Goal: Transaction & Acquisition: Subscribe to service/newsletter

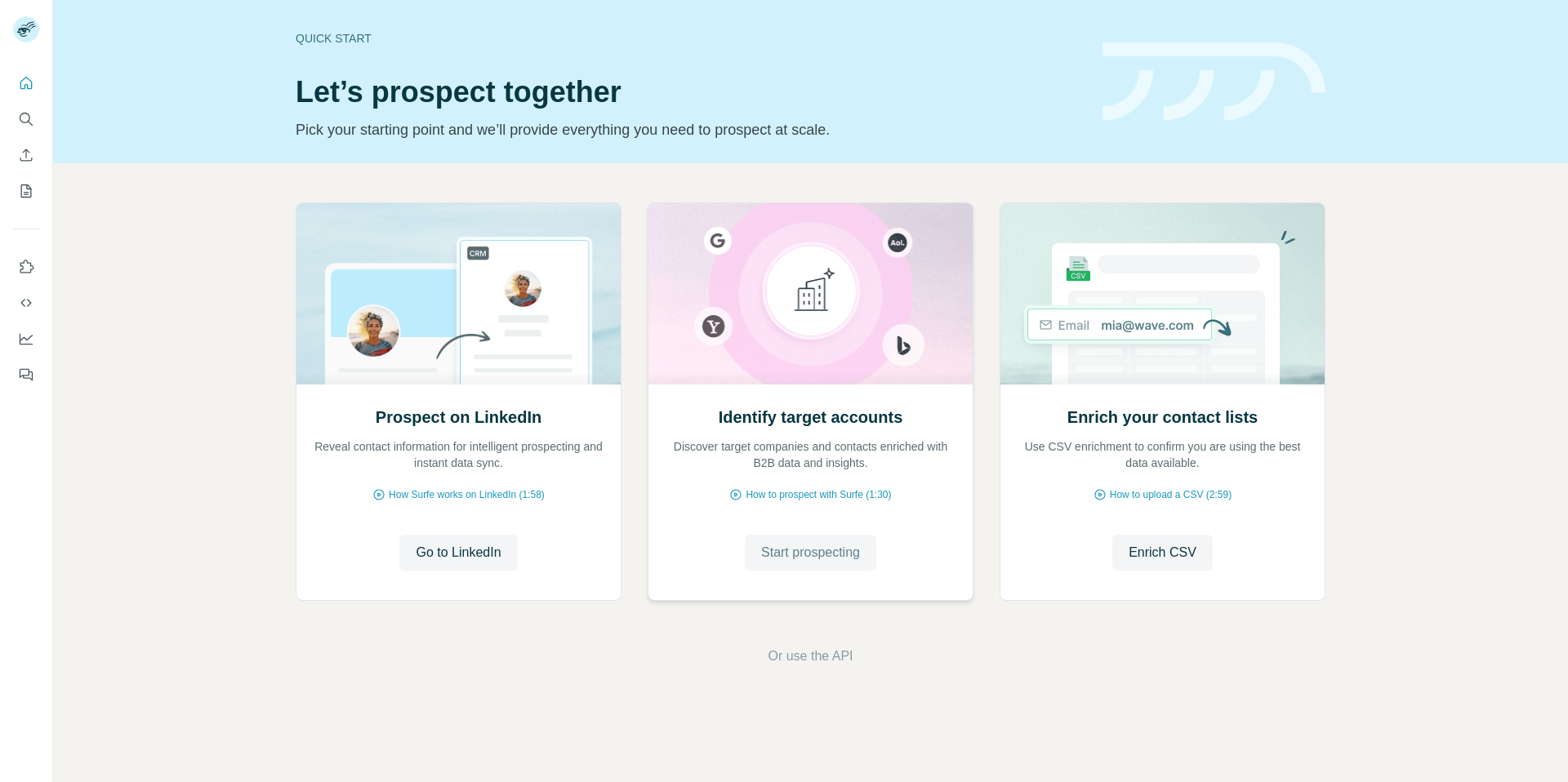
click at [840, 560] on span "Start prospecting" at bounding box center [811, 553] width 99 height 20
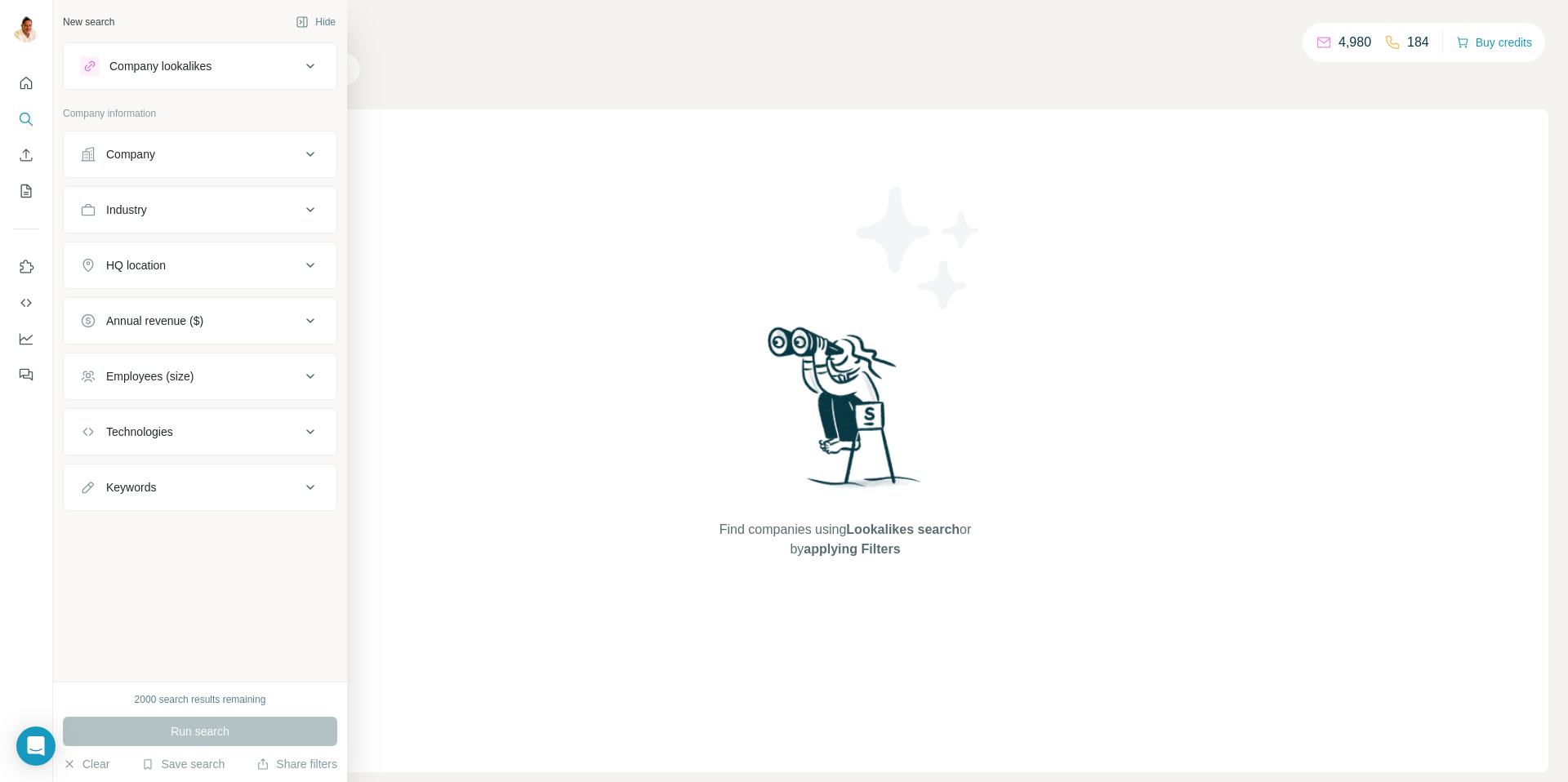
click at [127, 141] on button "Company" at bounding box center [200, 155] width 273 height 39
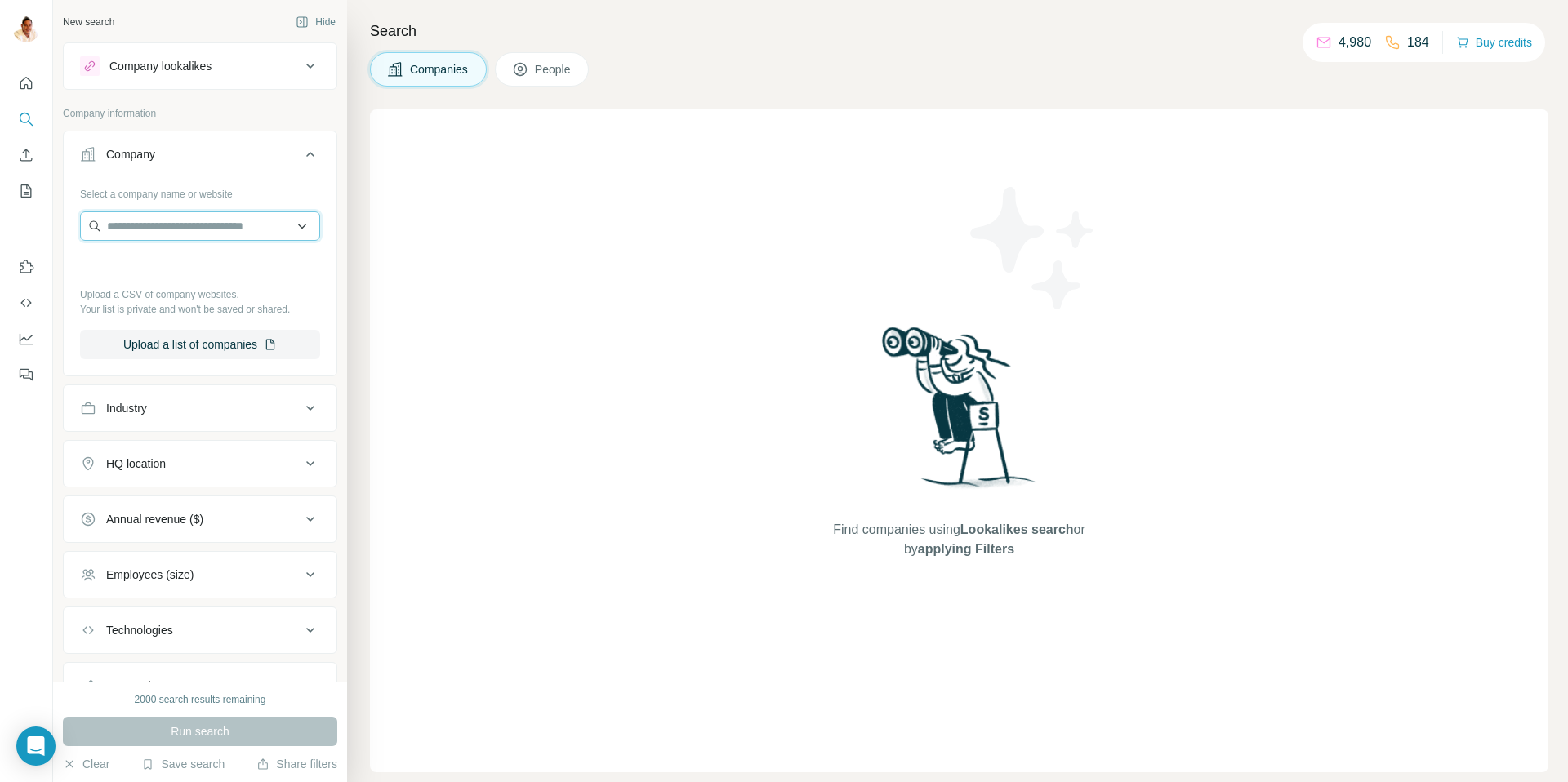
click at [133, 218] on input "text" at bounding box center [199, 226] width 240 height 30
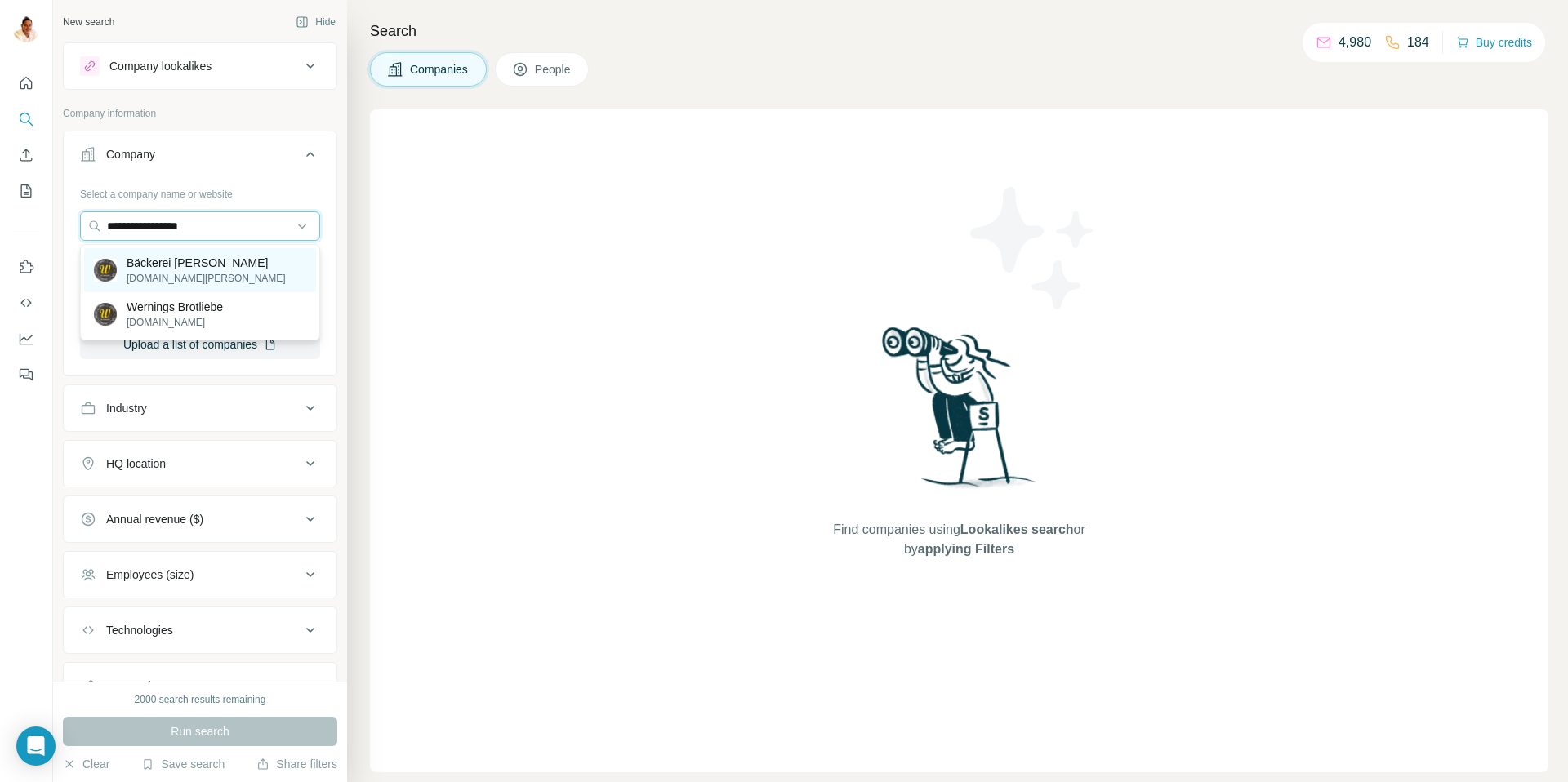
type input "**********"
click at [158, 266] on p "Bäckerei Werning" at bounding box center [205, 262] width 159 height 17
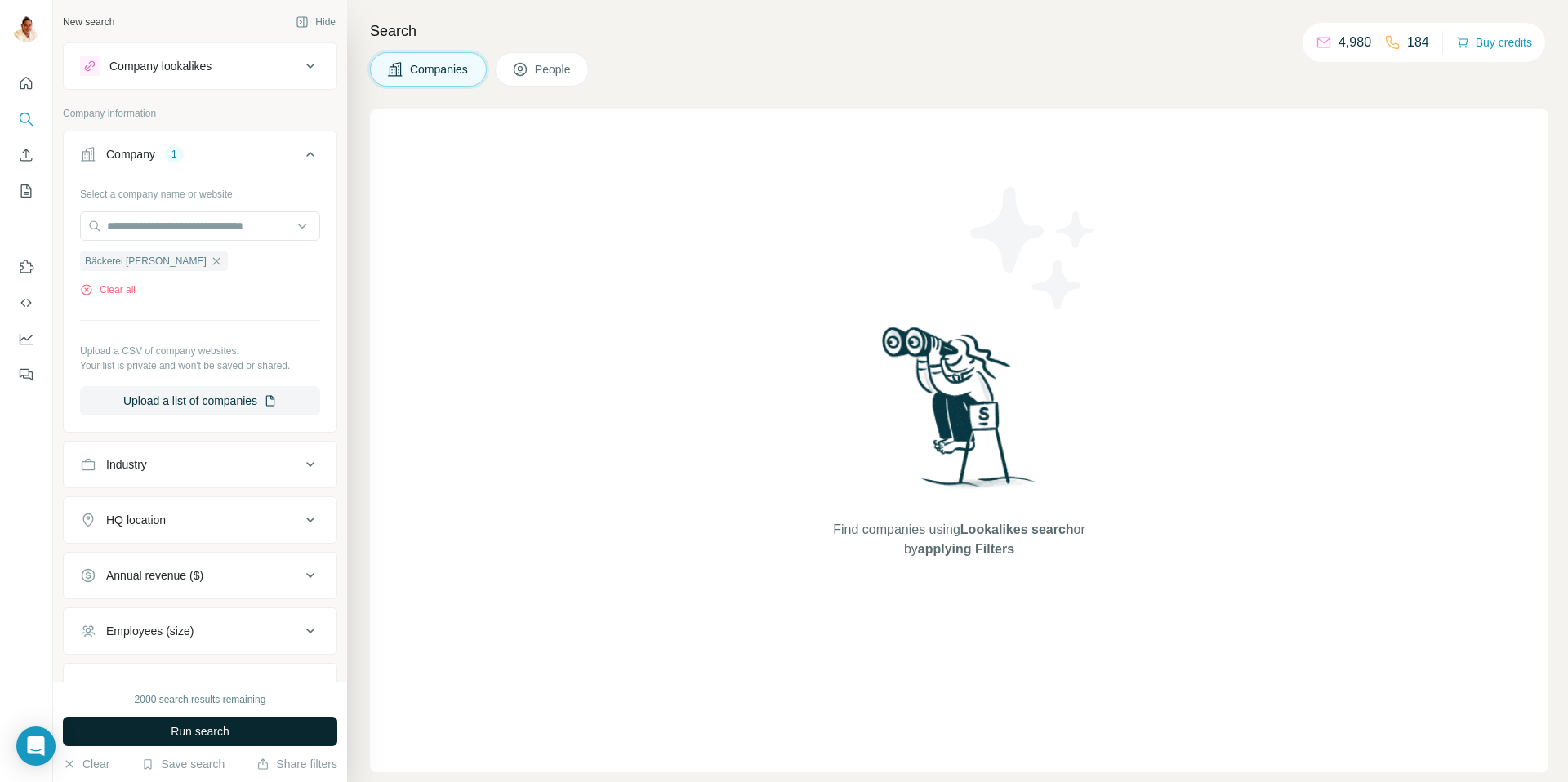
click at [182, 727] on span "Run search" at bounding box center [200, 732] width 59 height 17
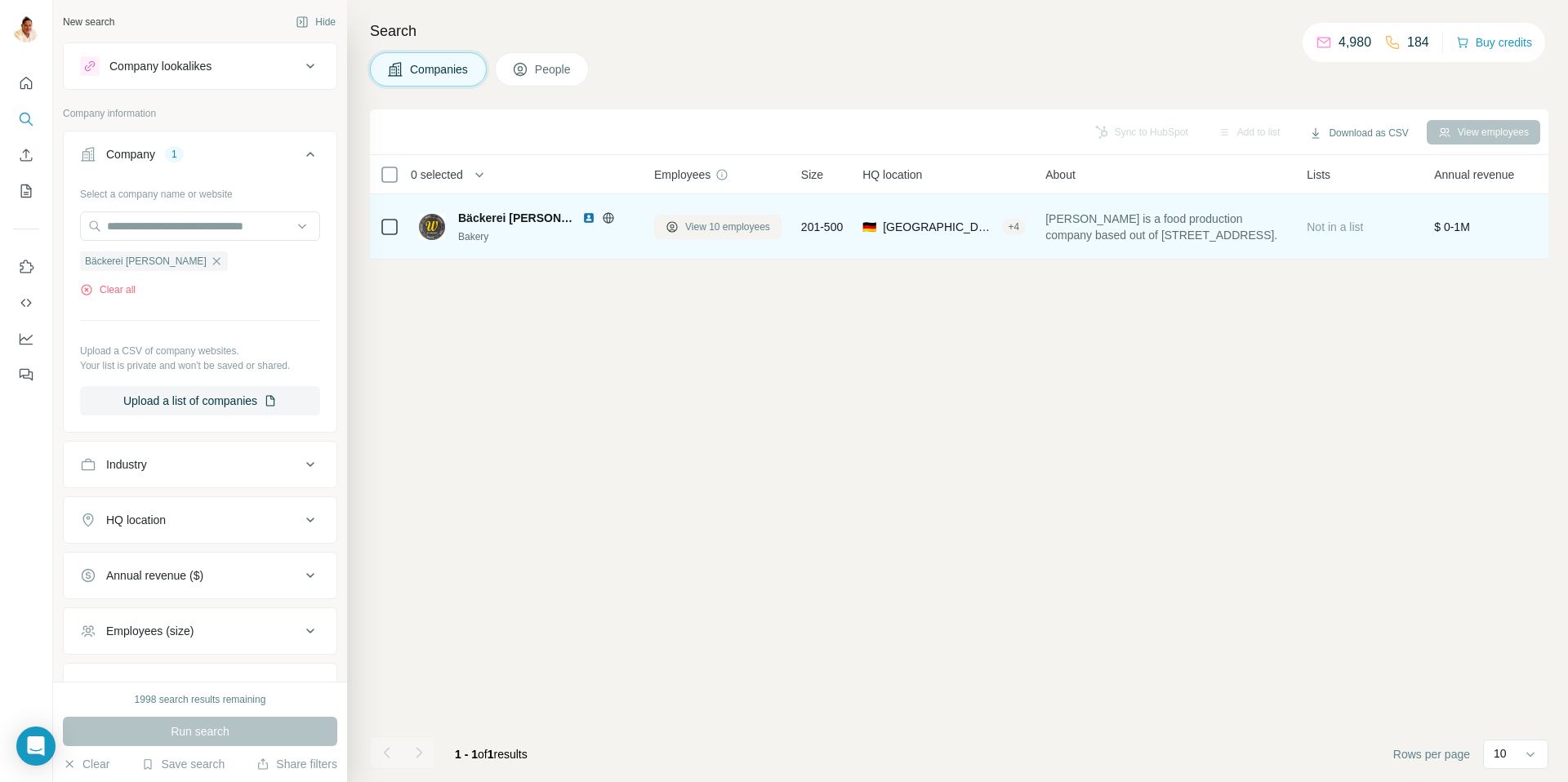
click at [720, 227] on span "View 10 employees" at bounding box center [728, 227] width 85 height 15
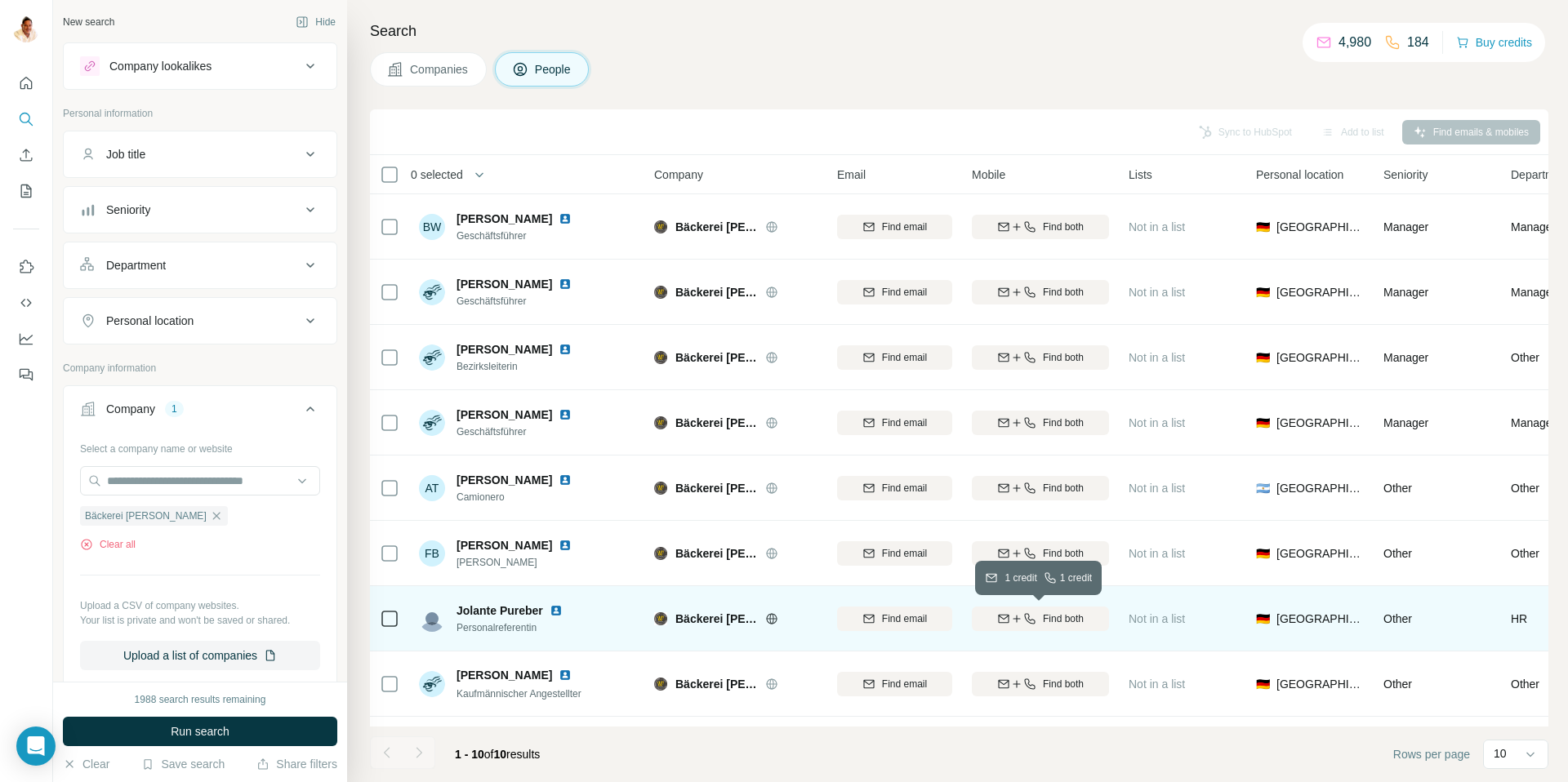
click at [1032, 620] on icon "button" at bounding box center [1030, 618] width 13 height 13
click at [210, 513] on icon "button" at bounding box center [216, 516] width 13 height 13
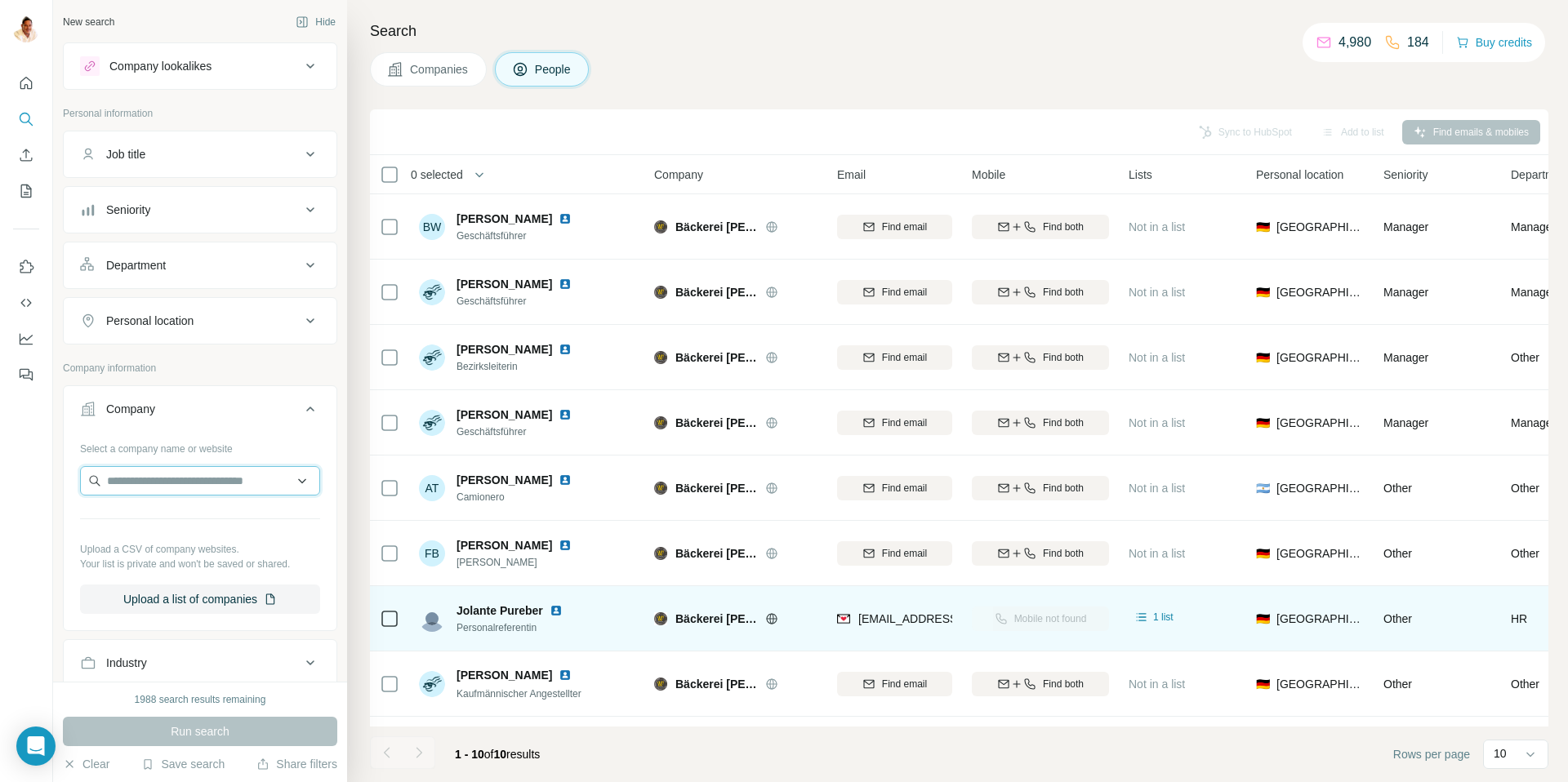
click at [171, 488] on input "text" at bounding box center [199, 481] width 240 height 30
paste input "******"
type input "******"
click at [173, 517] on p "ABZ Zierler KG" at bounding box center [165, 518] width 78 height 17
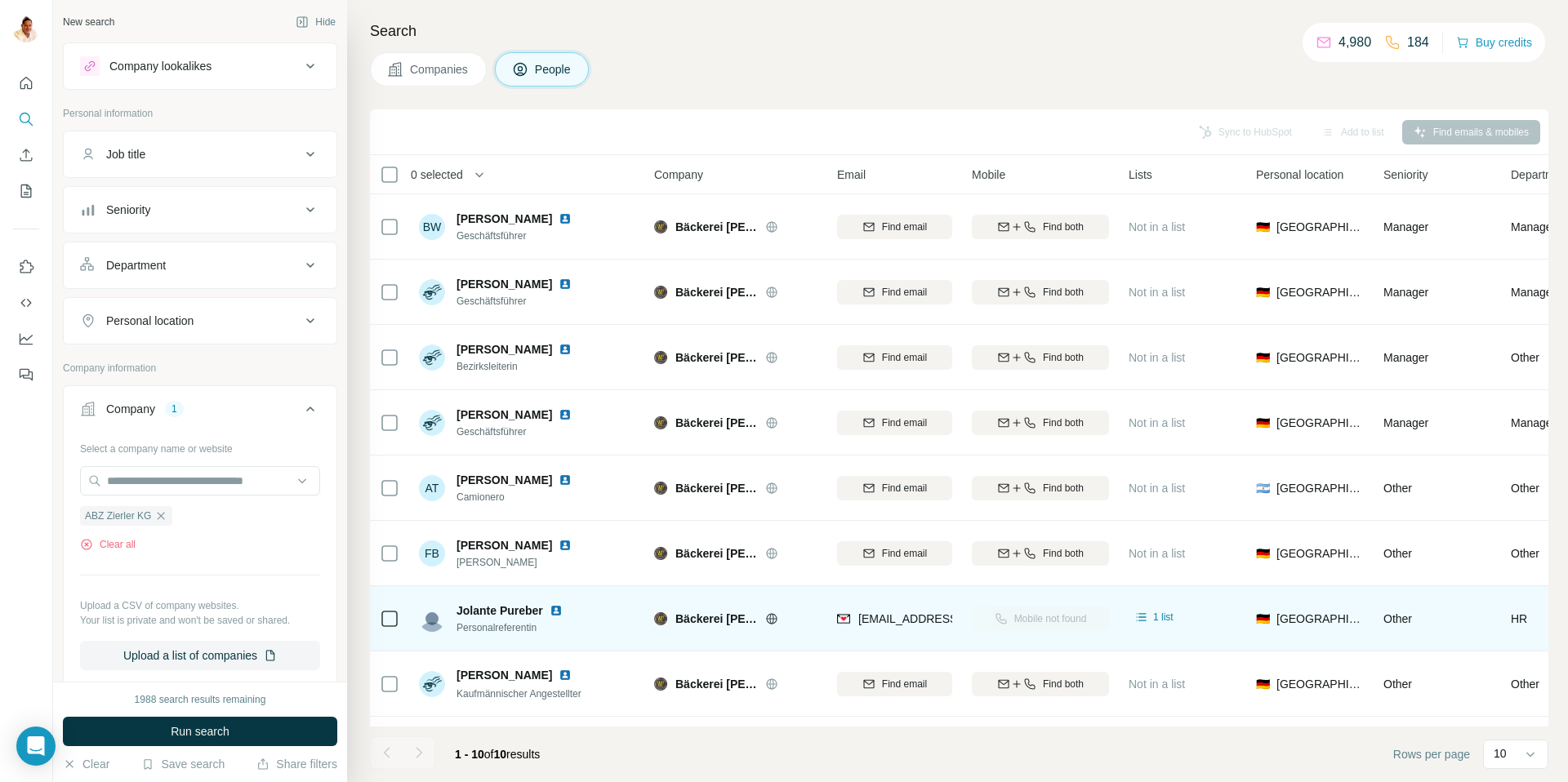
click at [209, 733] on span "Run search" at bounding box center [200, 732] width 59 height 17
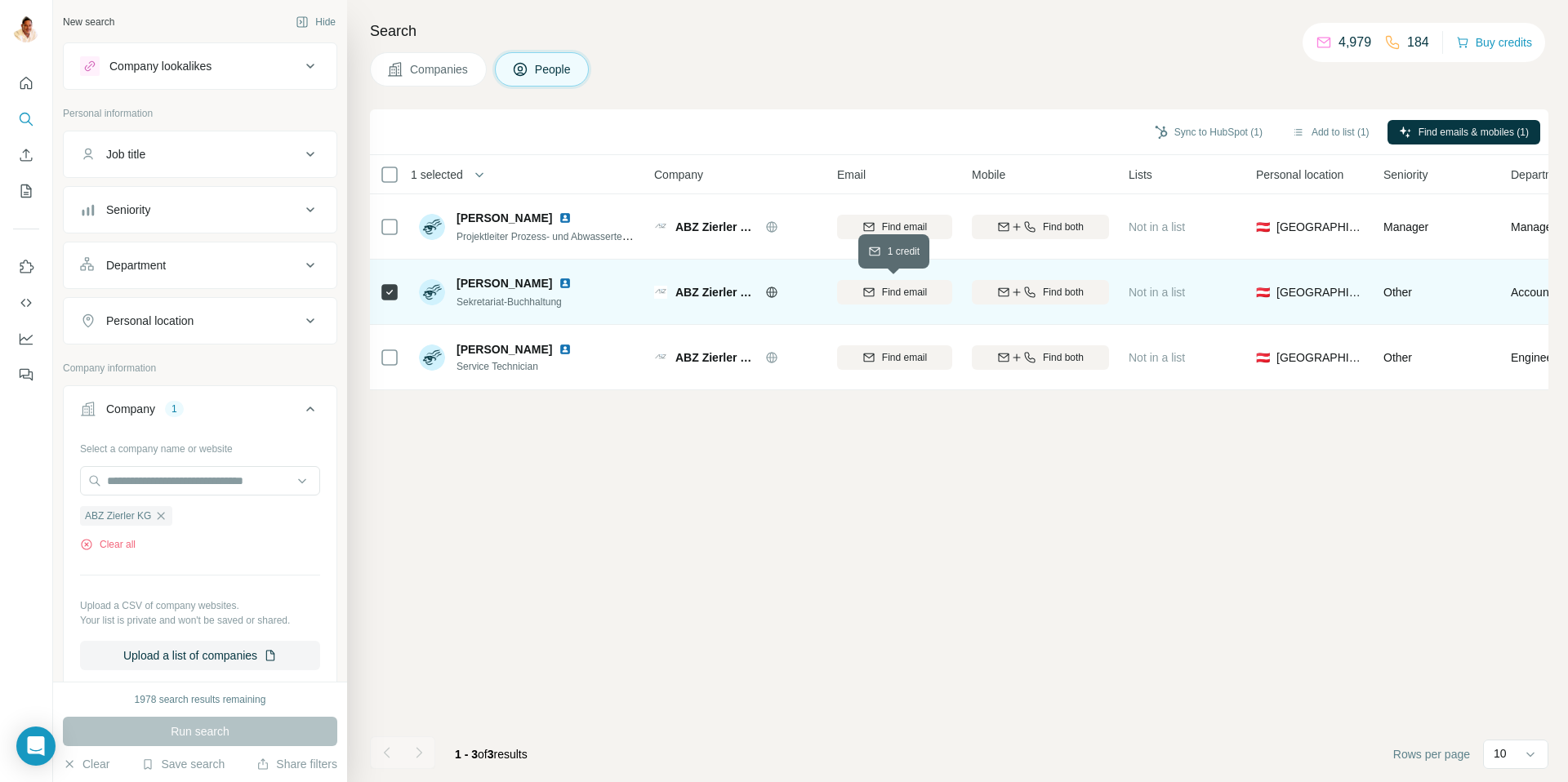
click at [887, 285] on span "Find email" at bounding box center [904, 292] width 45 height 15
click at [1024, 293] on icon "button" at bounding box center [1030, 292] width 13 height 13
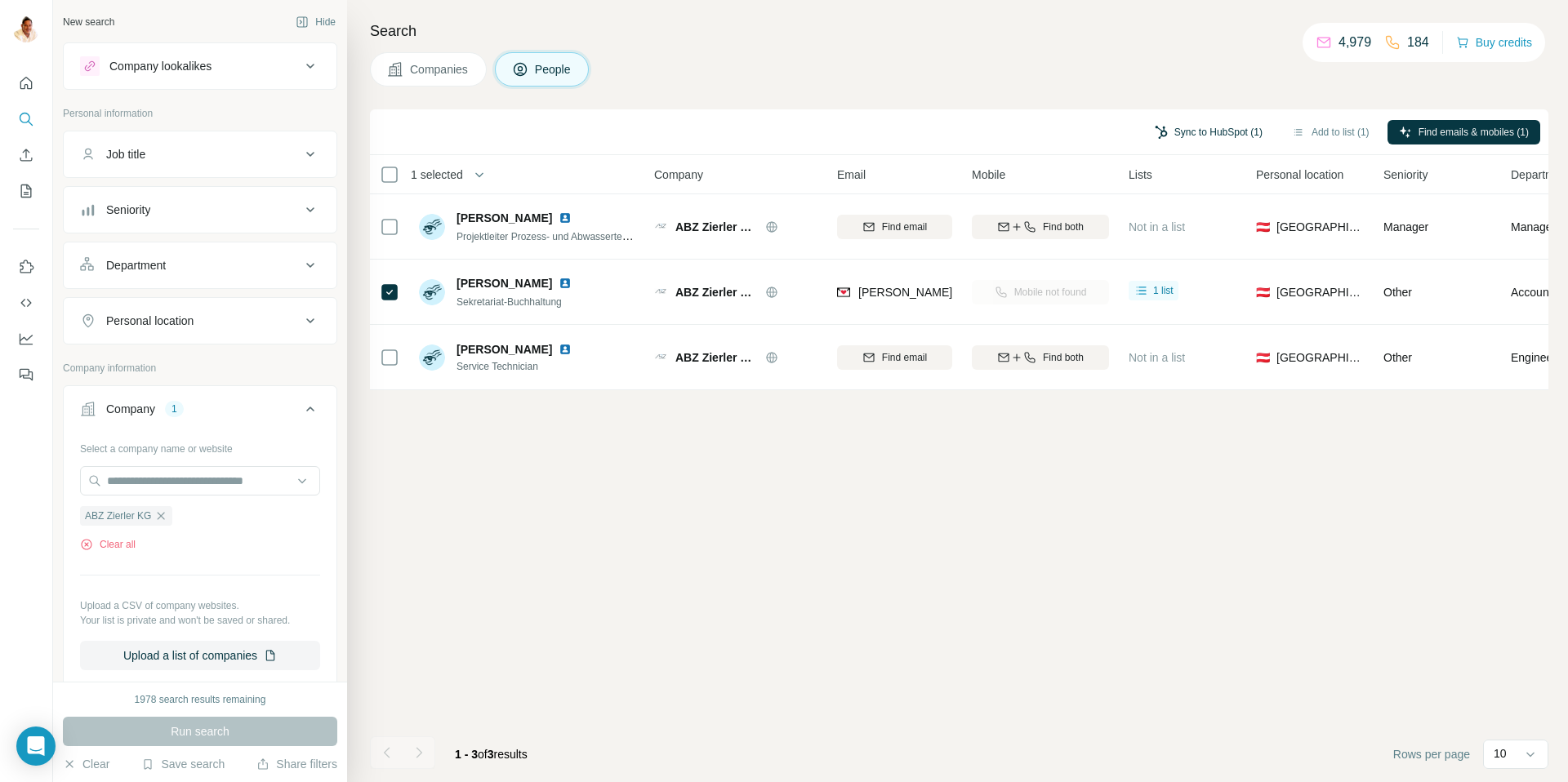
drag, startPoint x: 1190, startPoint y: 127, endPoint x: 1178, endPoint y: 127, distance: 12.0
click at [1191, 126] on button "Sync to HubSpot (1)" at bounding box center [1208, 132] width 130 height 25
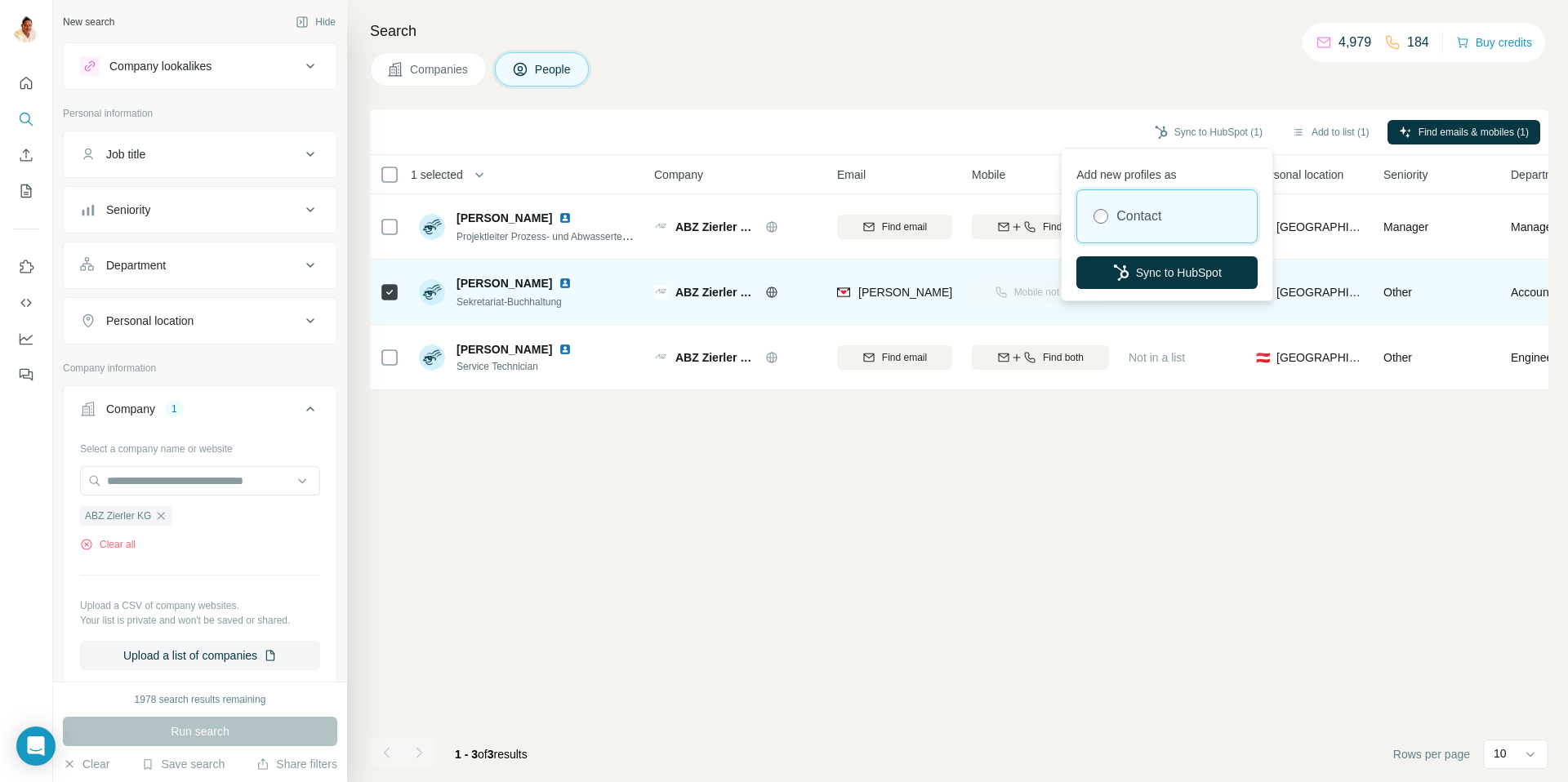
click at [1187, 268] on button "Sync to HubSpot" at bounding box center [1167, 272] width 181 height 33
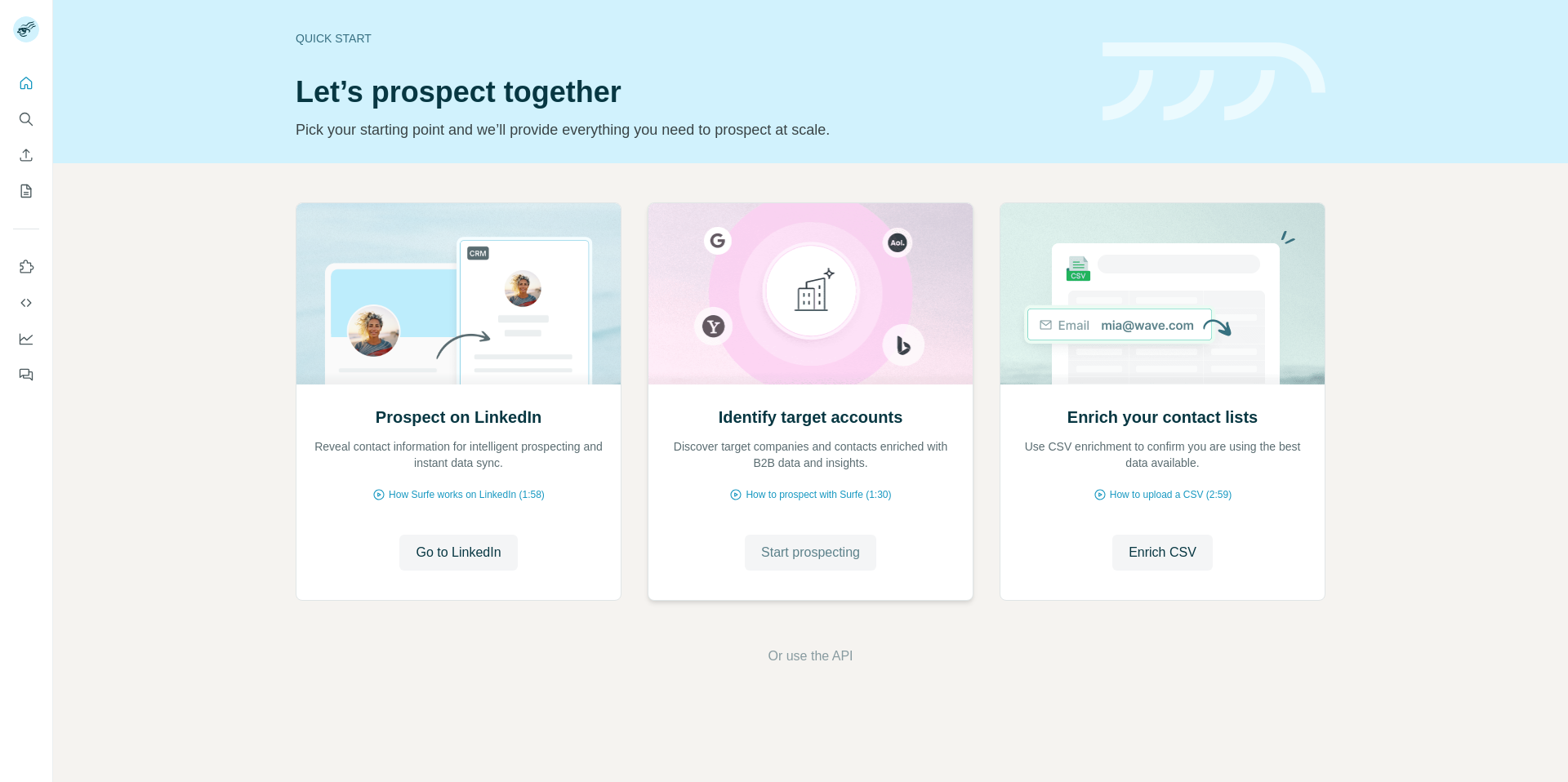
click at [811, 553] on span "Start prospecting" at bounding box center [811, 553] width 99 height 20
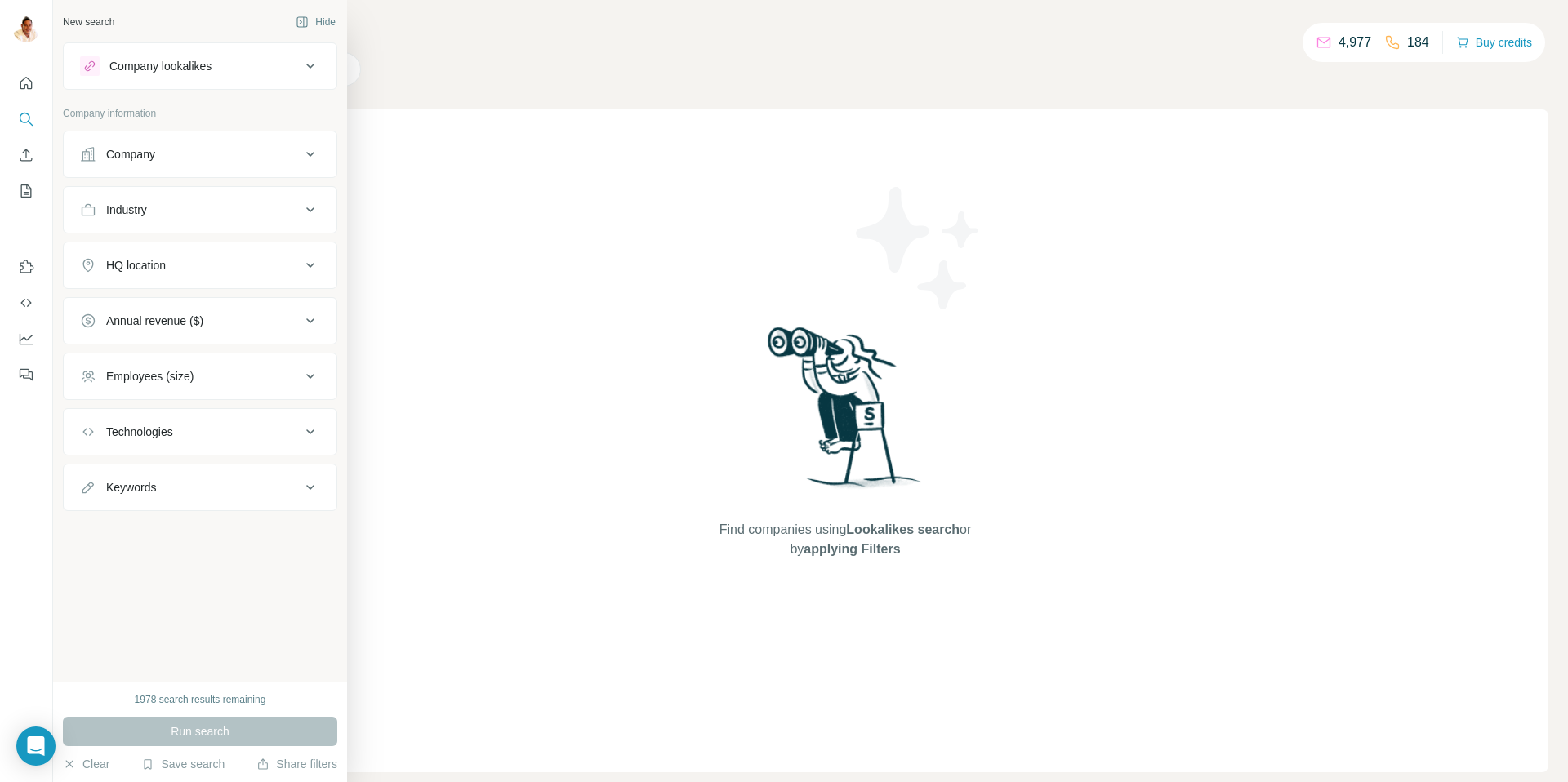
click at [136, 152] on div "Company" at bounding box center [131, 154] width 49 height 17
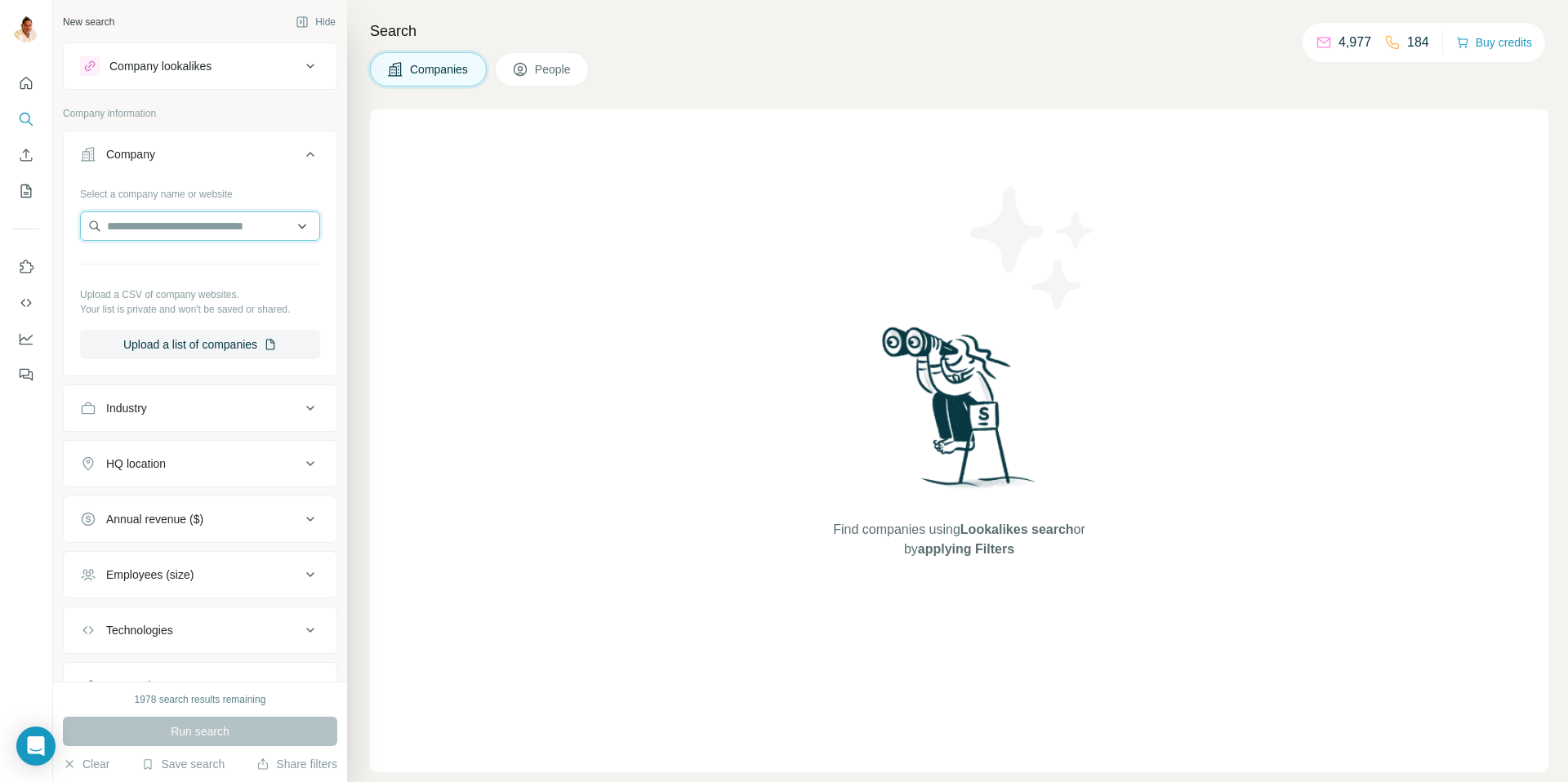
click at [266, 227] on input "text" at bounding box center [199, 226] width 240 height 30
paste input "**********"
type input "**********"
click at [201, 266] on div "I3CONNECT i3-connect.com" at bounding box center [199, 270] width 232 height 44
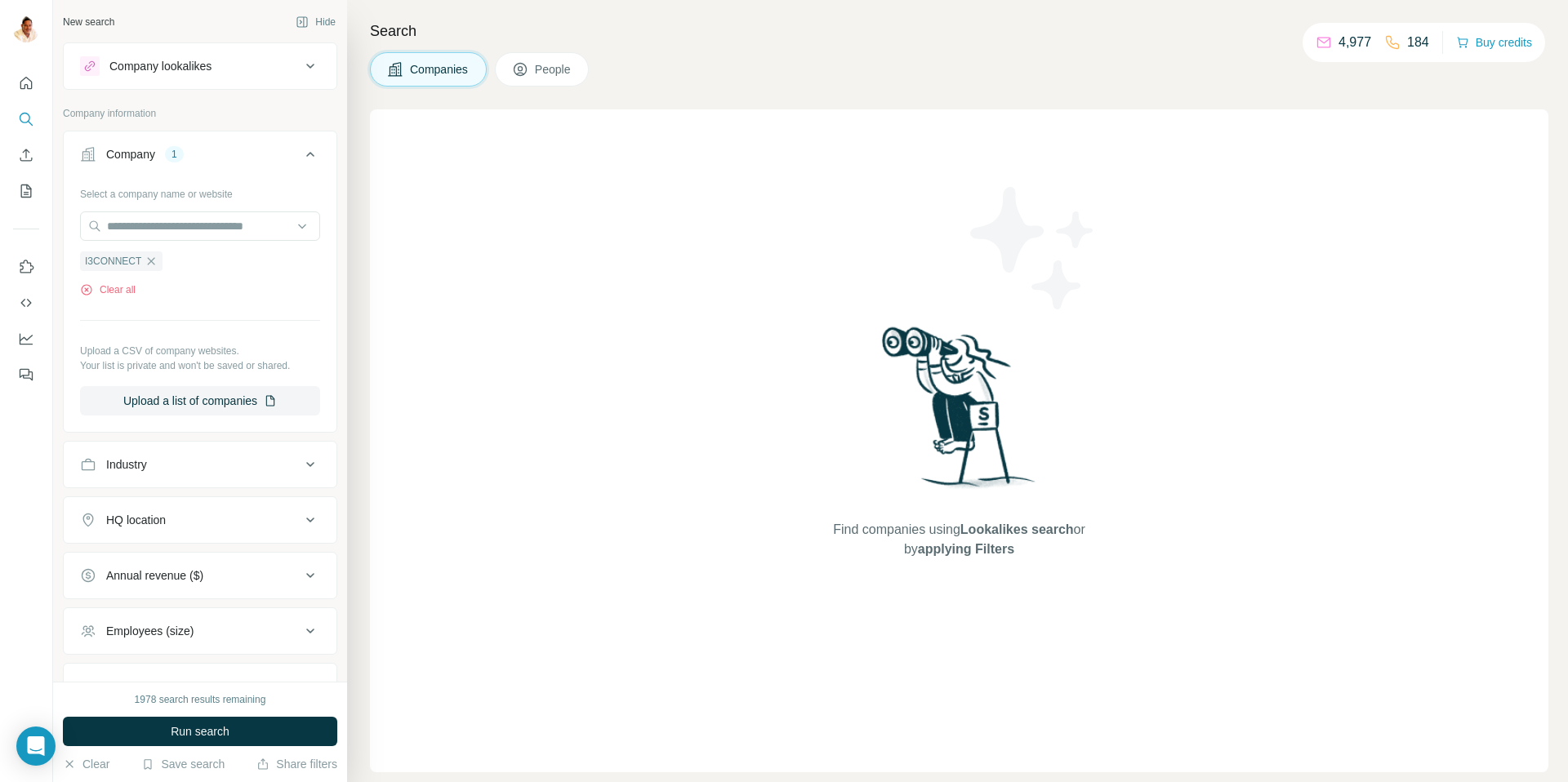
click at [190, 730] on span "Run search" at bounding box center [200, 732] width 59 height 17
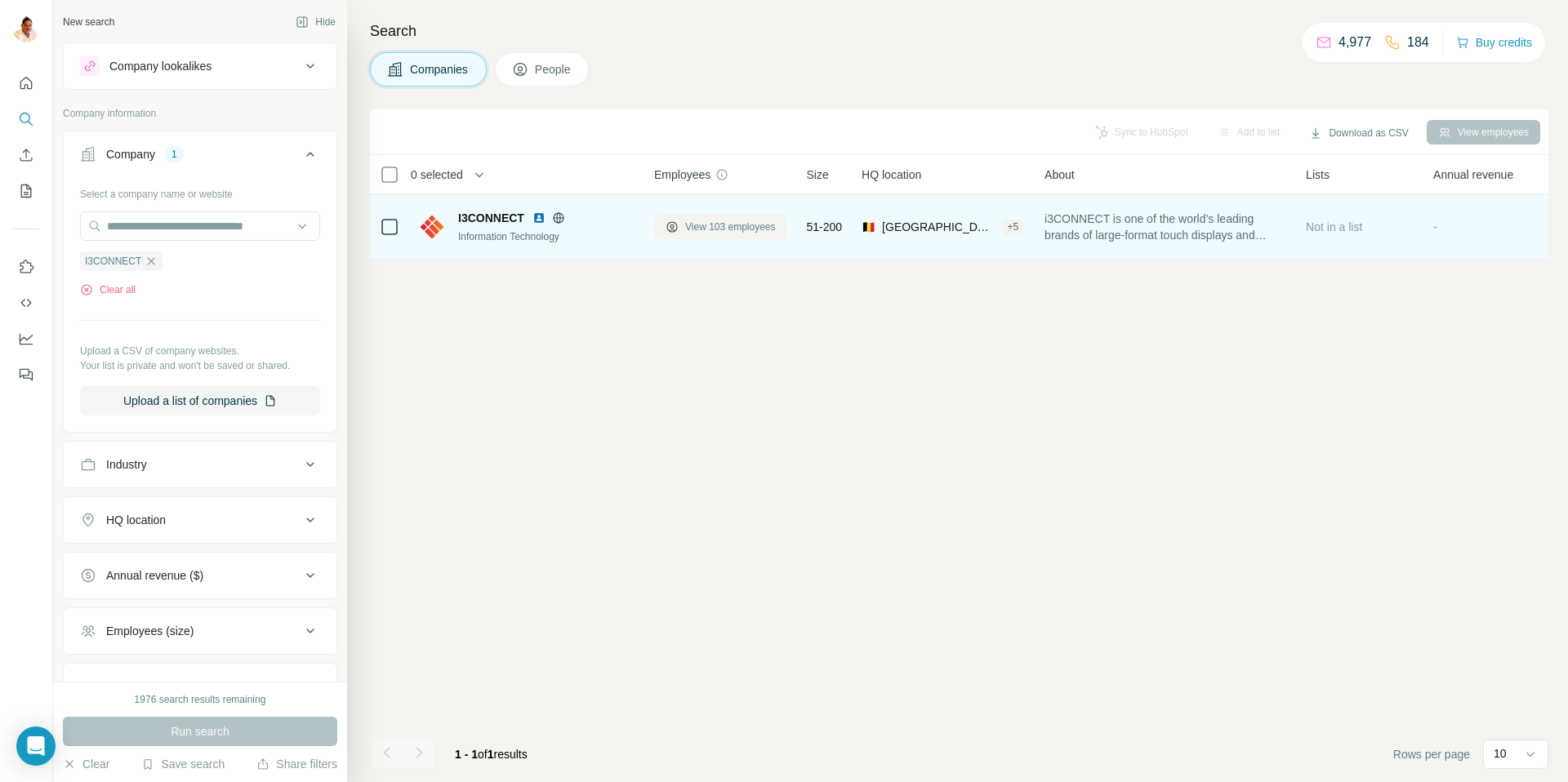
click at [748, 231] on span "View 103 employees" at bounding box center [731, 227] width 91 height 15
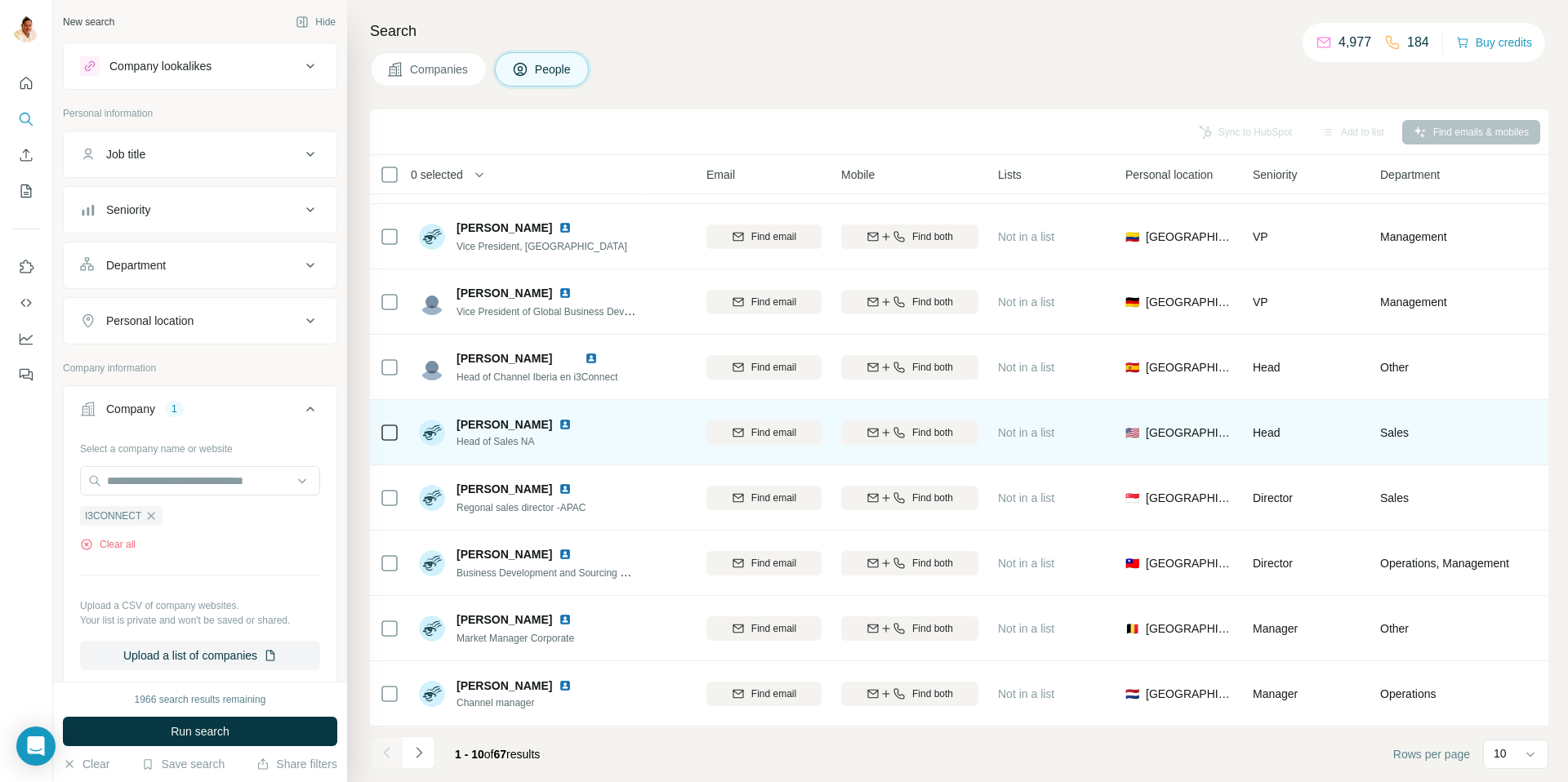
scroll to position [121, 131]
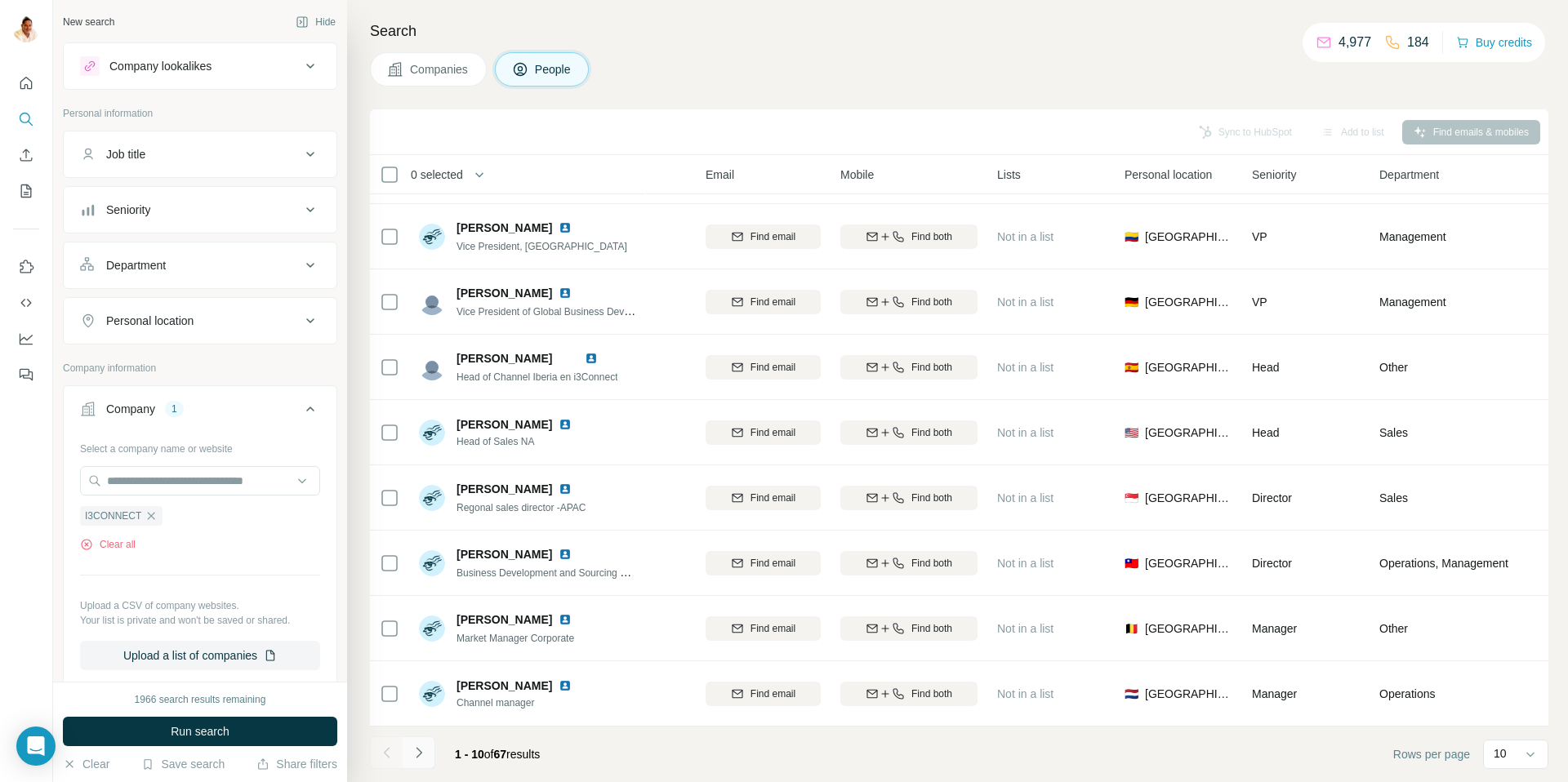
click at [424, 745] on icon "Navigate to next page" at bounding box center [419, 752] width 17 height 17
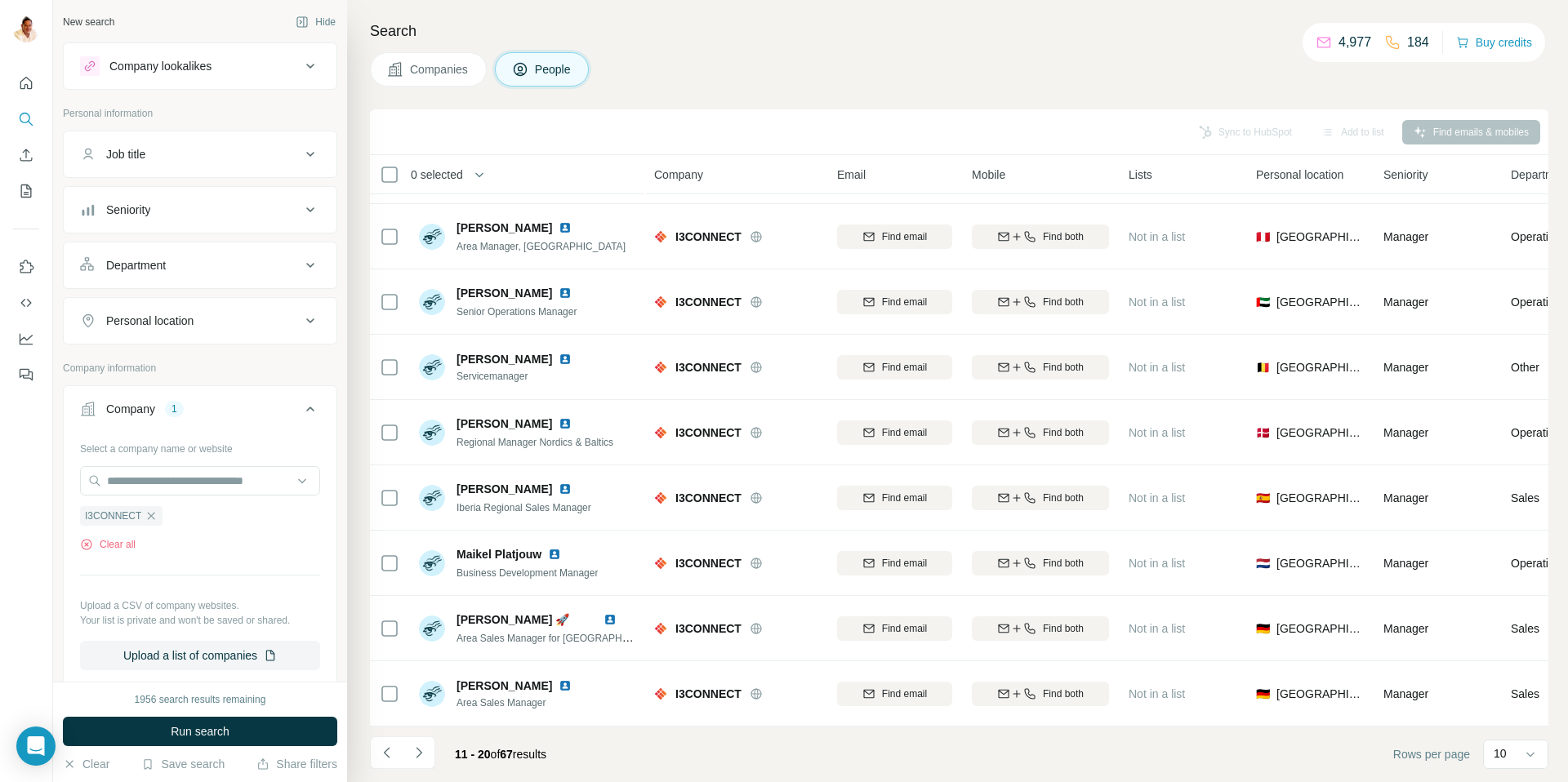
drag, startPoint x: 148, startPoint y: 515, endPoint x: 152, endPoint y: 503, distance: 12.6
click at [149, 514] on icon "button" at bounding box center [151, 516] width 13 height 13
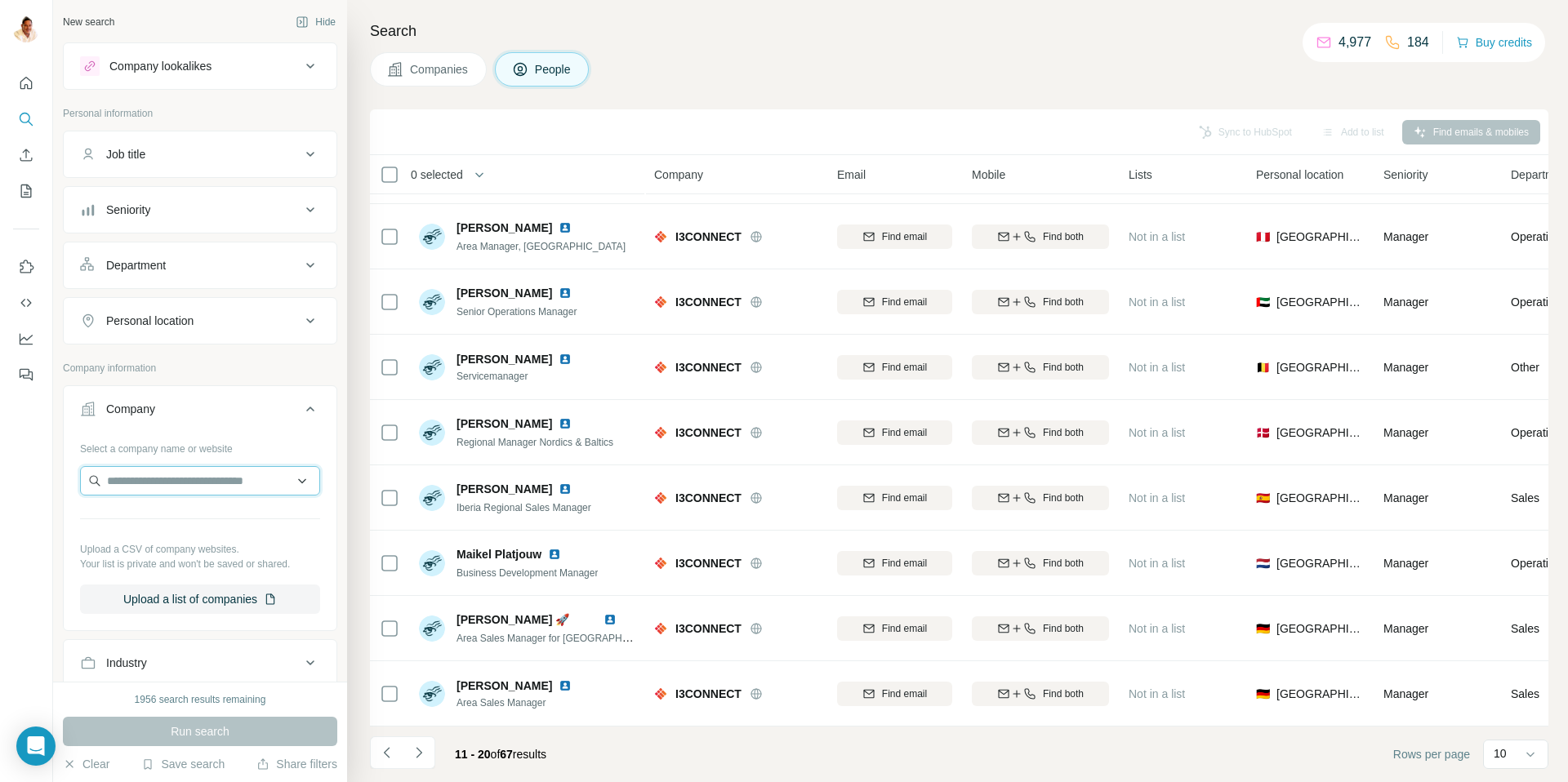
click at [152, 484] on input "text" at bounding box center [199, 481] width 240 height 30
paste input "**********"
type input "**********"
click at [207, 518] on p "Wirtschaftsförderung Dortmund" at bounding box center [214, 526] width 183 height 33
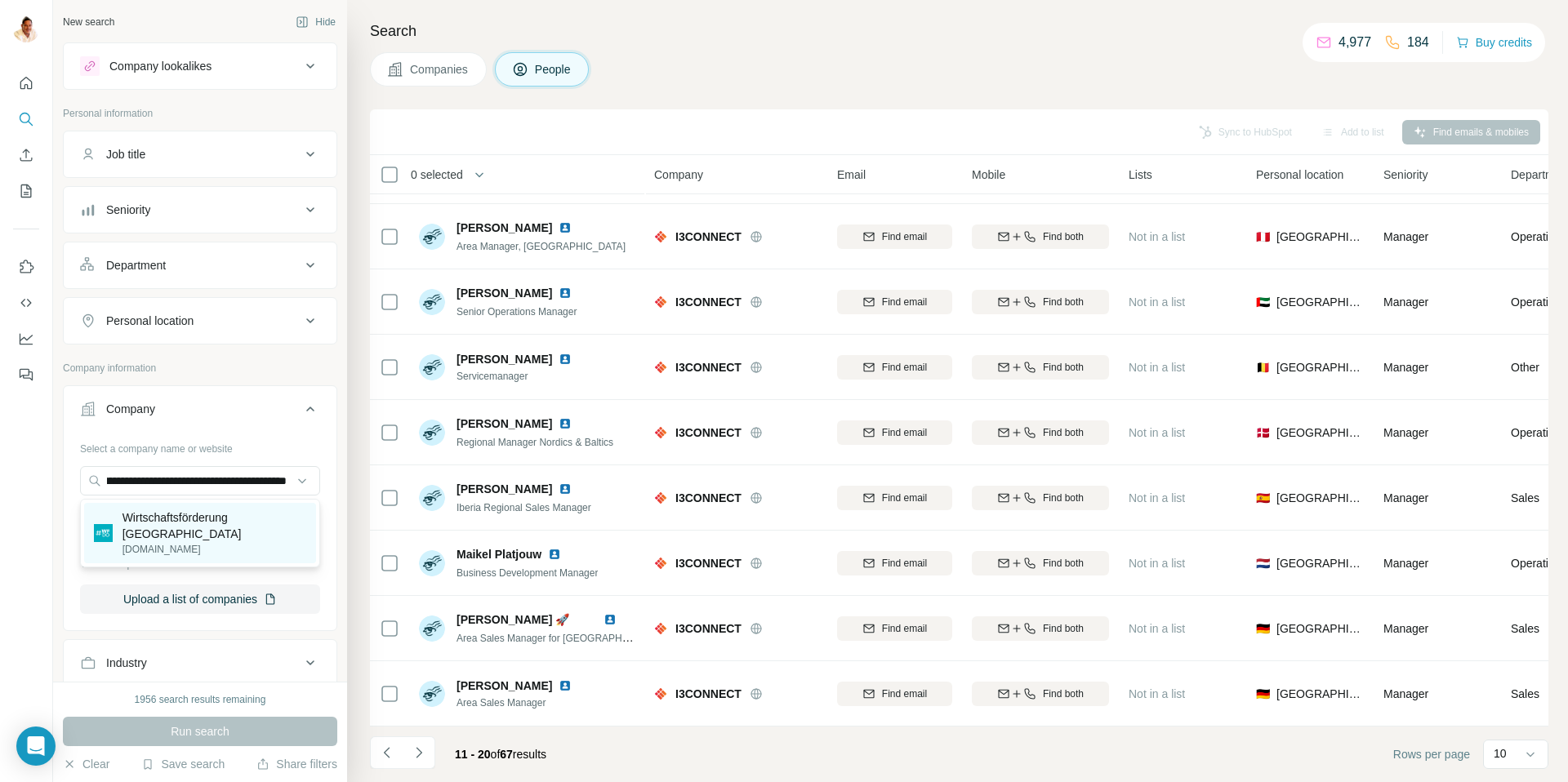
scroll to position [0, 0]
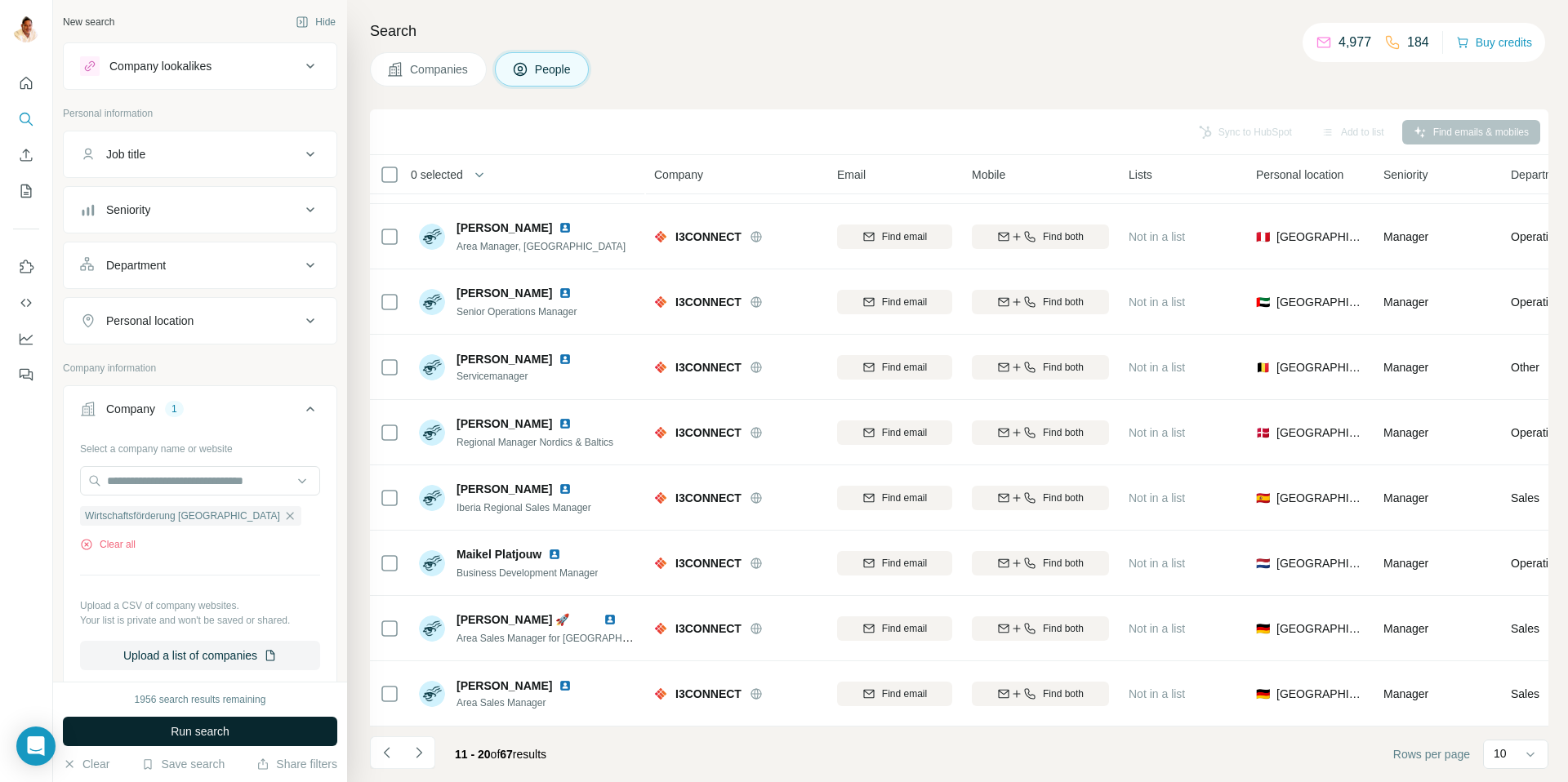
click at [186, 728] on span "Run search" at bounding box center [200, 732] width 59 height 17
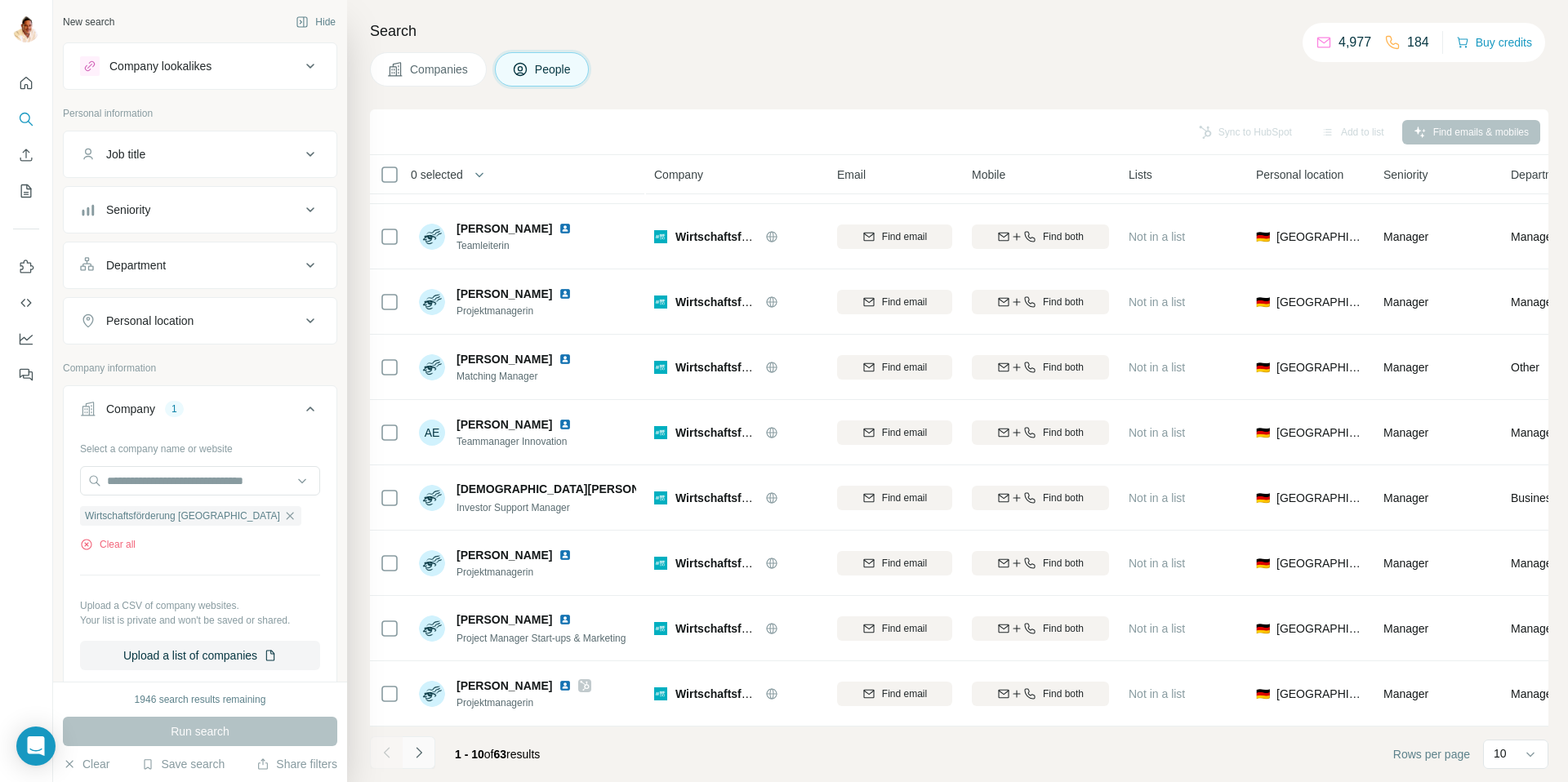
click at [428, 753] on button "Navigate to next page" at bounding box center [418, 752] width 33 height 33
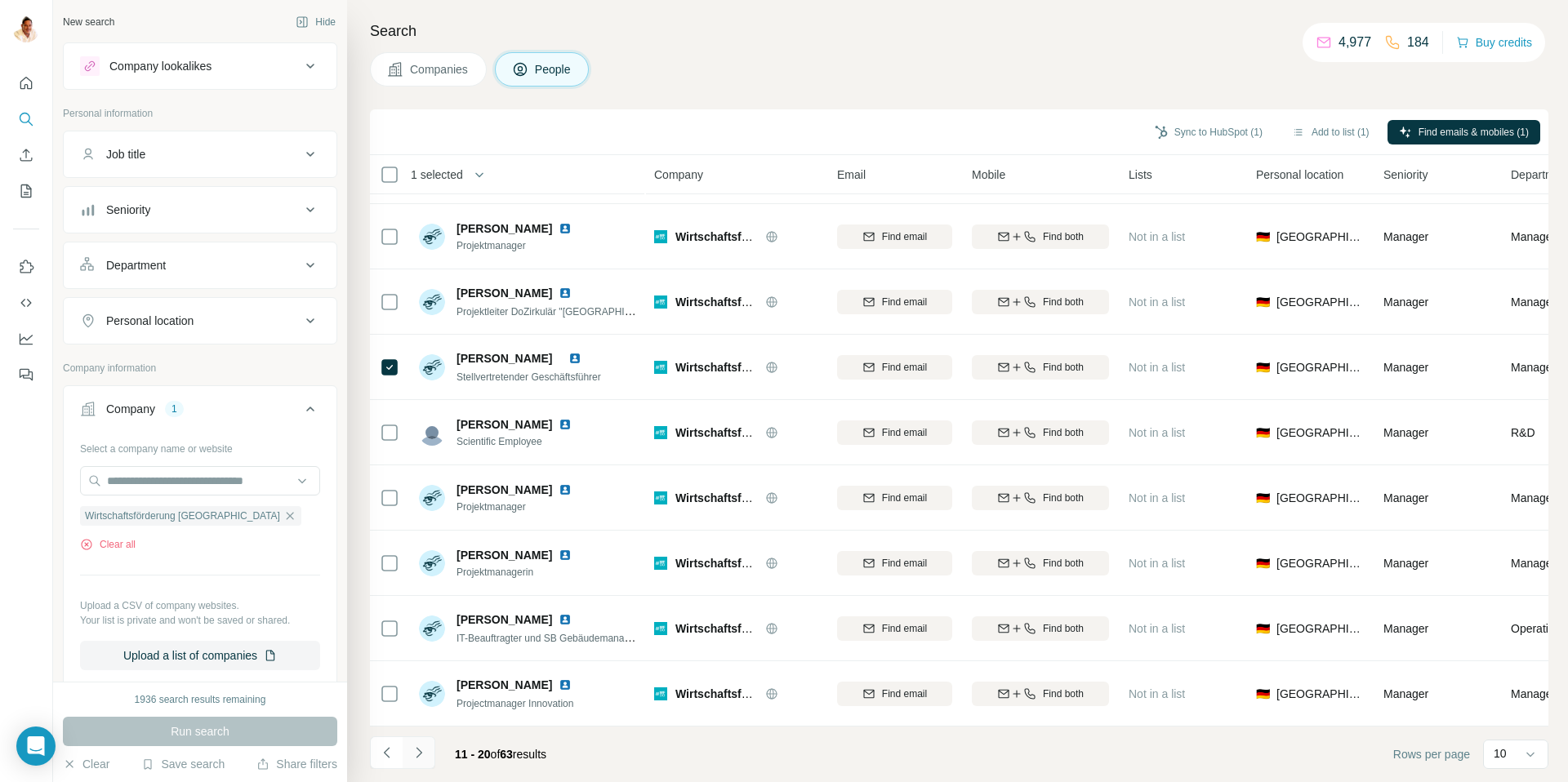
click at [417, 746] on icon "Navigate to next page" at bounding box center [419, 752] width 17 height 17
click at [418, 744] on button "Navigate to next page" at bounding box center [418, 752] width 33 height 33
click at [424, 747] on icon "Navigate to next page" at bounding box center [419, 752] width 17 height 17
click at [421, 754] on icon "Navigate to next page" at bounding box center [419, 752] width 17 height 17
click at [420, 752] on icon "Navigate to next page" at bounding box center [419, 752] width 6 height 11
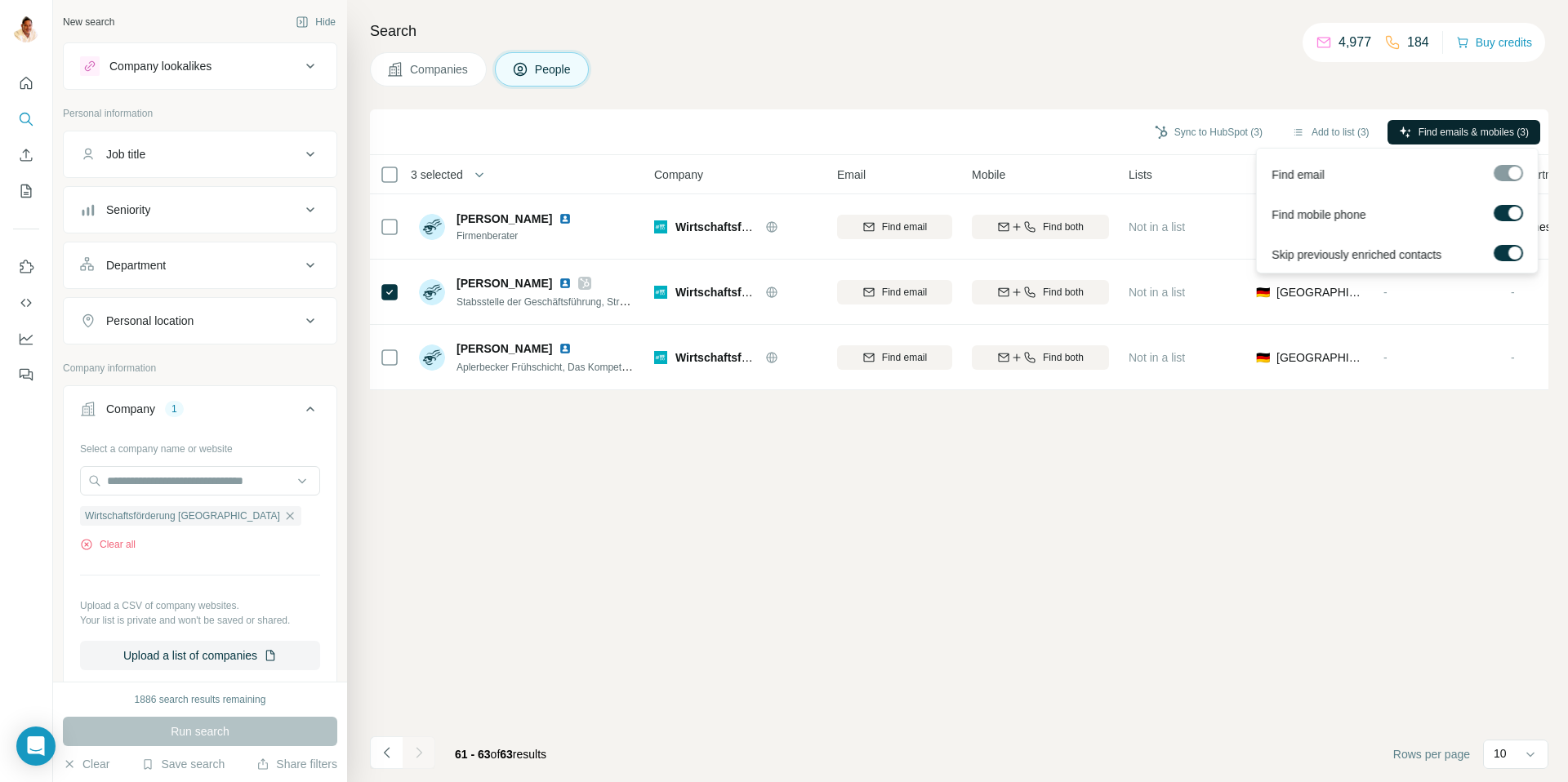
click at [1418, 128] on span "Find emails & mobiles (3)" at bounding box center [1473, 132] width 110 height 15
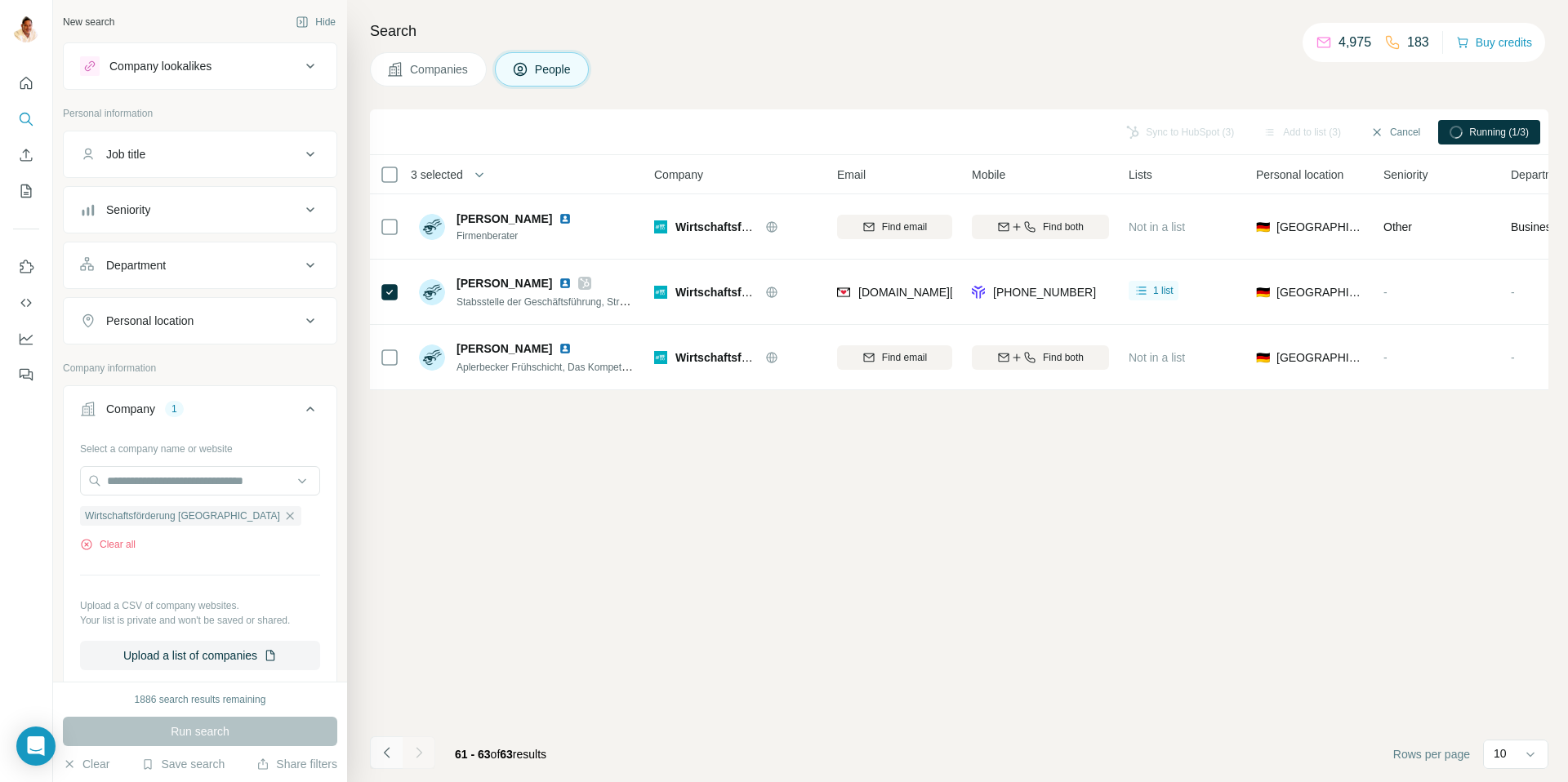
click at [388, 750] on icon "Navigate to previous page" at bounding box center [387, 752] width 17 height 17
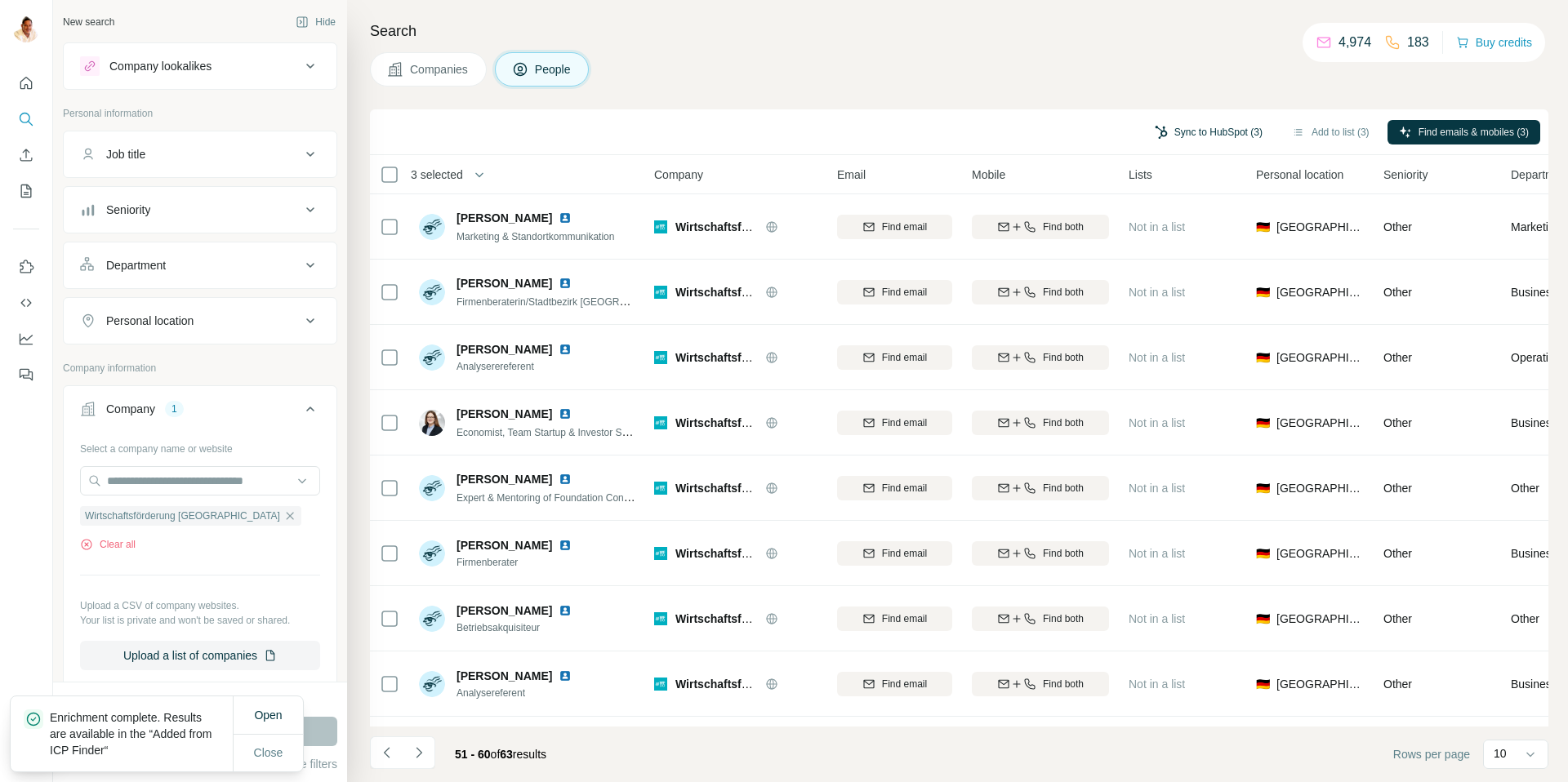
click at [1204, 130] on button "Sync to HubSpot (3)" at bounding box center [1208, 132] width 130 height 25
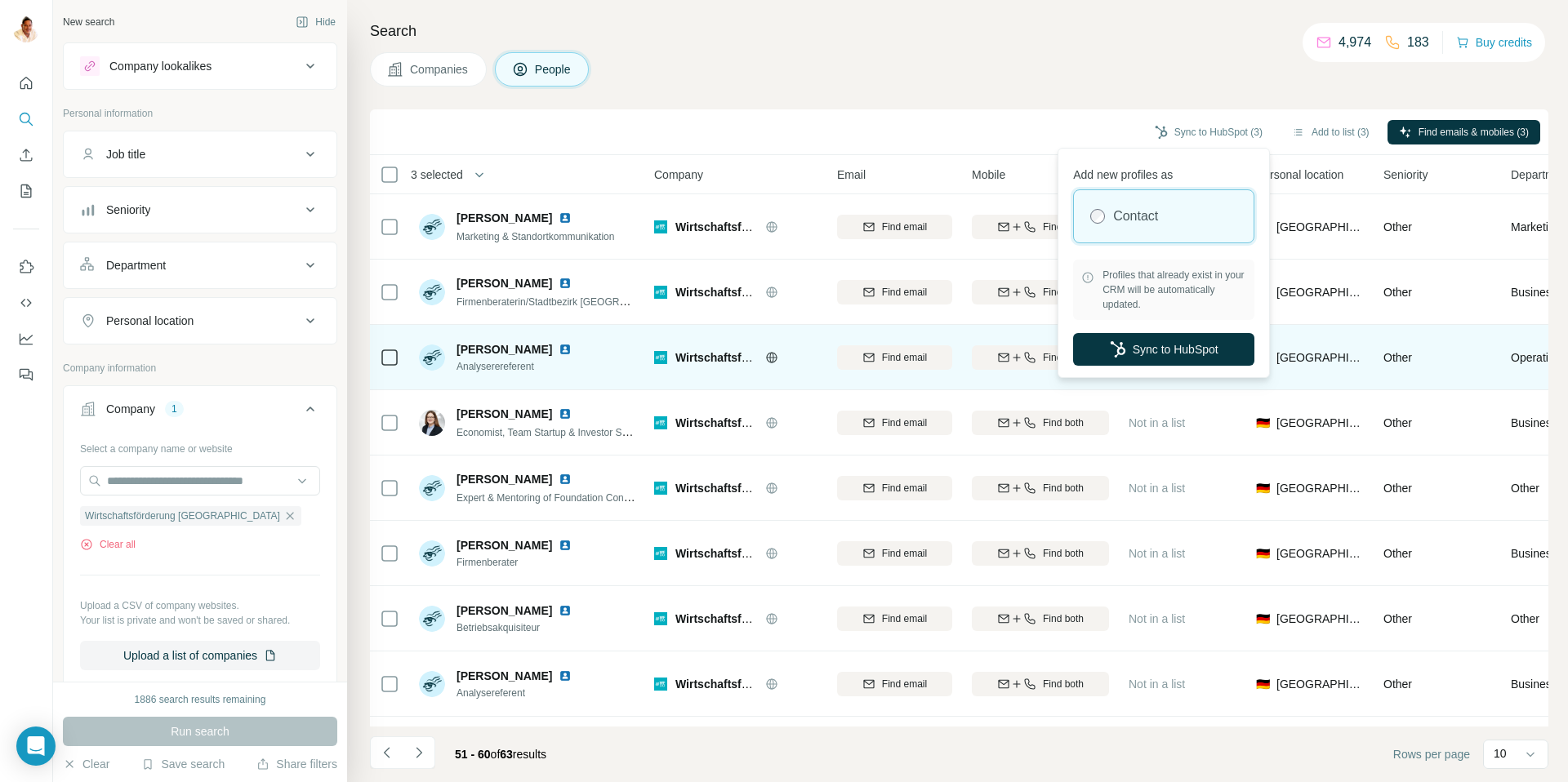
click at [1196, 348] on button "Sync to HubSpot" at bounding box center [1164, 349] width 181 height 33
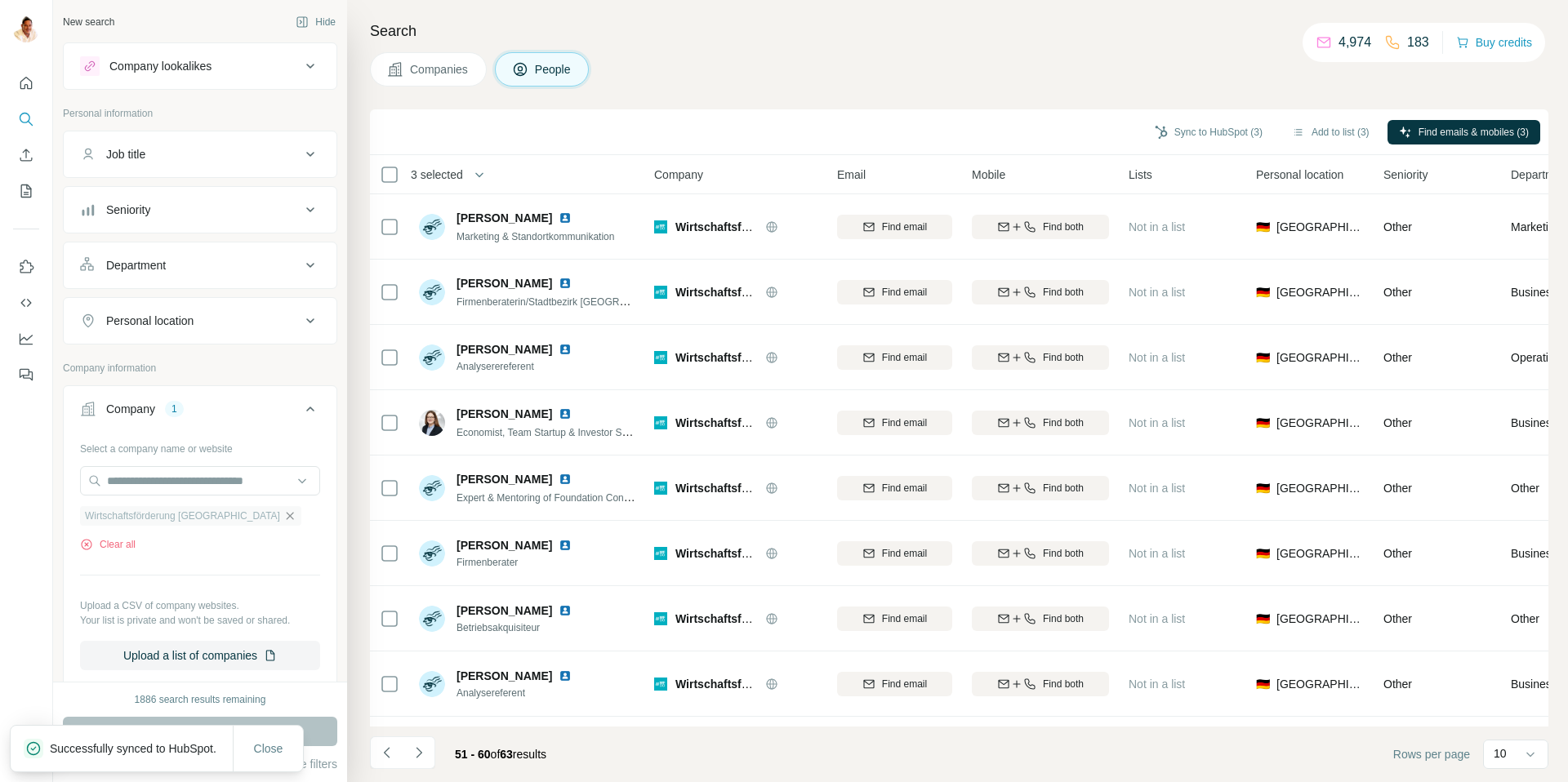
click at [283, 513] on icon "button" at bounding box center [289, 516] width 13 height 13
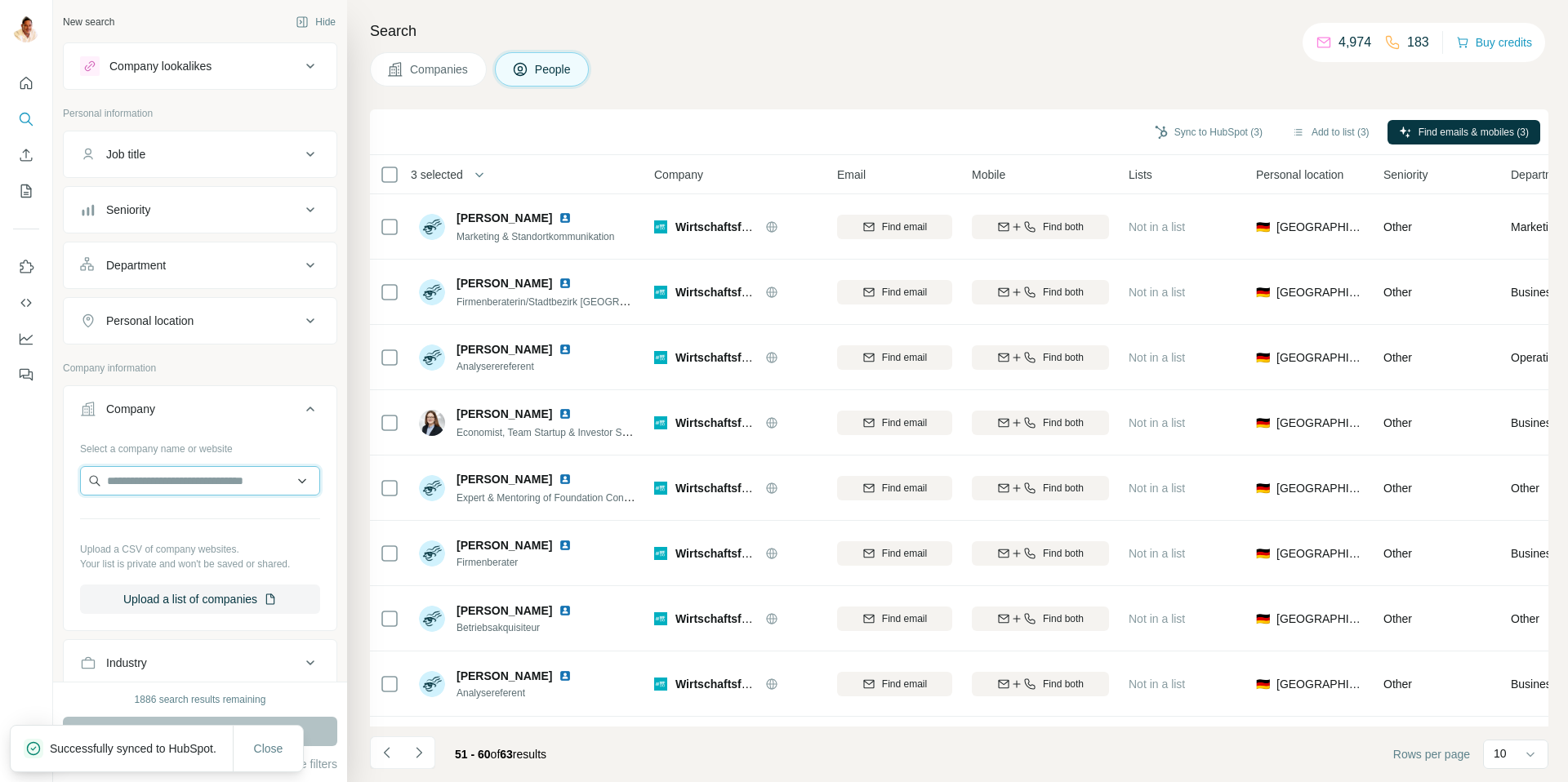
click at [213, 487] on input "text" at bounding box center [199, 481] width 240 height 30
paste input "**********"
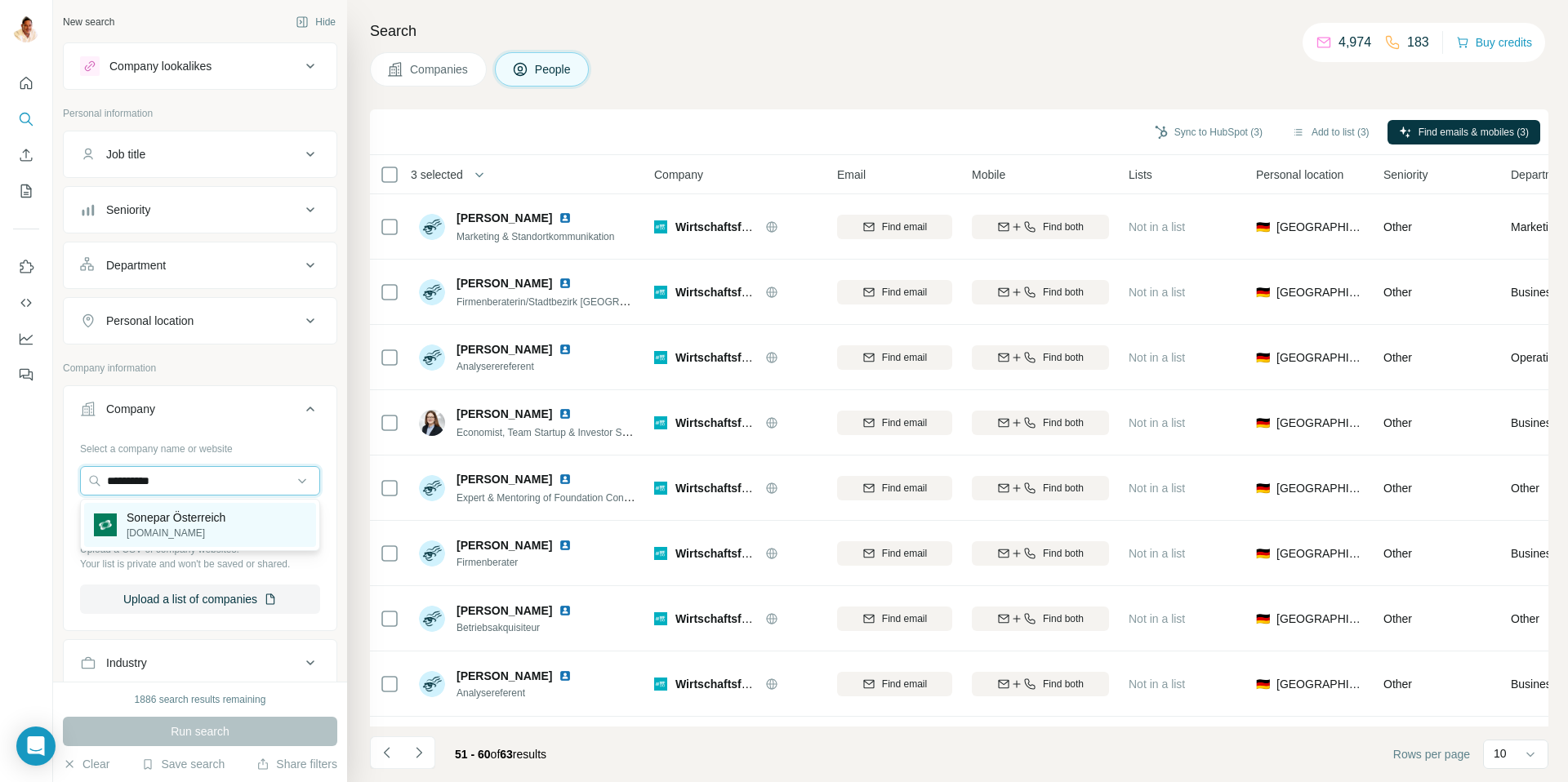
type input "**********"
click at [188, 523] on p "Sonepar Österreich" at bounding box center [176, 518] width 99 height 17
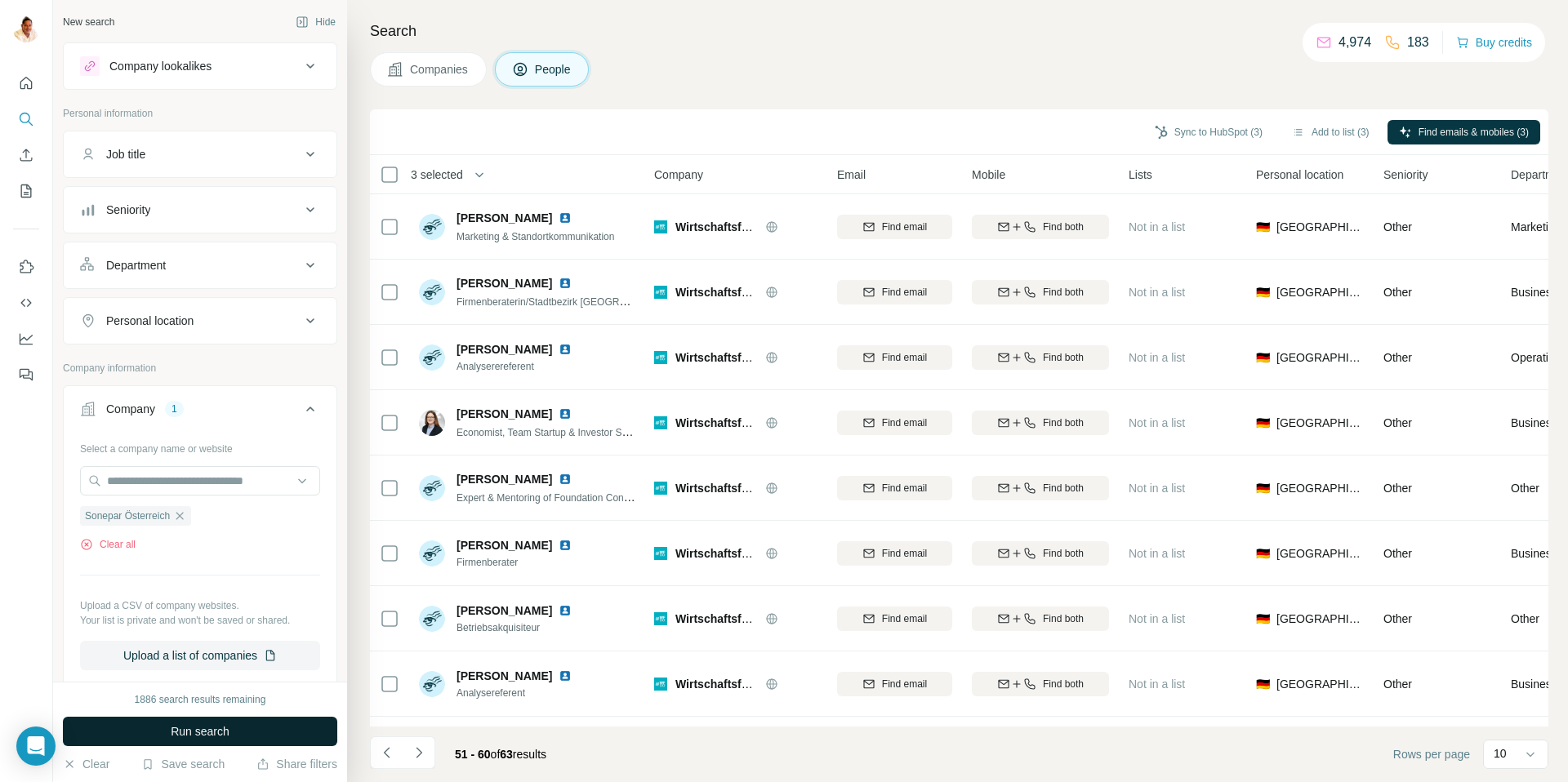
click at [199, 734] on span "Run search" at bounding box center [200, 732] width 59 height 17
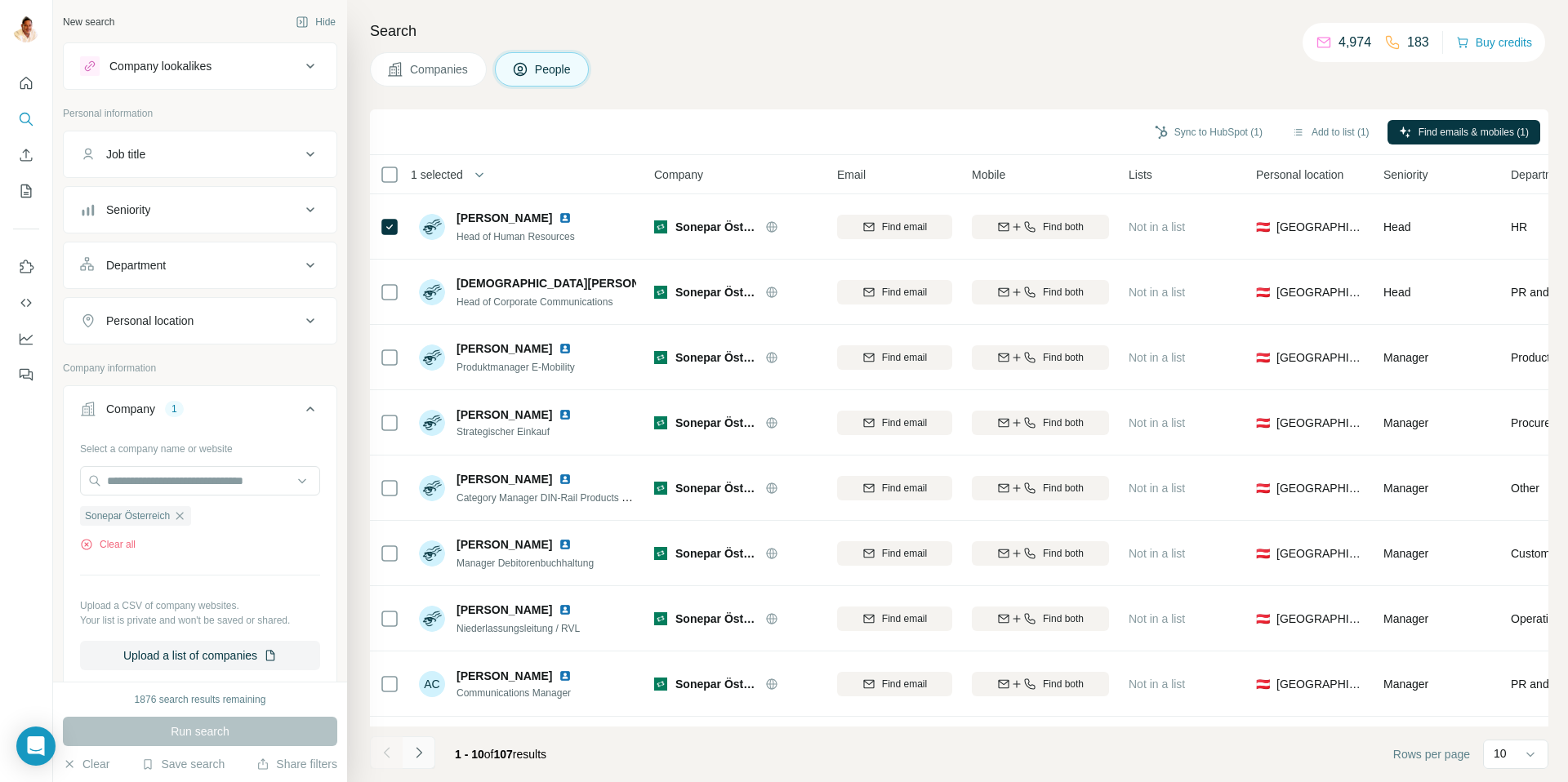
click at [418, 750] on icon "Navigate to next page" at bounding box center [419, 752] width 6 height 11
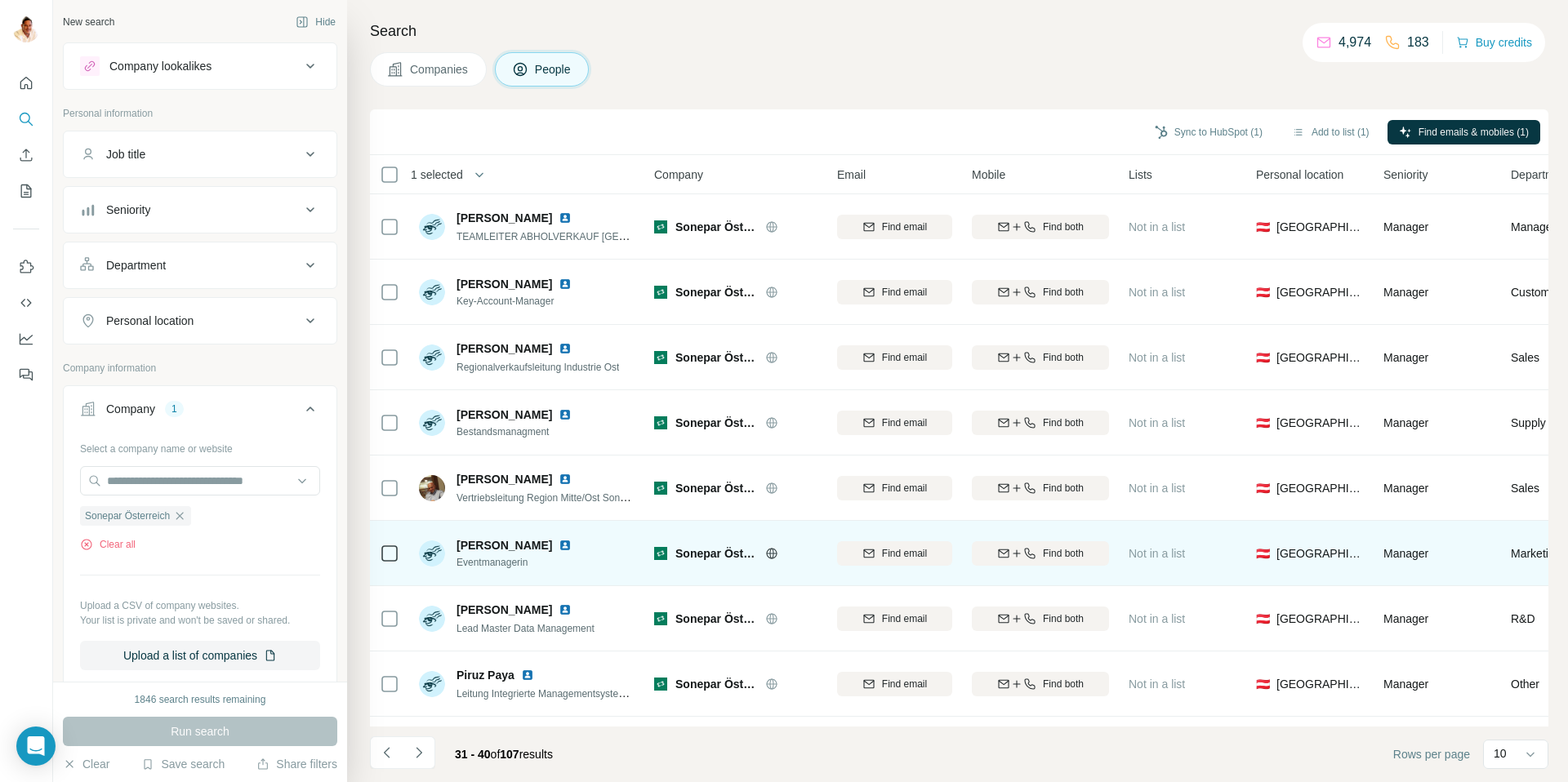
scroll to position [0, 7]
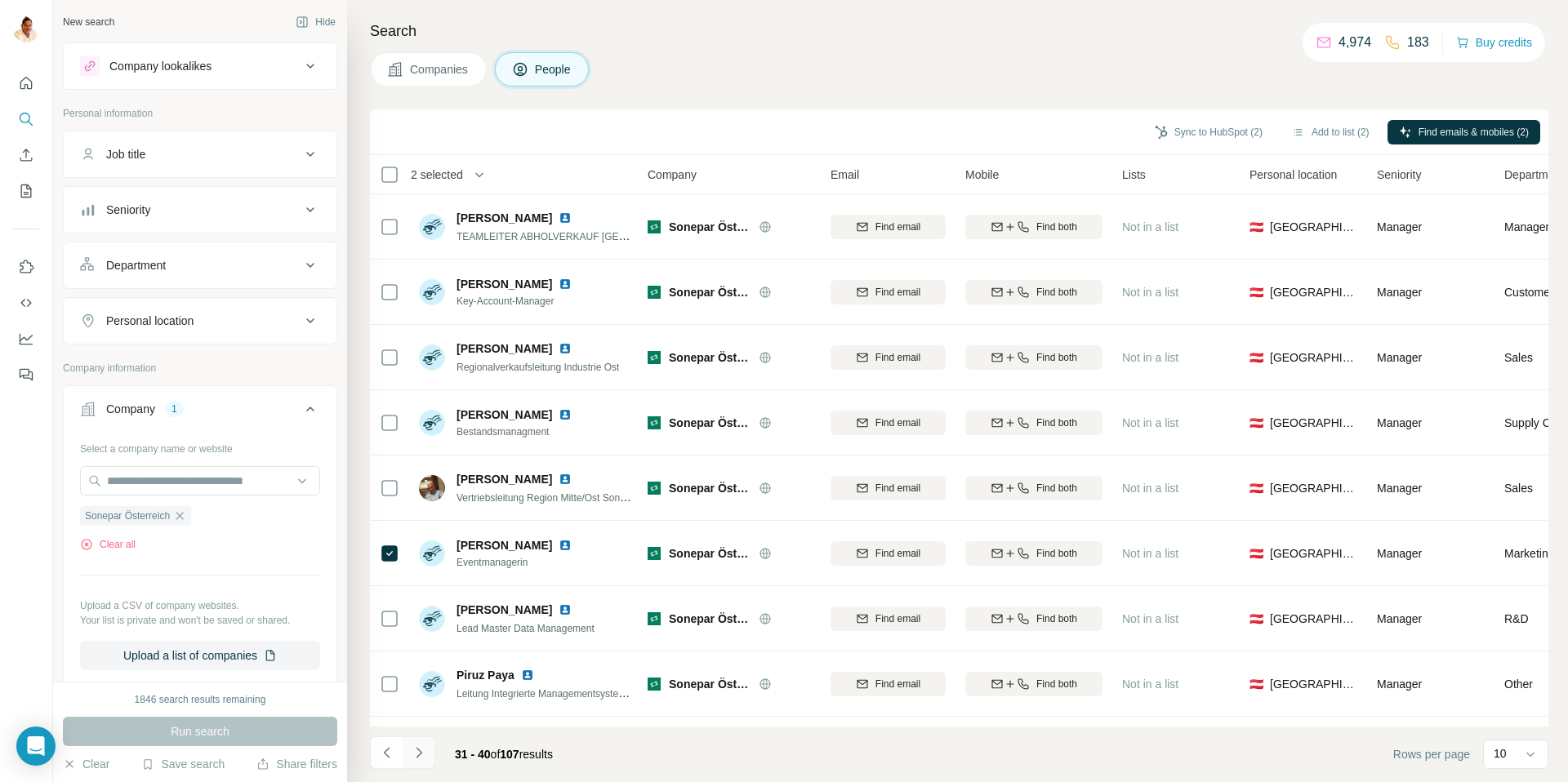
click at [422, 753] on icon "Navigate to next page" at bounding box center [419, 752] width 17 height 17
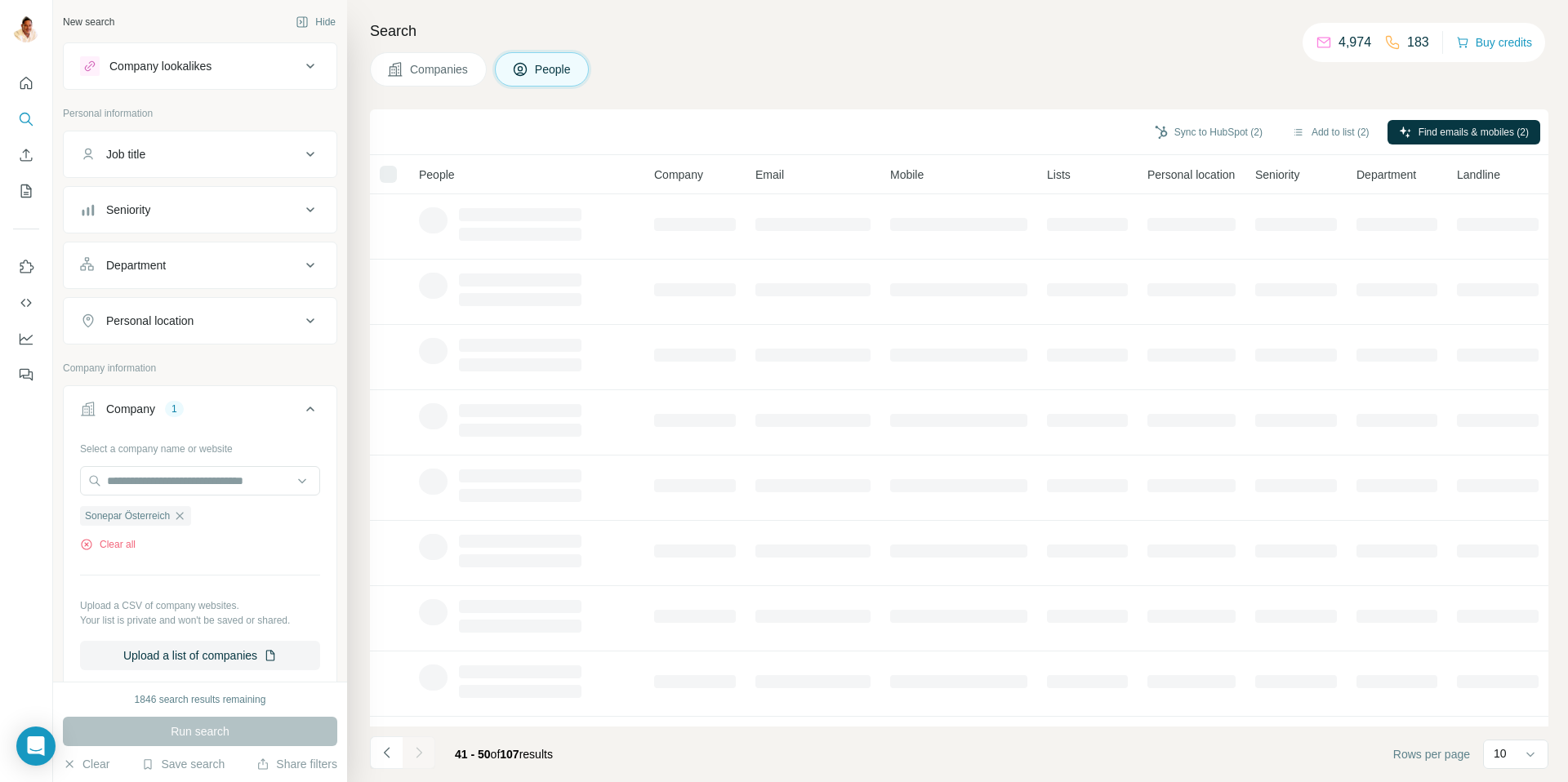
scroll to position [0, 0]
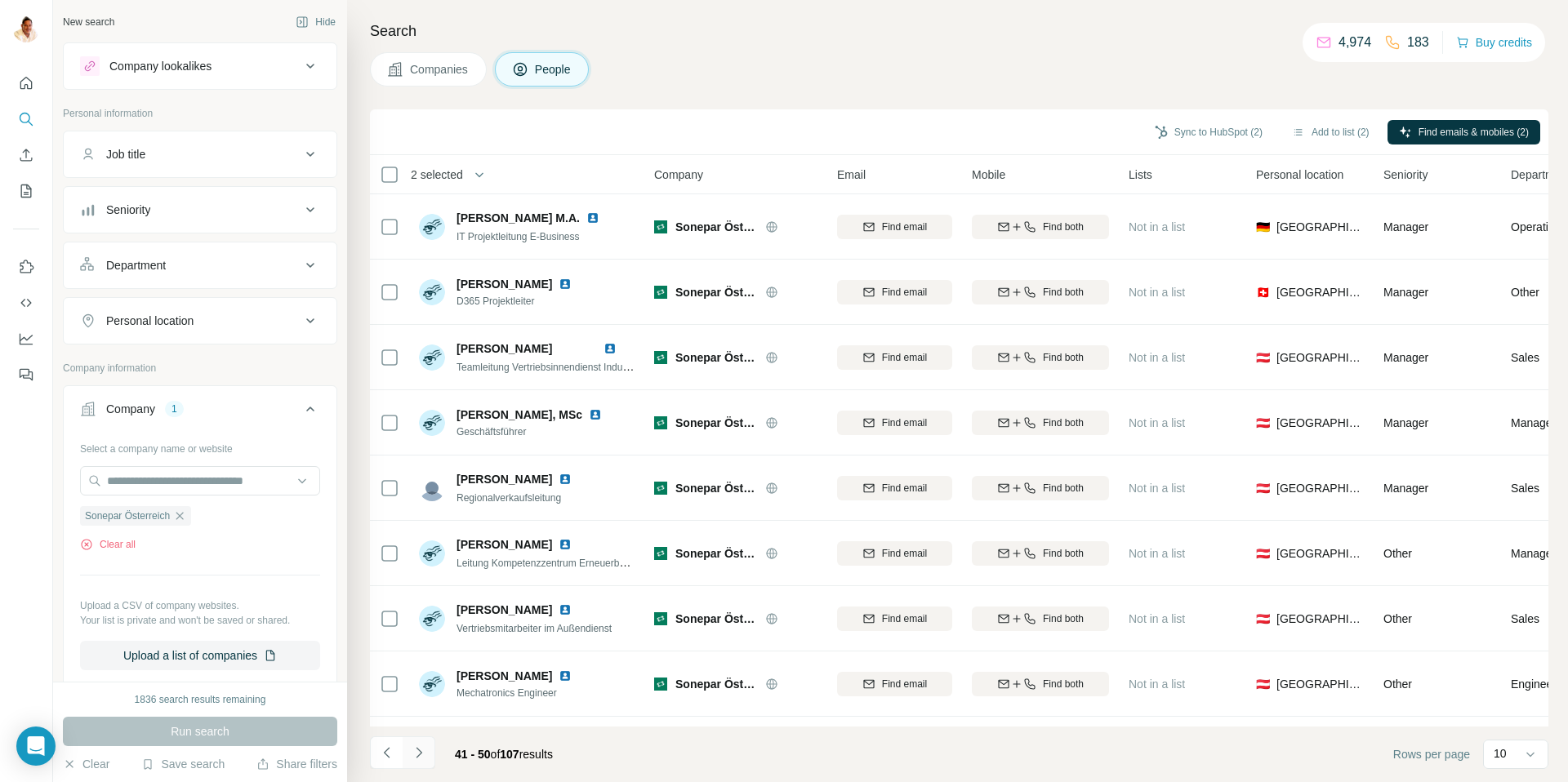
click at [422, 753] on icon "Navigate to next page" at bounding box center [419, 752] width 17 height 17
click at [422, 752] on icon "Navigate to next page" at bounding box center [419, 752] width 17 height 17
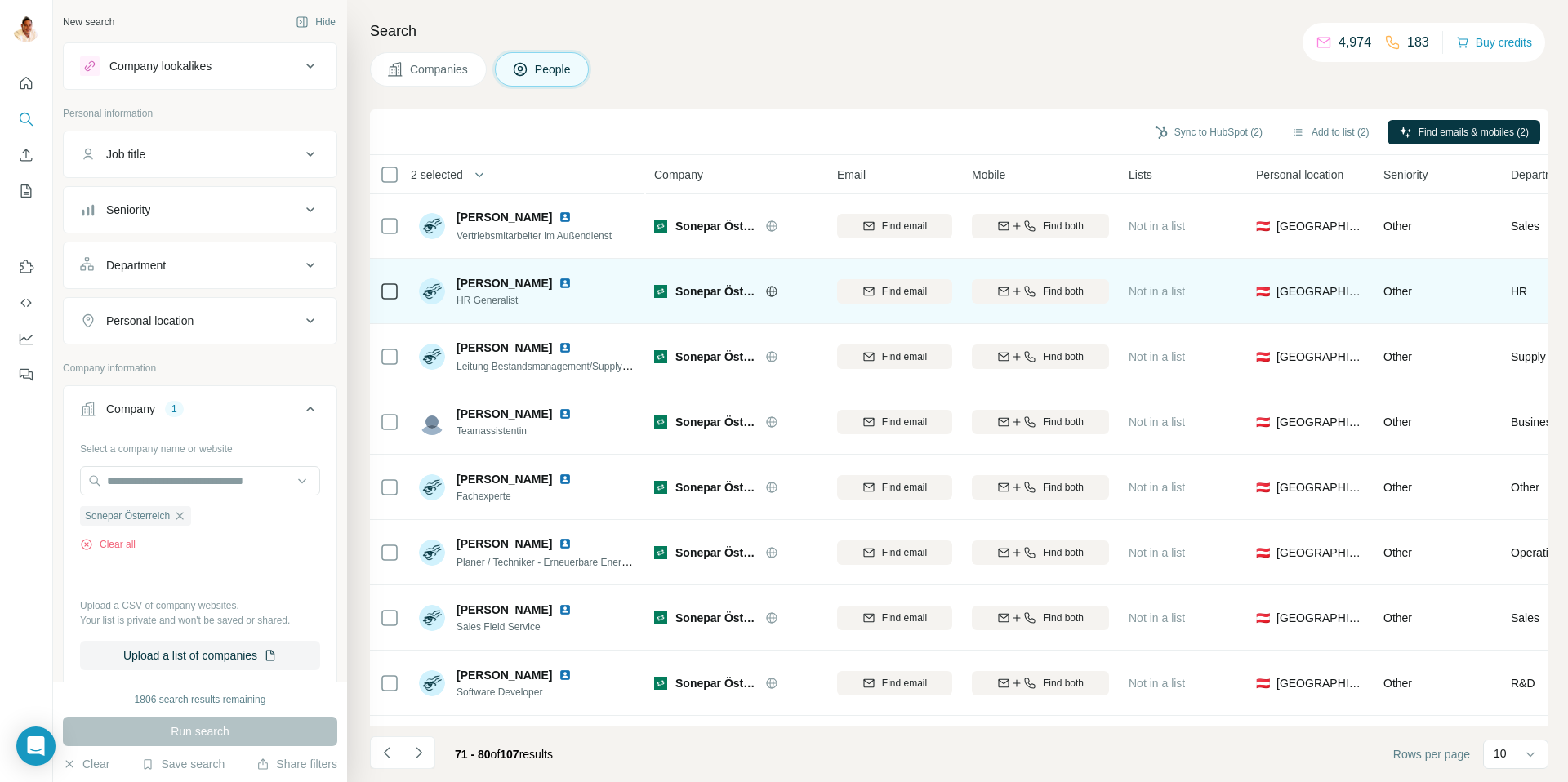
scroll to position [2, 0]
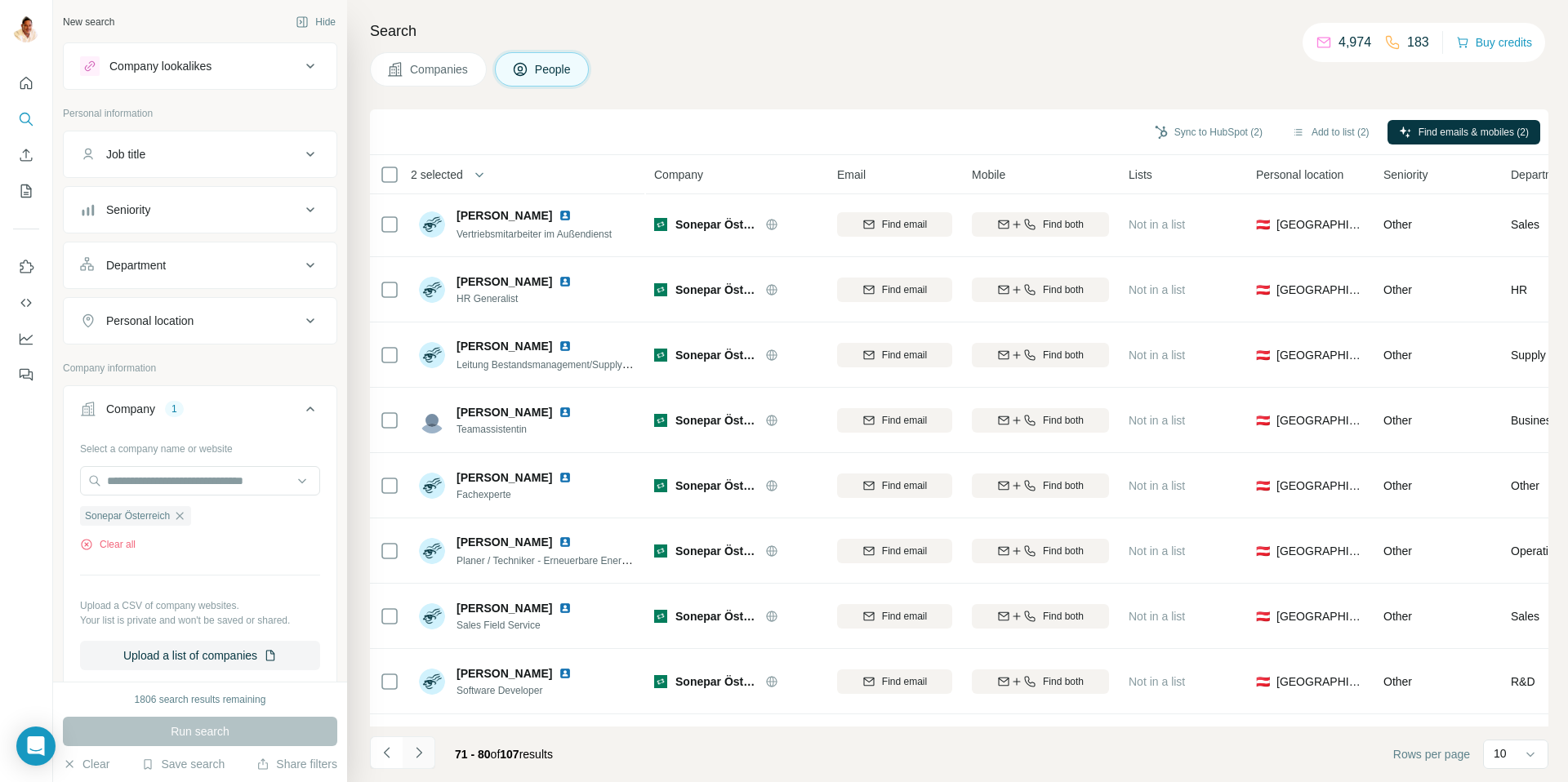
click at [423, 755] on icon "Navigate to next page" at bounding box center [419, 752] width 17 height 17
click at [421, 746] on icon "Navigate to next page" at bounding box center [419, 752] width 17 height 17
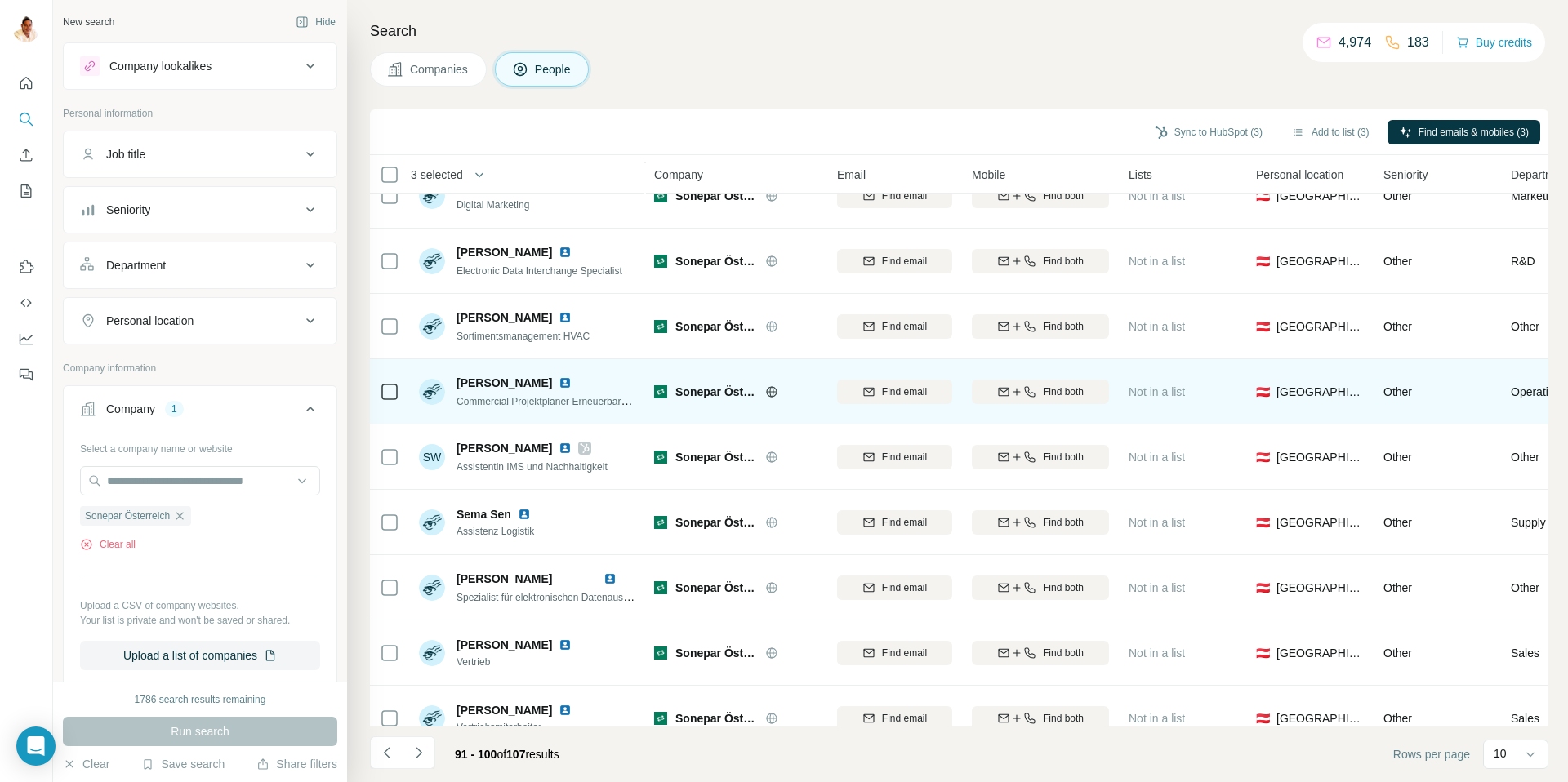
scroll to position [121, 0]
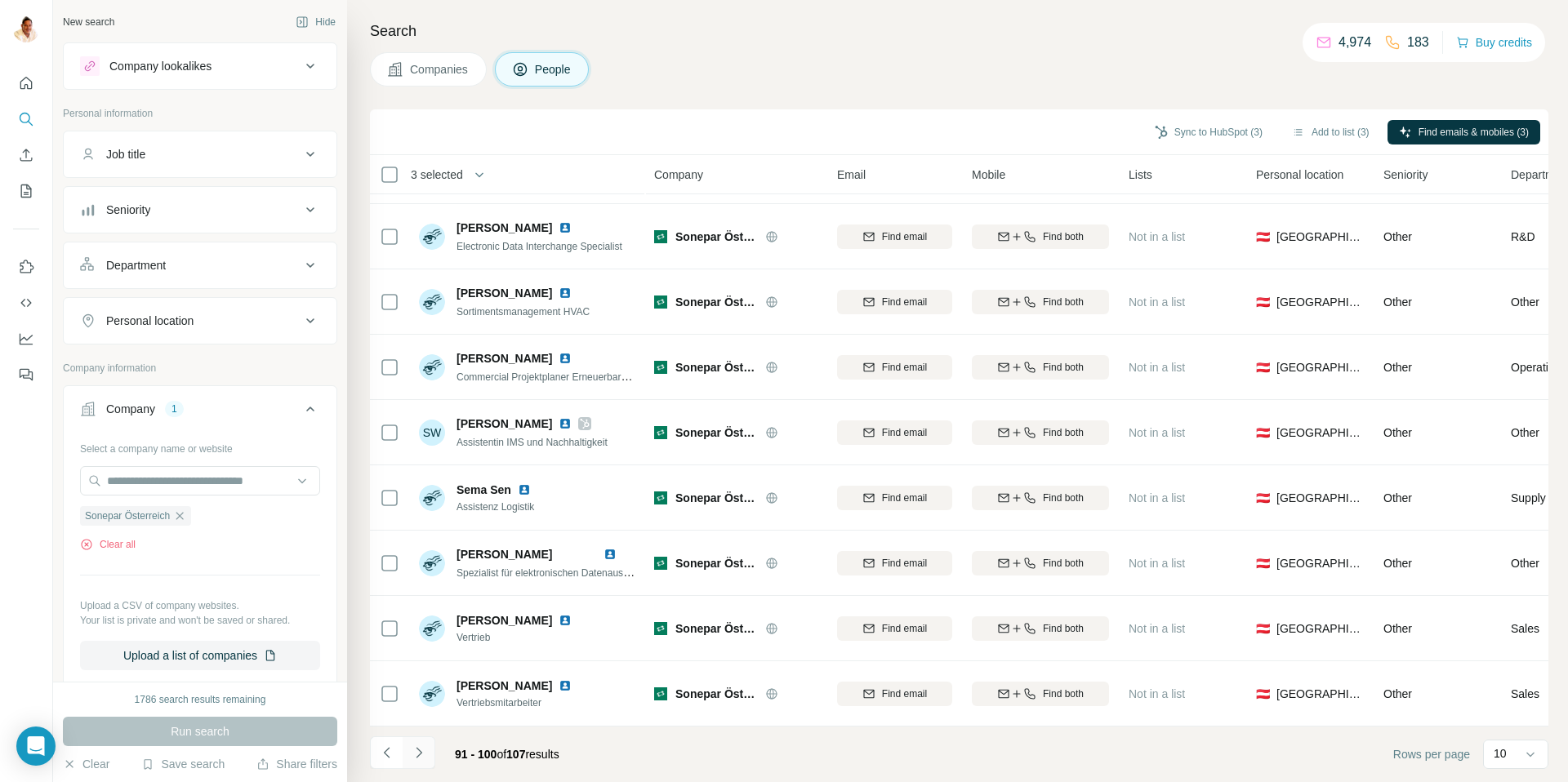
click at [423, 747] on icon "Navigate to next page" at bounding box center [419, 752] width 17 height 17
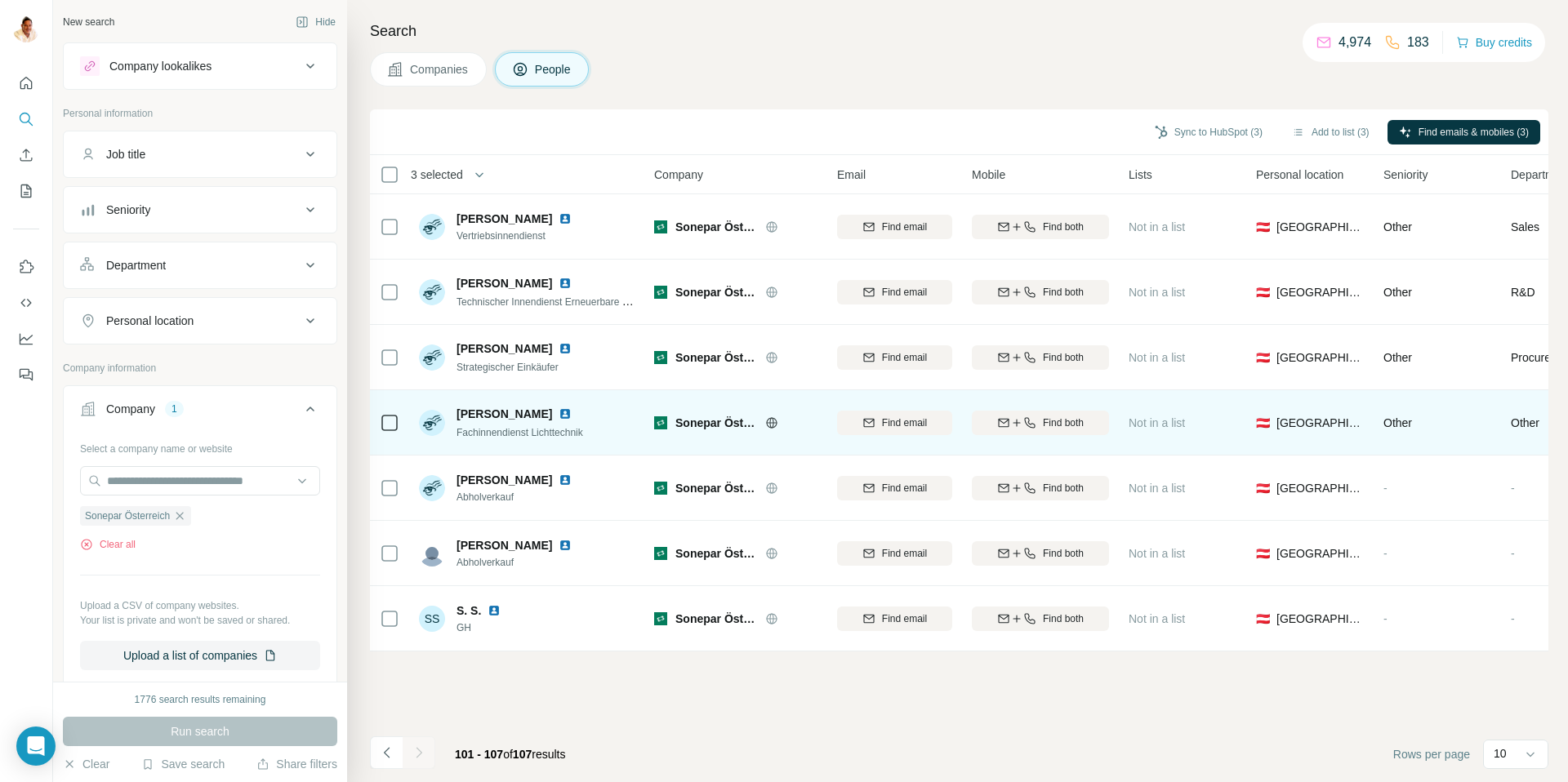
scroll to position [0, 0]
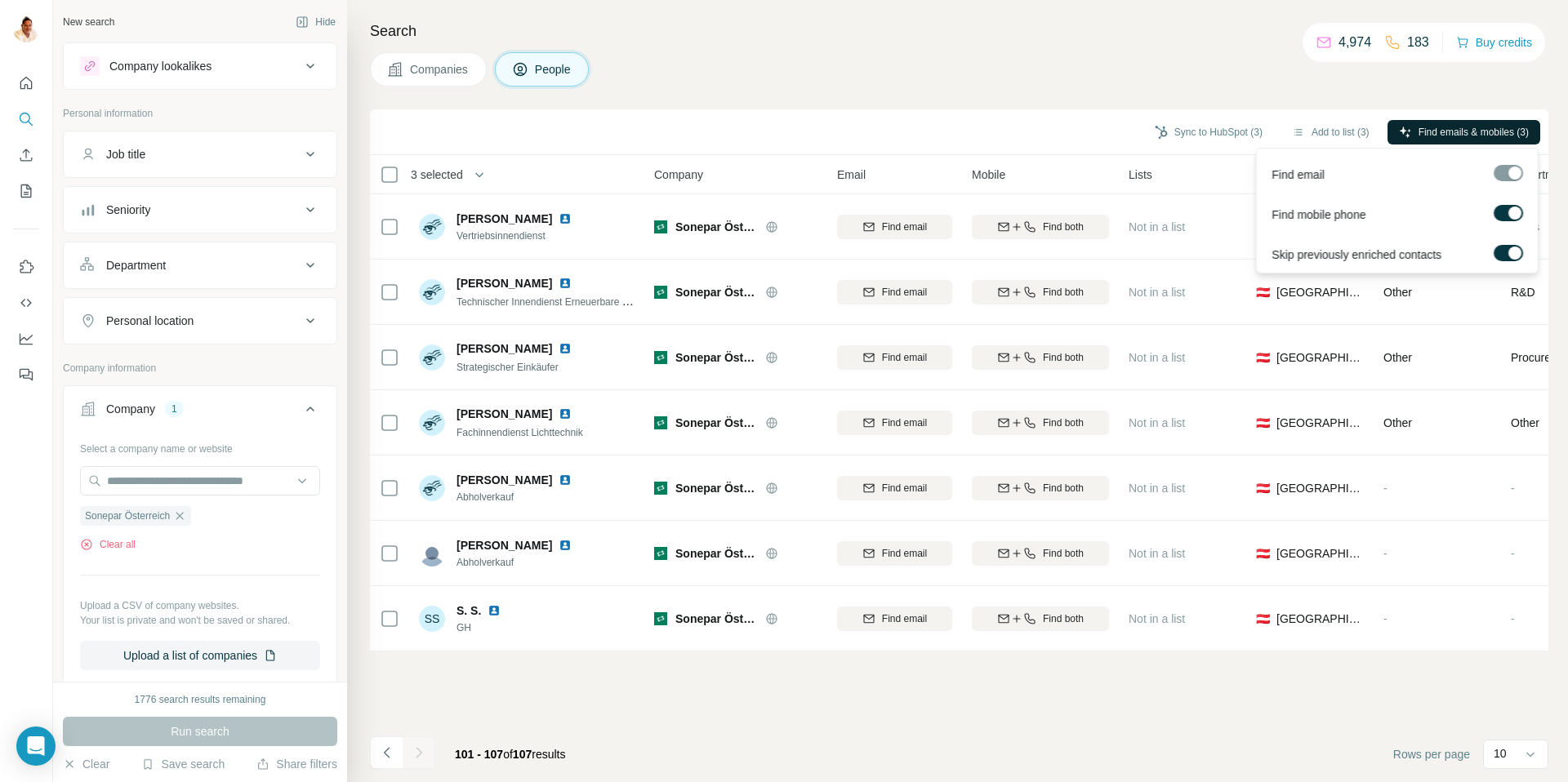
click at [1447, 138] on span "Find emails & mobiles (3)" at bounding box center [1473, 132] width 110 height 15
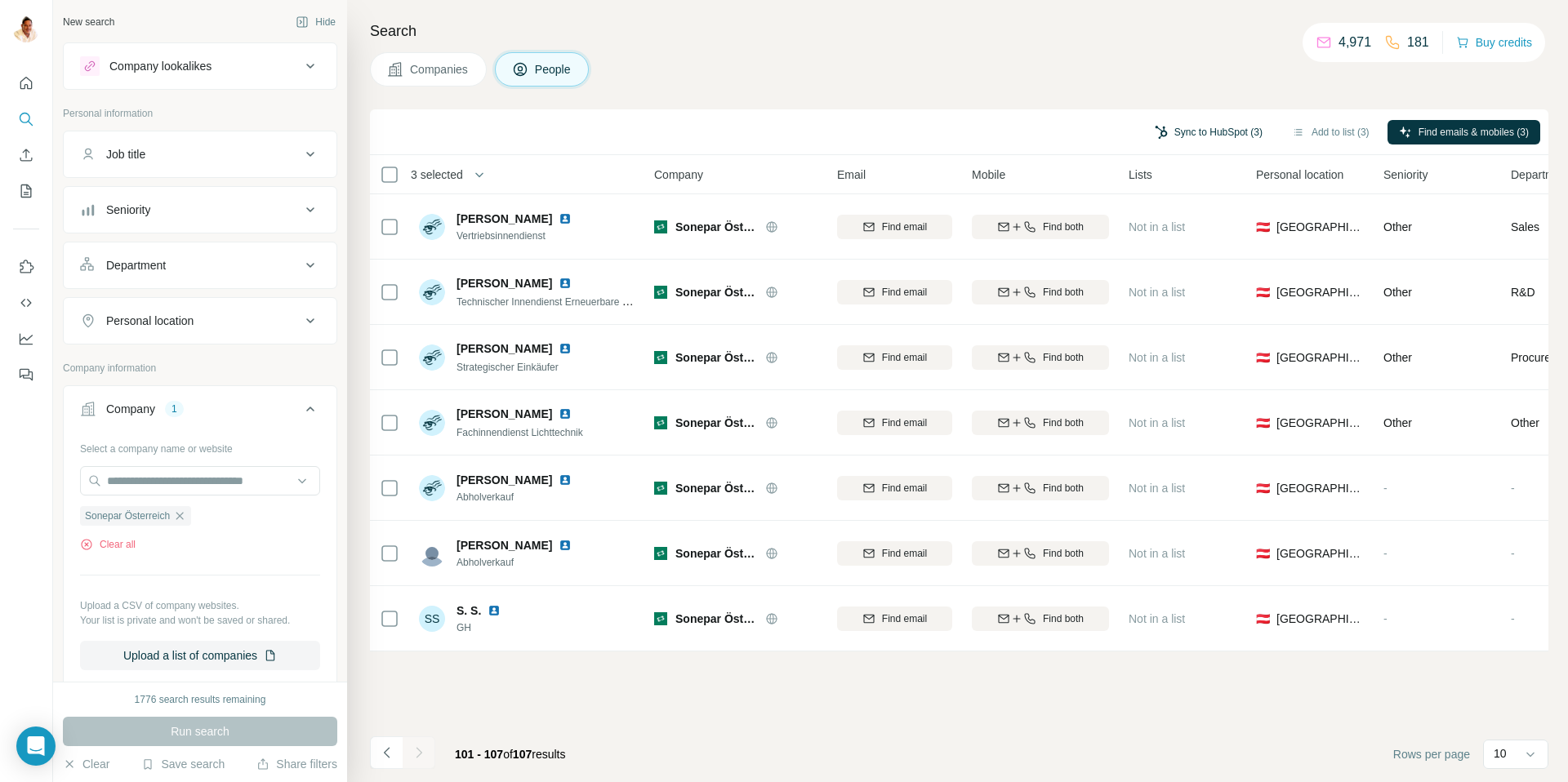
click at [1199, 130] on button "Sync to HubSpot (3)" at bounding box center [1208, 132] width 130 height 25
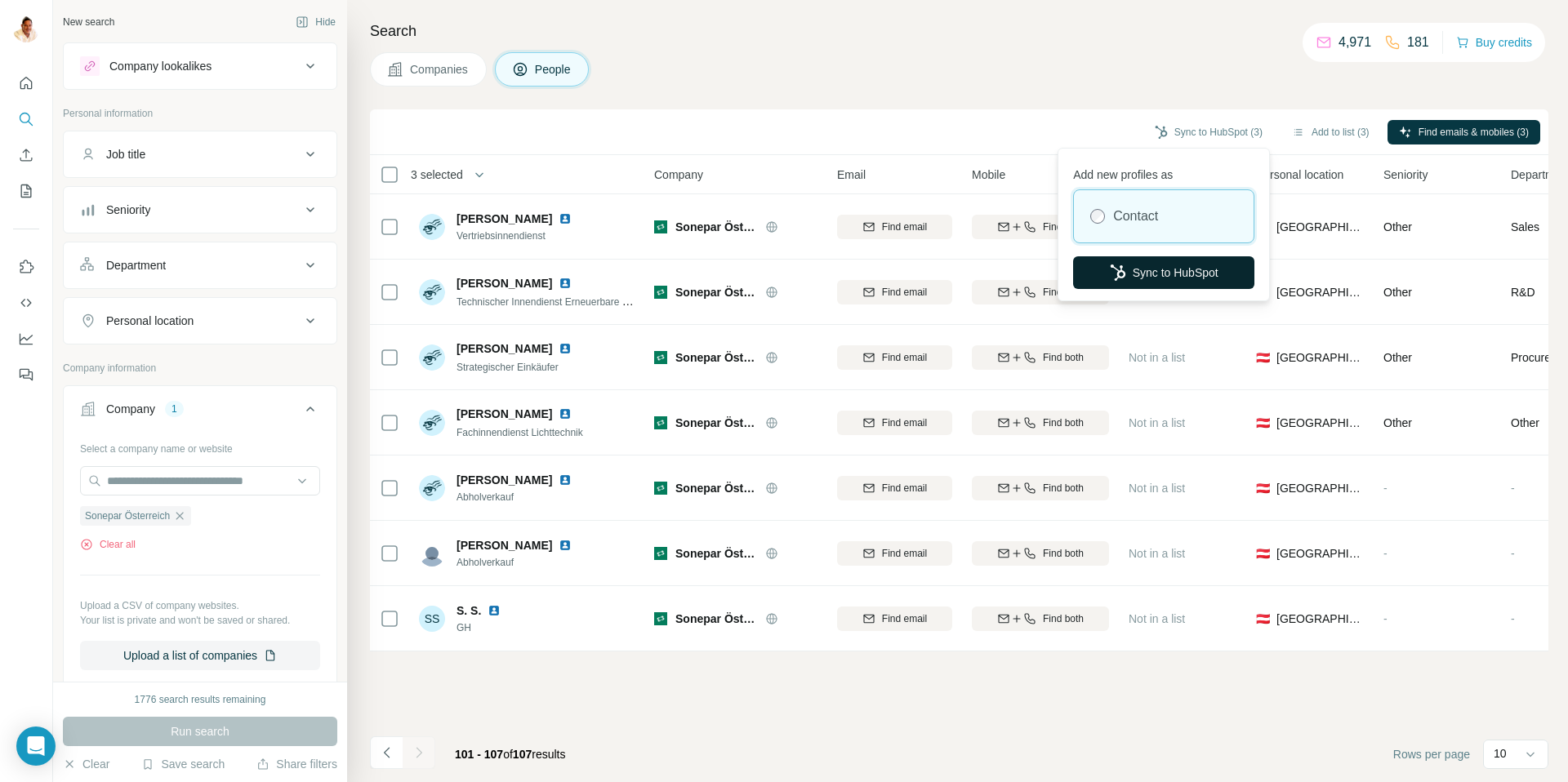
click at [1167, 270] on button "Sync to HubSpot" at bounding box center [1164, 272] width 181 height 33
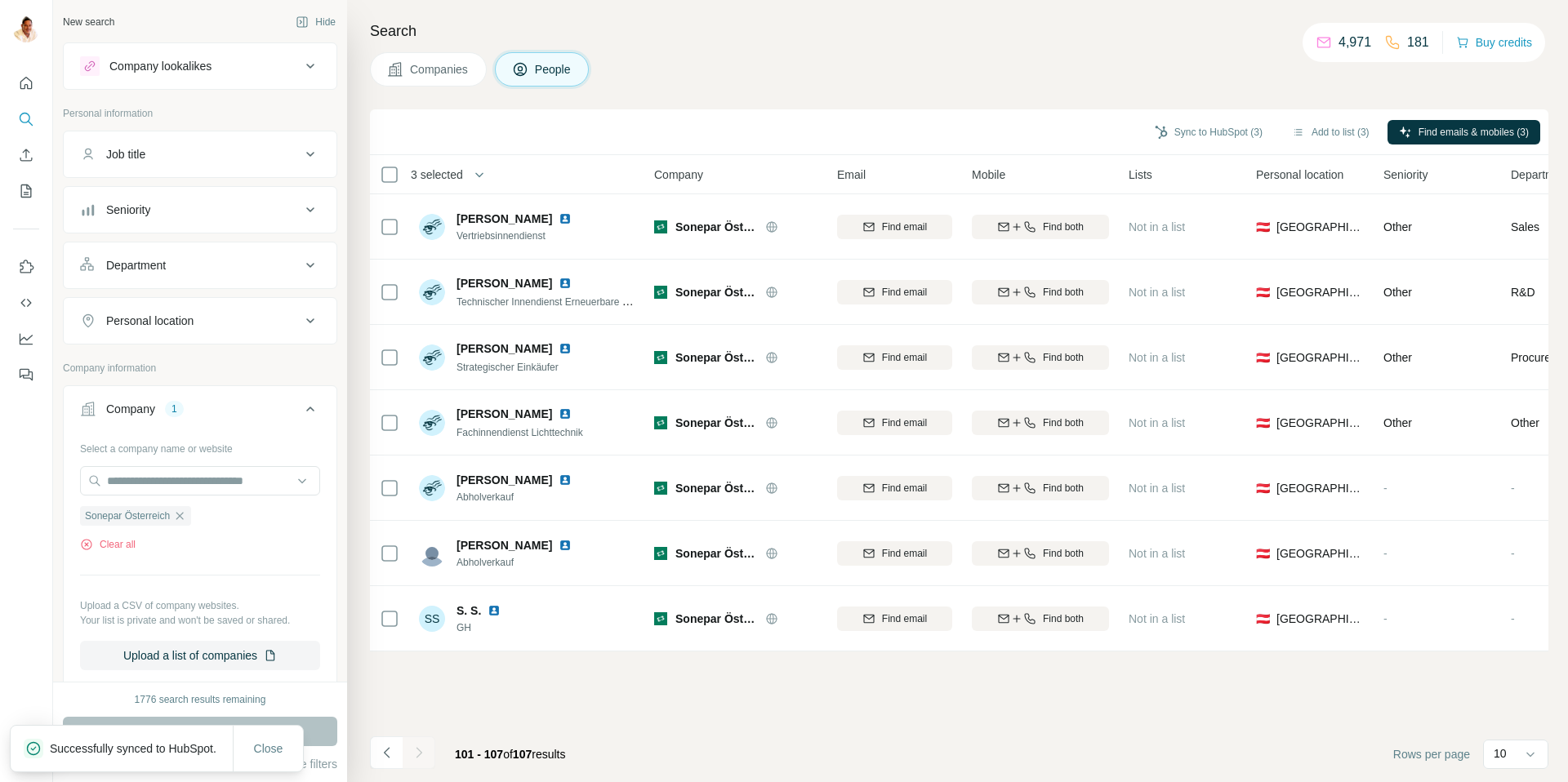
click at [174, 77] on button "Company lookalikes" at bounding box center [200, 66] width 273 height 39
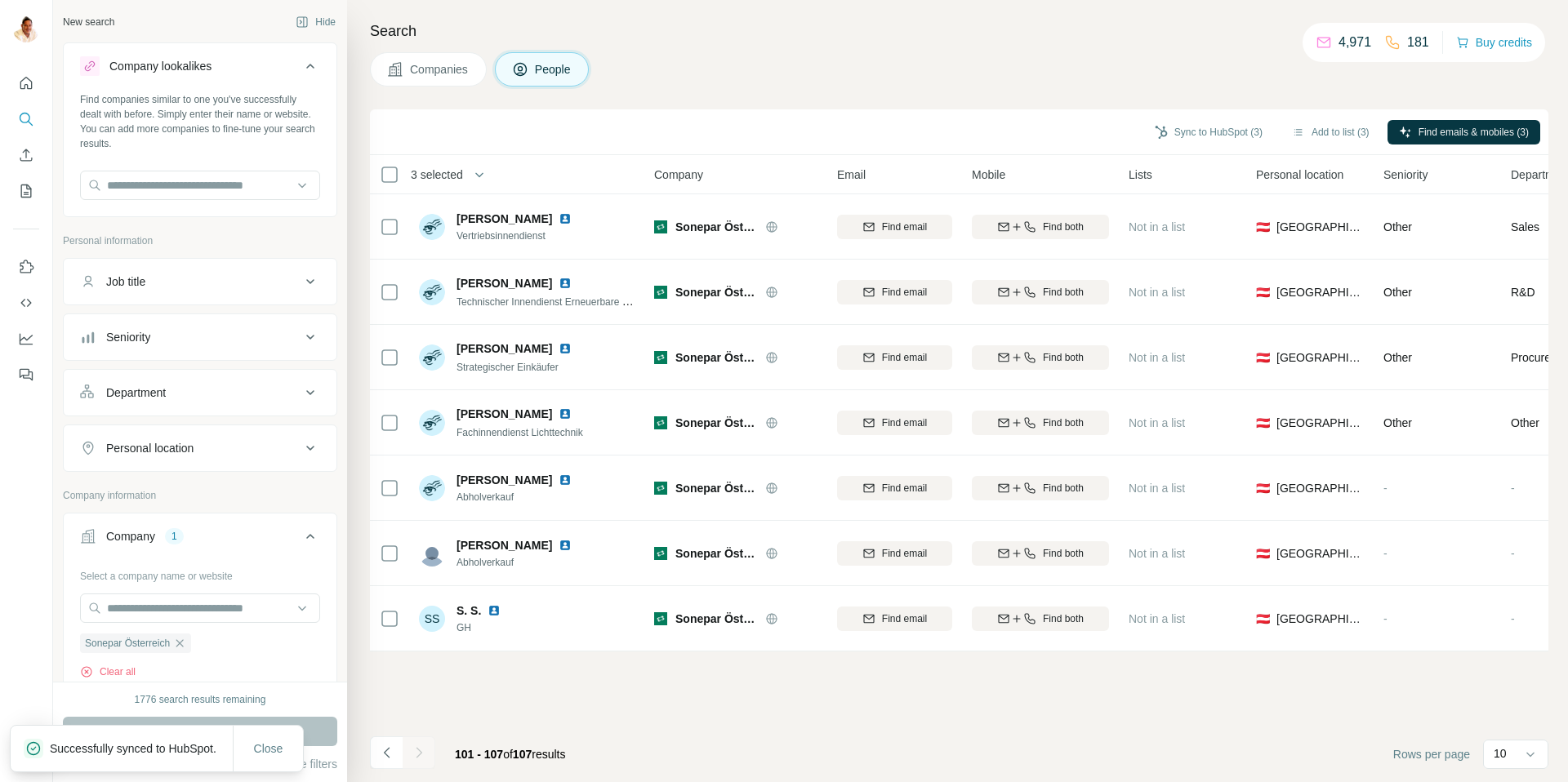
click at [151, 291] on button "Job title" at bounding box center [200, 282] width 273 height 39
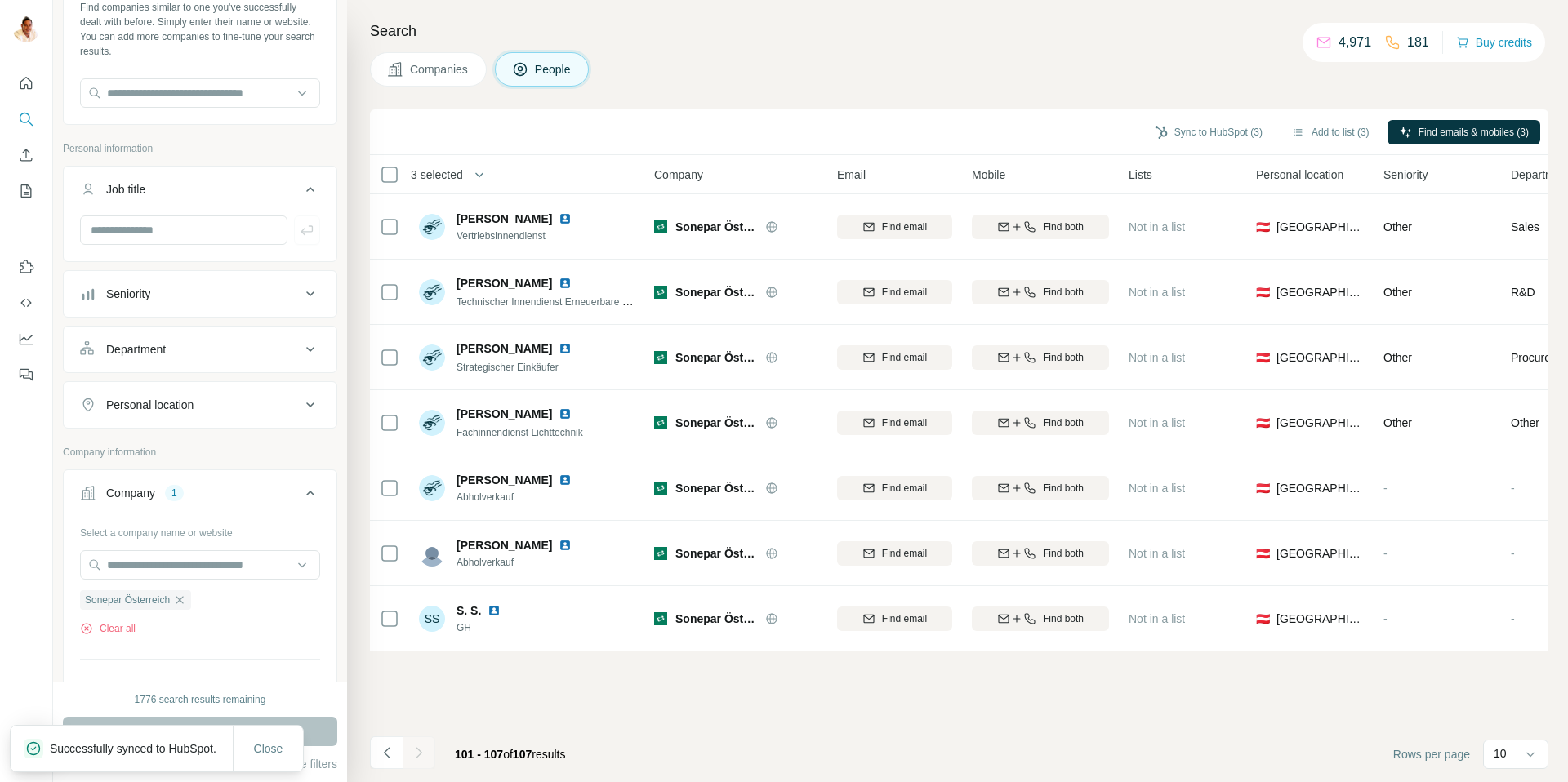
scroll to position [108, 0]
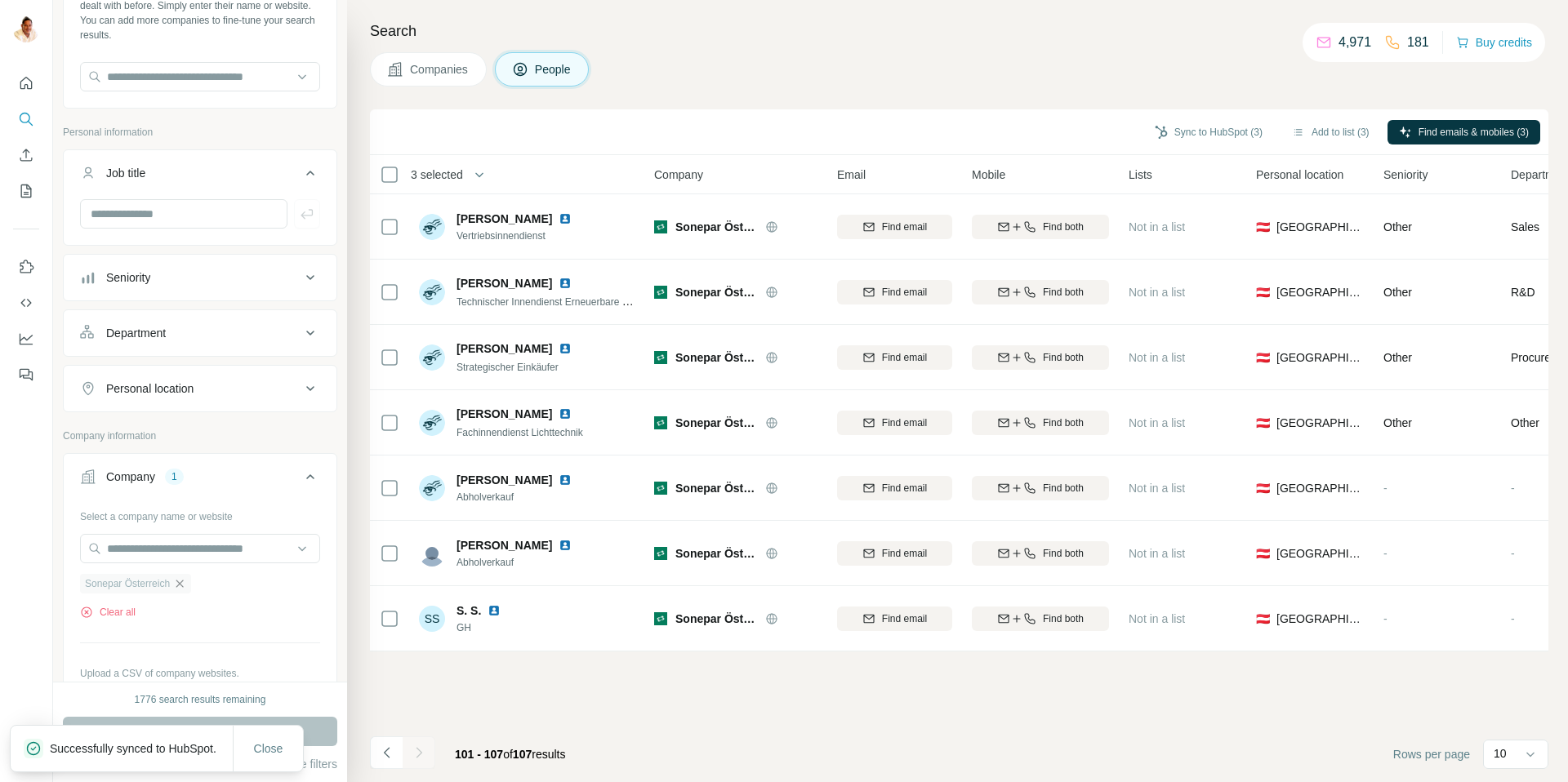
click at [182, 587] on icon "button" at bounding box center [179, 583] width 13 height 13
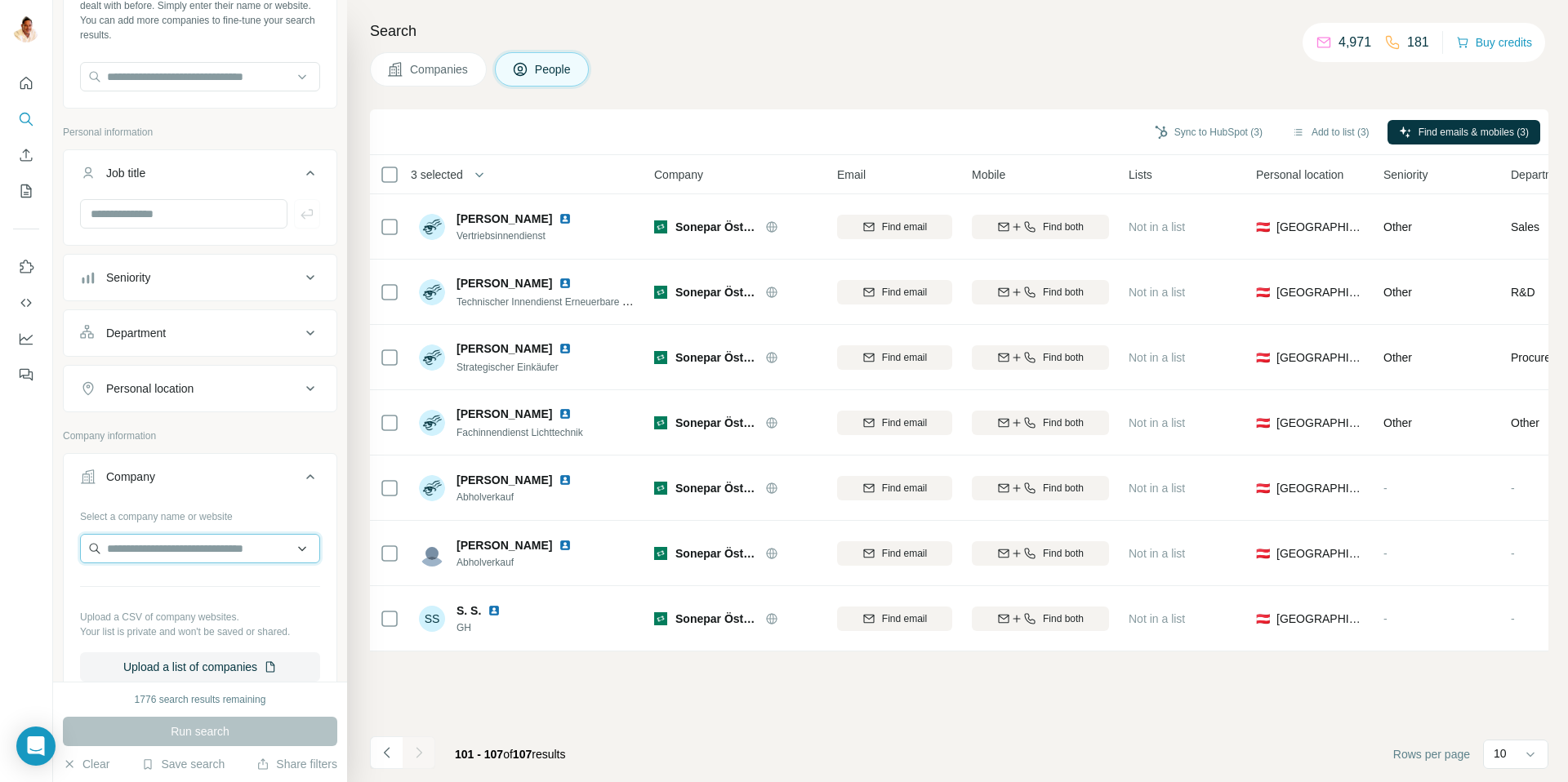
click at [174, 559] on input "text" at bounding box center [199, 549] width 240 height 30
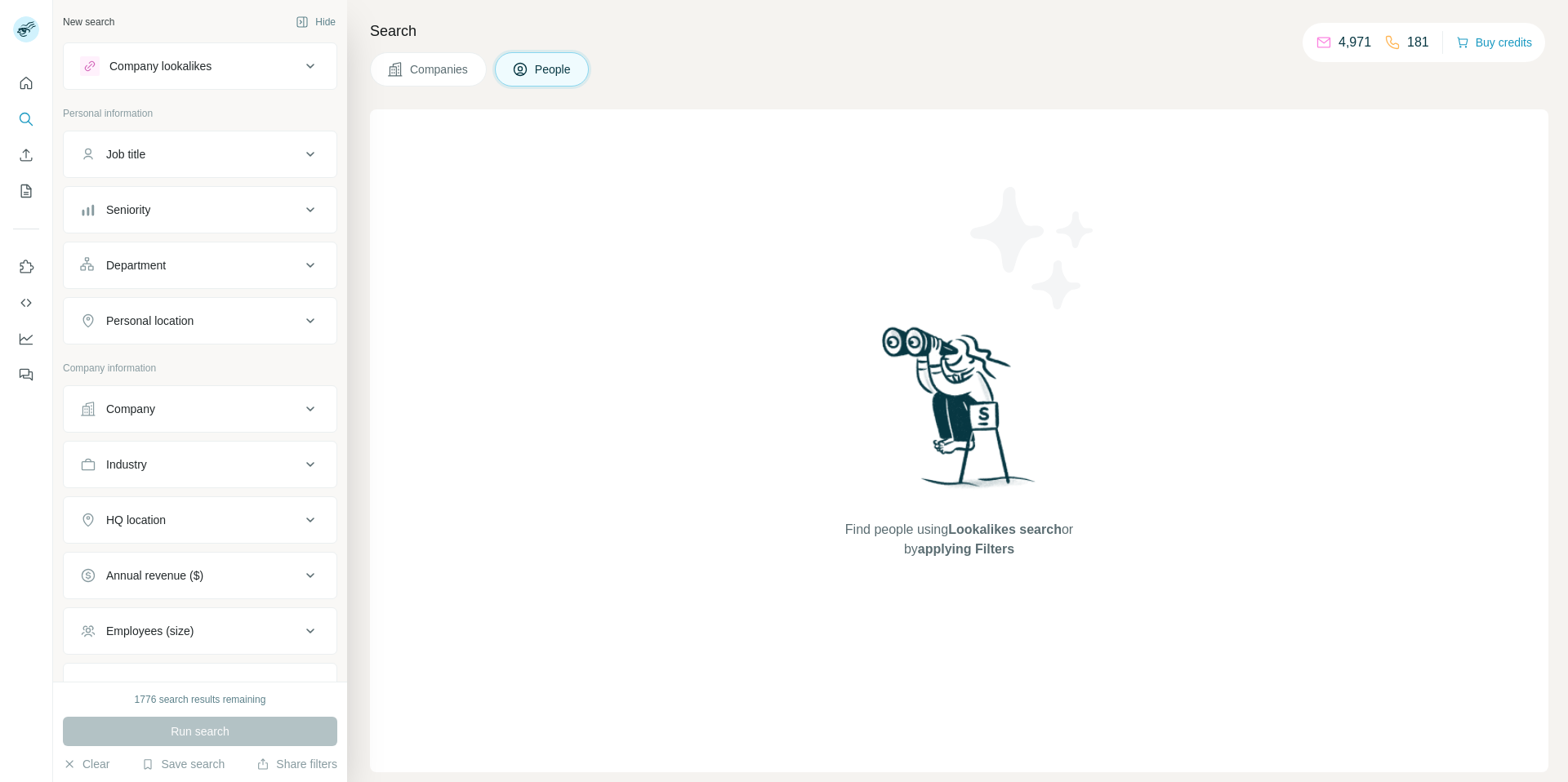
click at [203, 416] on div "Company" at bounding box center [190, 409] width 221 height 17
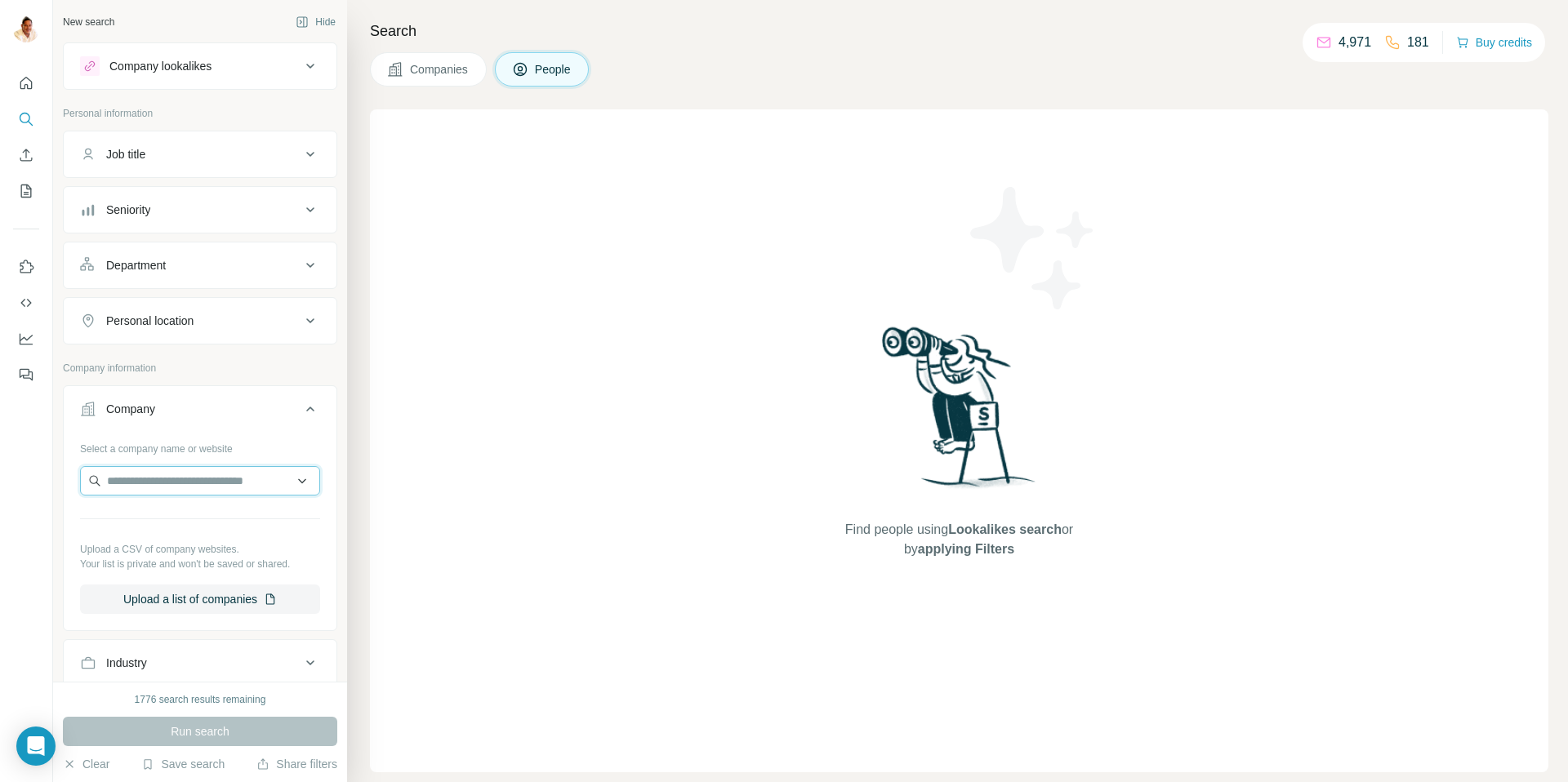
click at [187, 477] on input "text" at bounding box center [199, 481] width 240 height 30
paste input "**********"
type input "**********"
click at [226, 518] on p "WAS Wietmarscher Ambulanz- und Sonderfahrzeuge" at bounding box center [213, 526] width 187 height 33
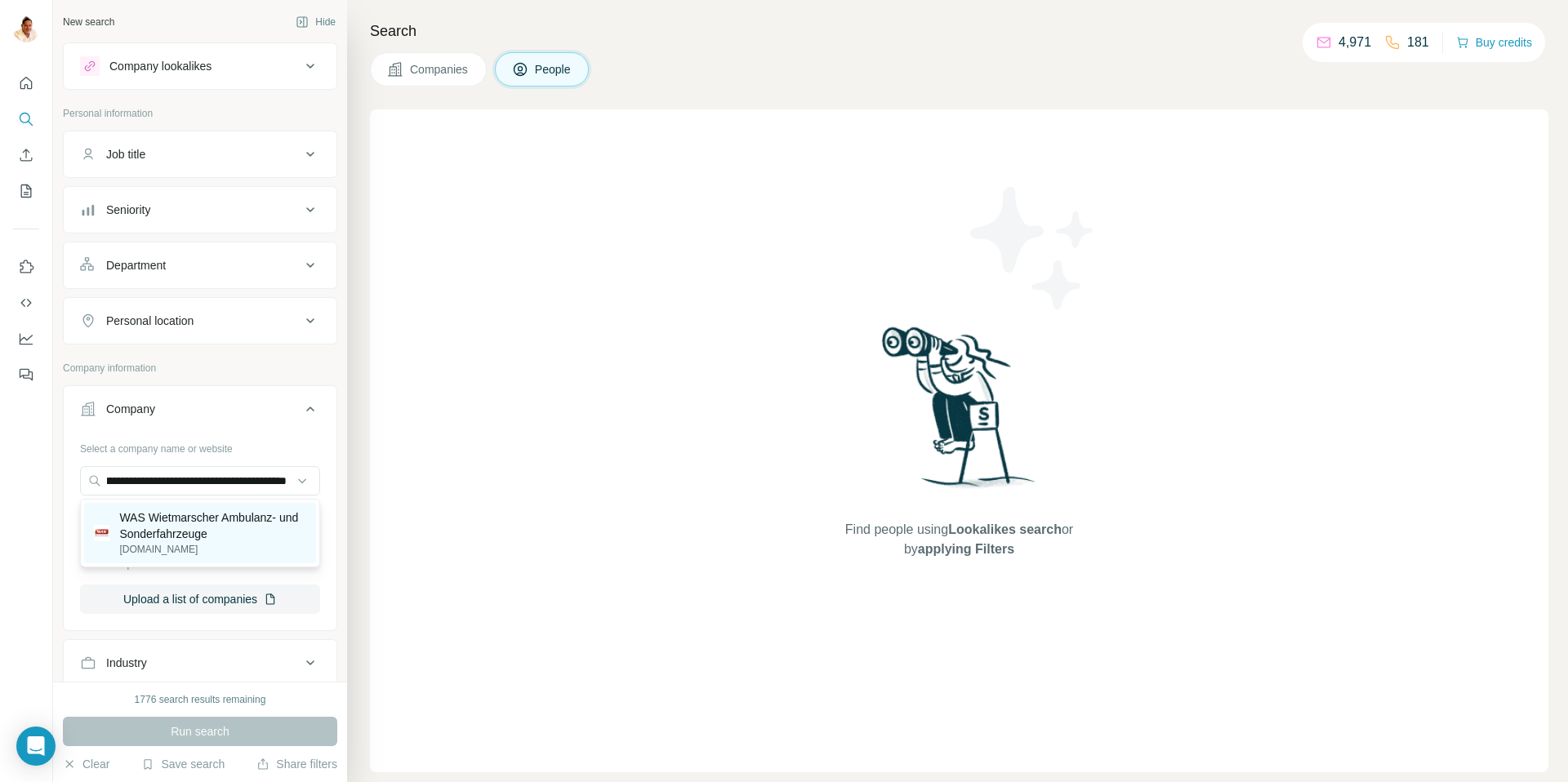
scroll to position [0, 0]
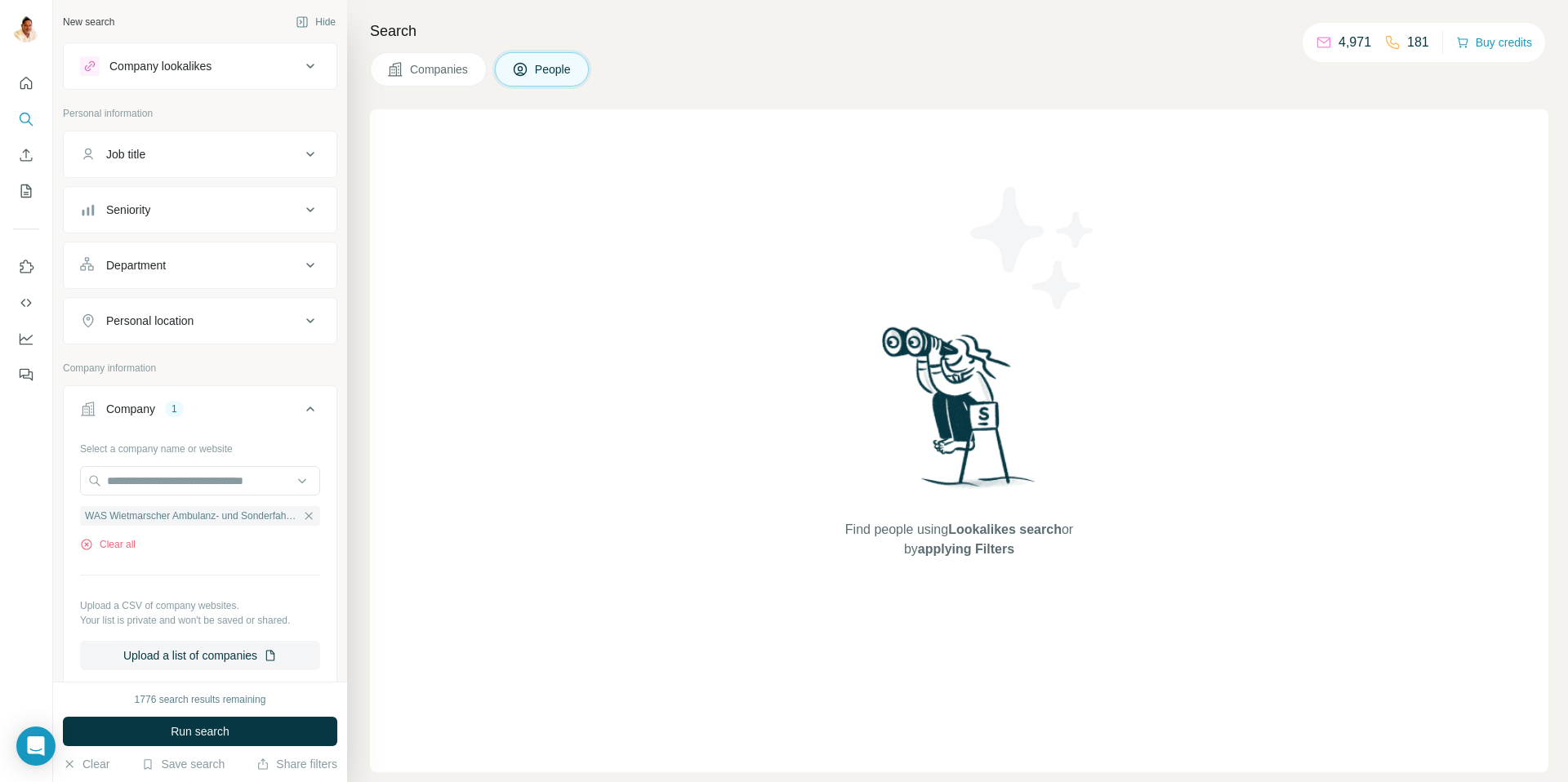
click at [195, 732] on span "Run search" at bounding box center [200, 732] width 59 height 17
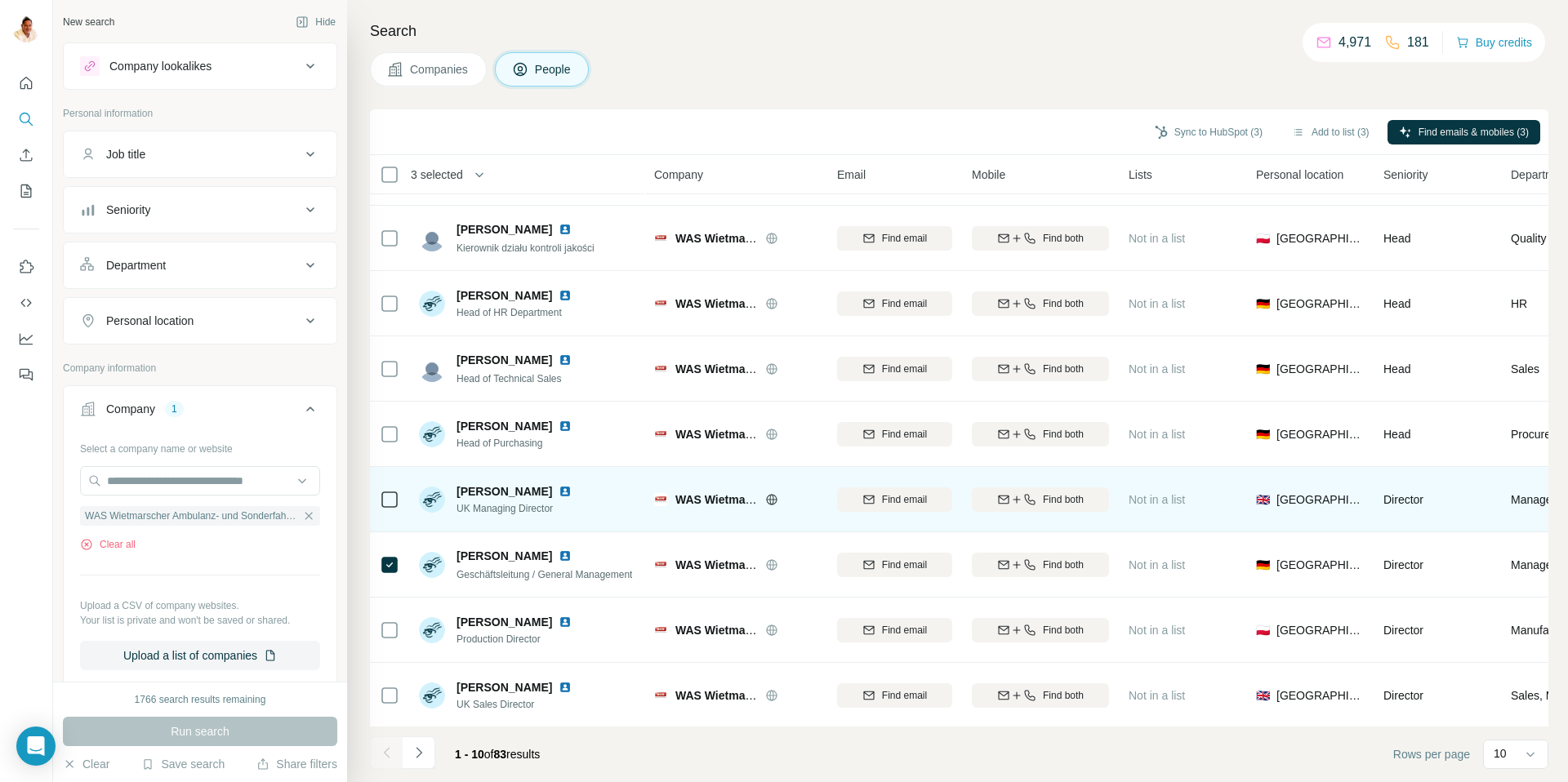
scroll to position [121, 0]
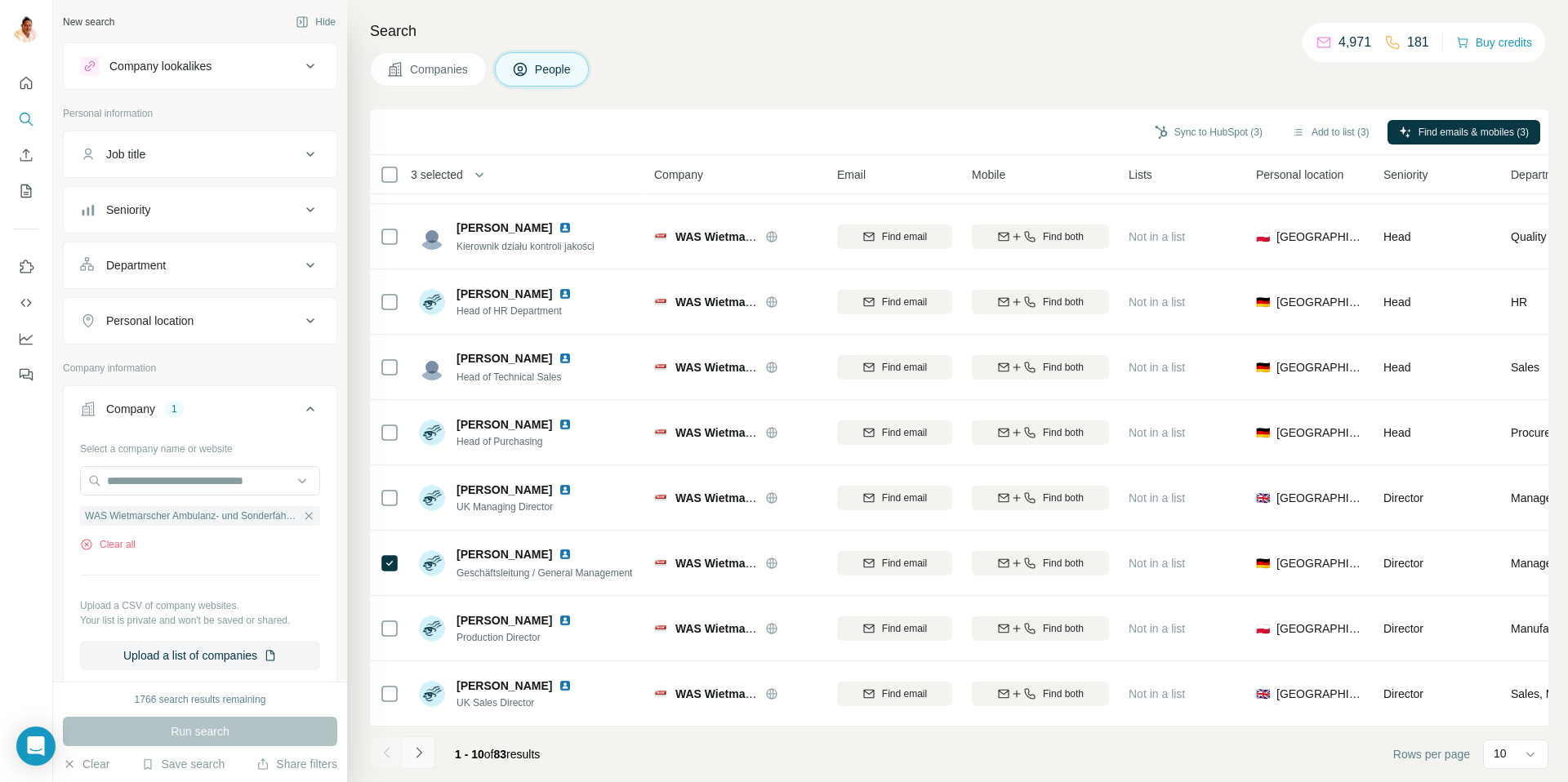
click at [421, 749] on icon "Navigate to next page" at bounding box center [419, 752] width 17 height 17
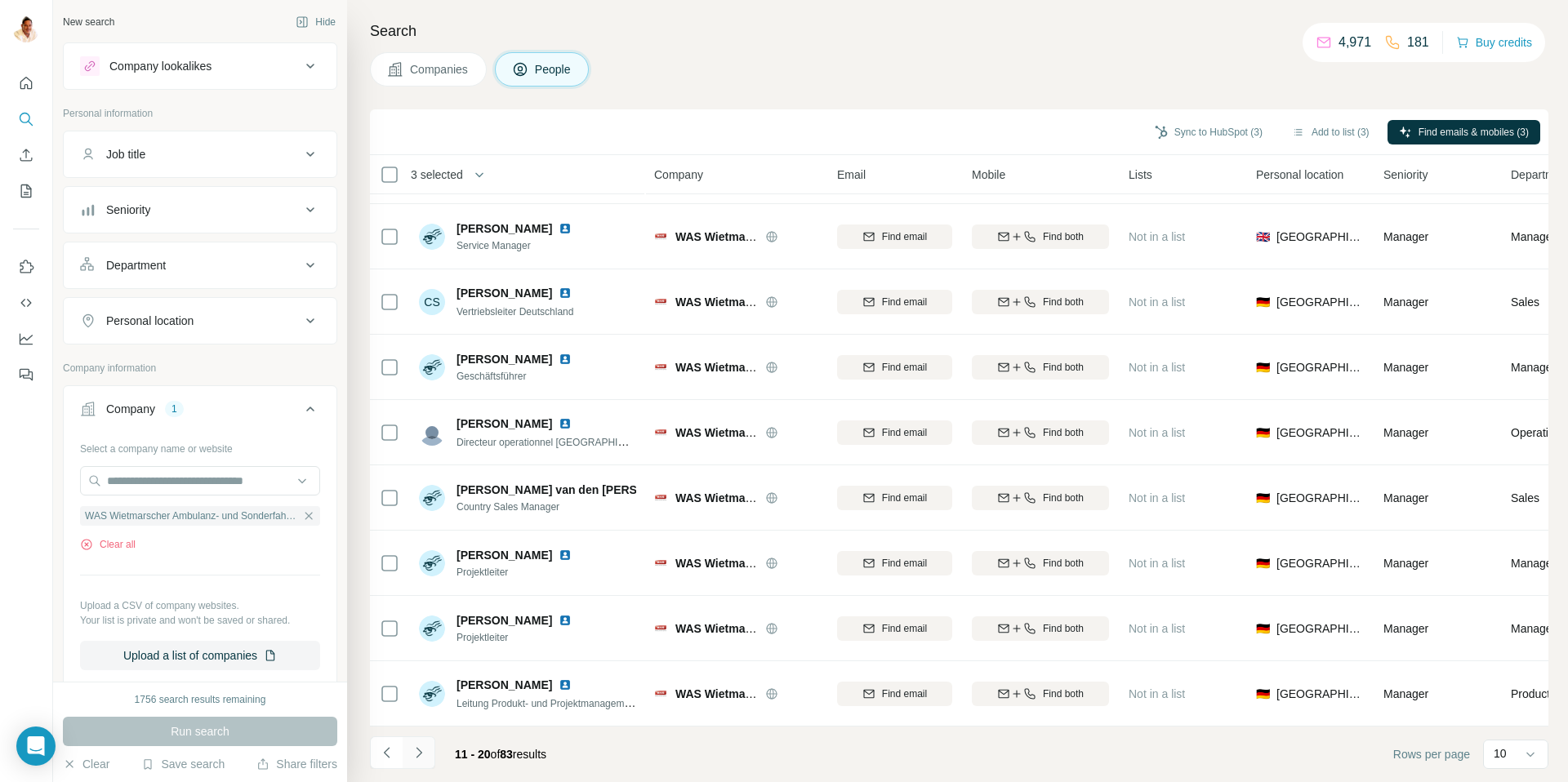
click at [416, 750] on icon "Navigate to next page" at bounding box center [419, 752] width 17 height 17
click at [416, 751] on icon "Navigate to next page" at bounding box center [419, 752] width 17 height 17
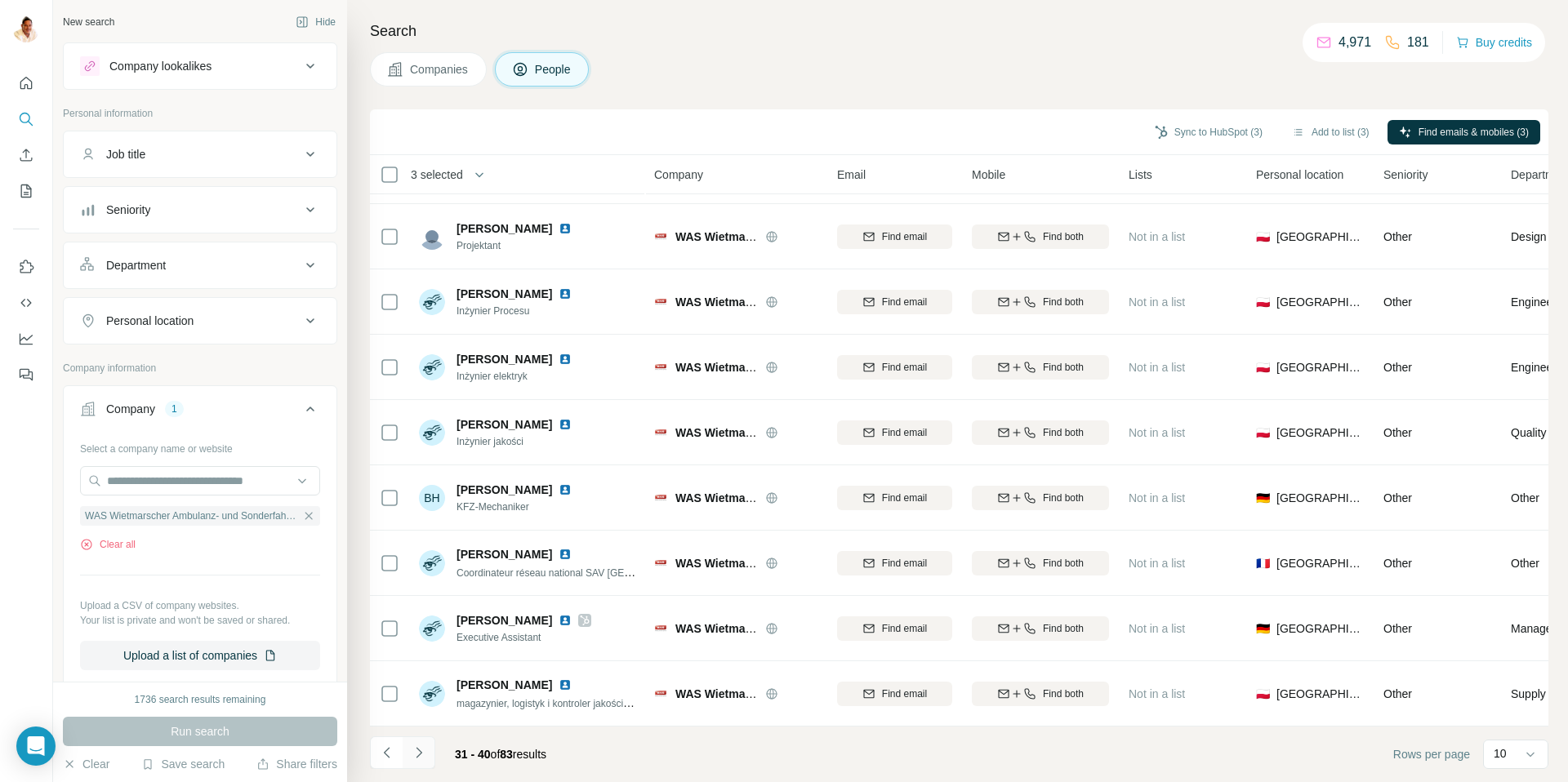
click at [418, 750] on icon "Navigate to next page" at bounding box center [419, 752] width 6 height 11
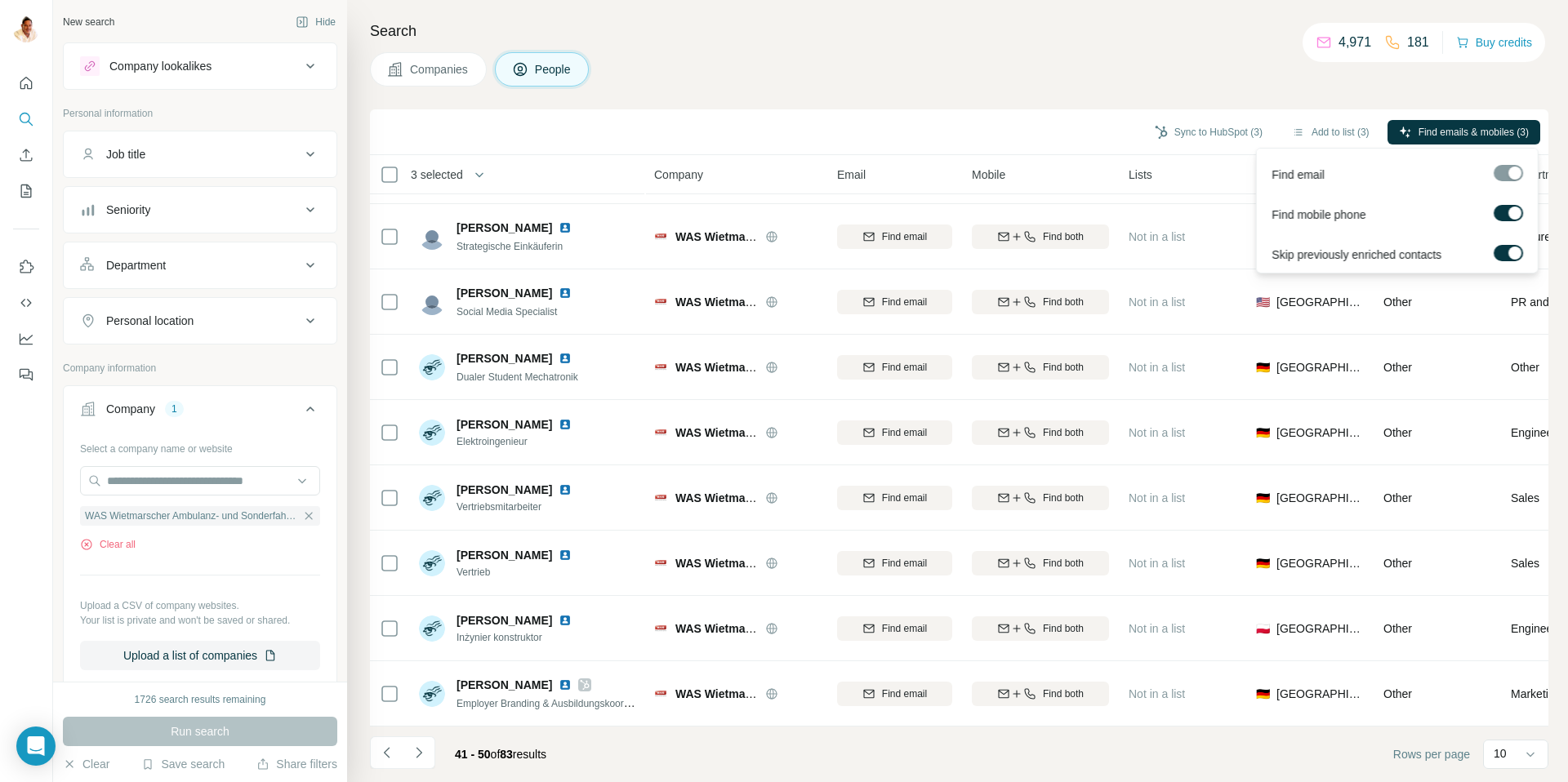
click at [1507, 211] on label at bounding box center [1509, 213] width 30 height 17
click at [1482, 125] on span "Find emails (3)" at bounding box center [1496, 132] width 64 height 15
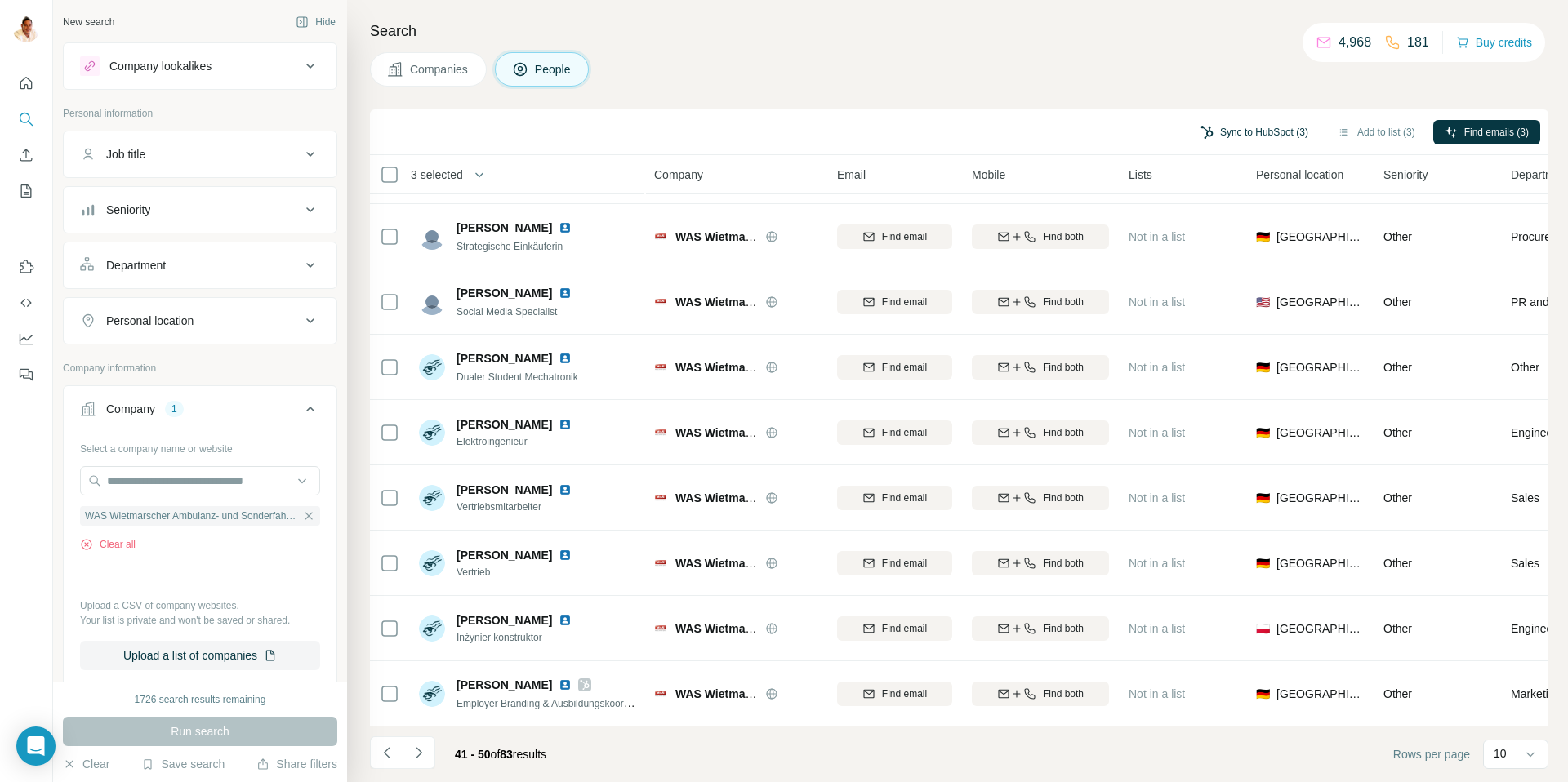
click at [1226, 131] on button "Sync to HubSpot (3)" at bounding box center [1254, 132] width 130 height 25
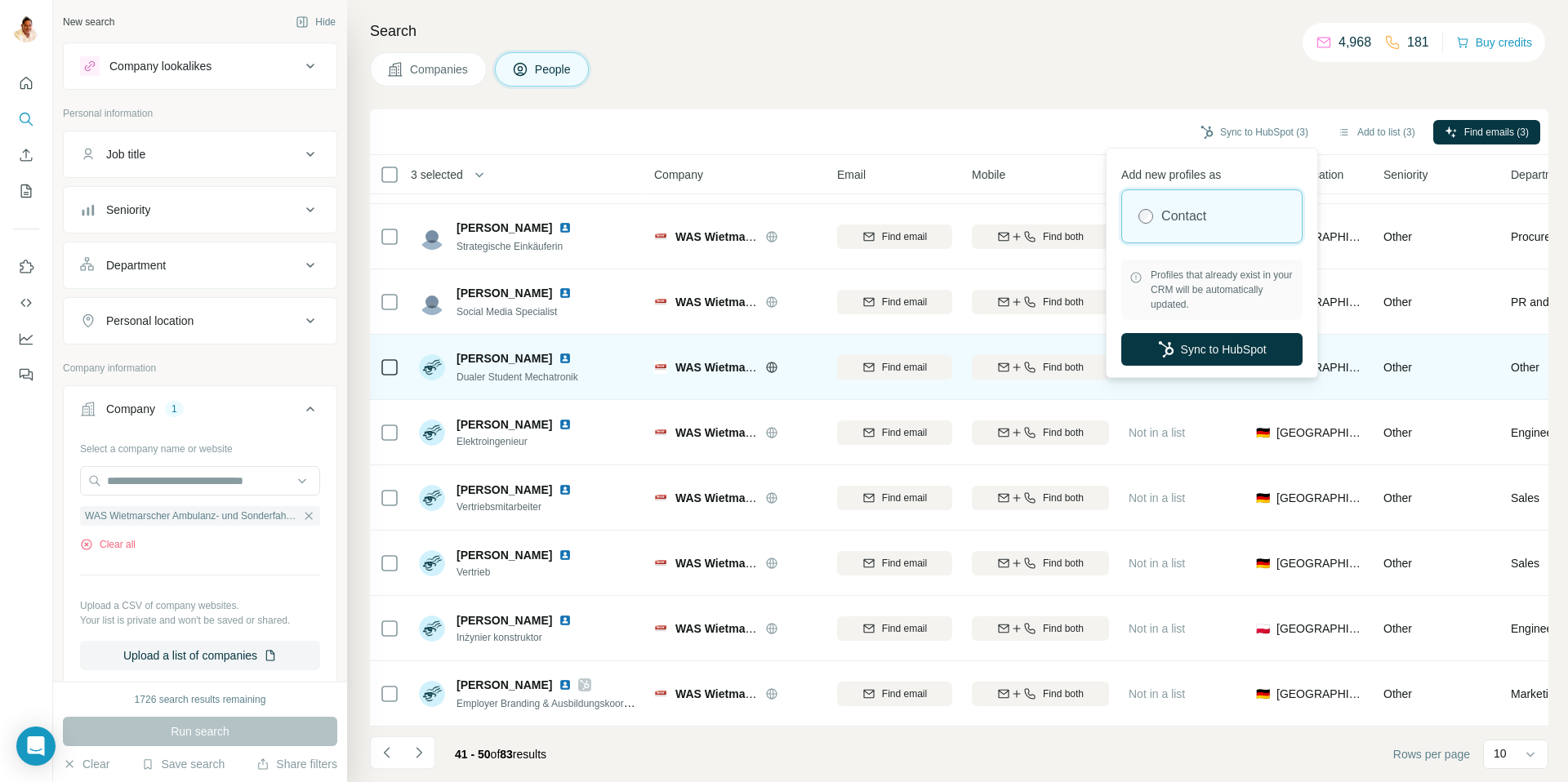
click at [1182, 345] on button "Sync to HubSpot" at bounding box center [1212, 349] width 181 height 33
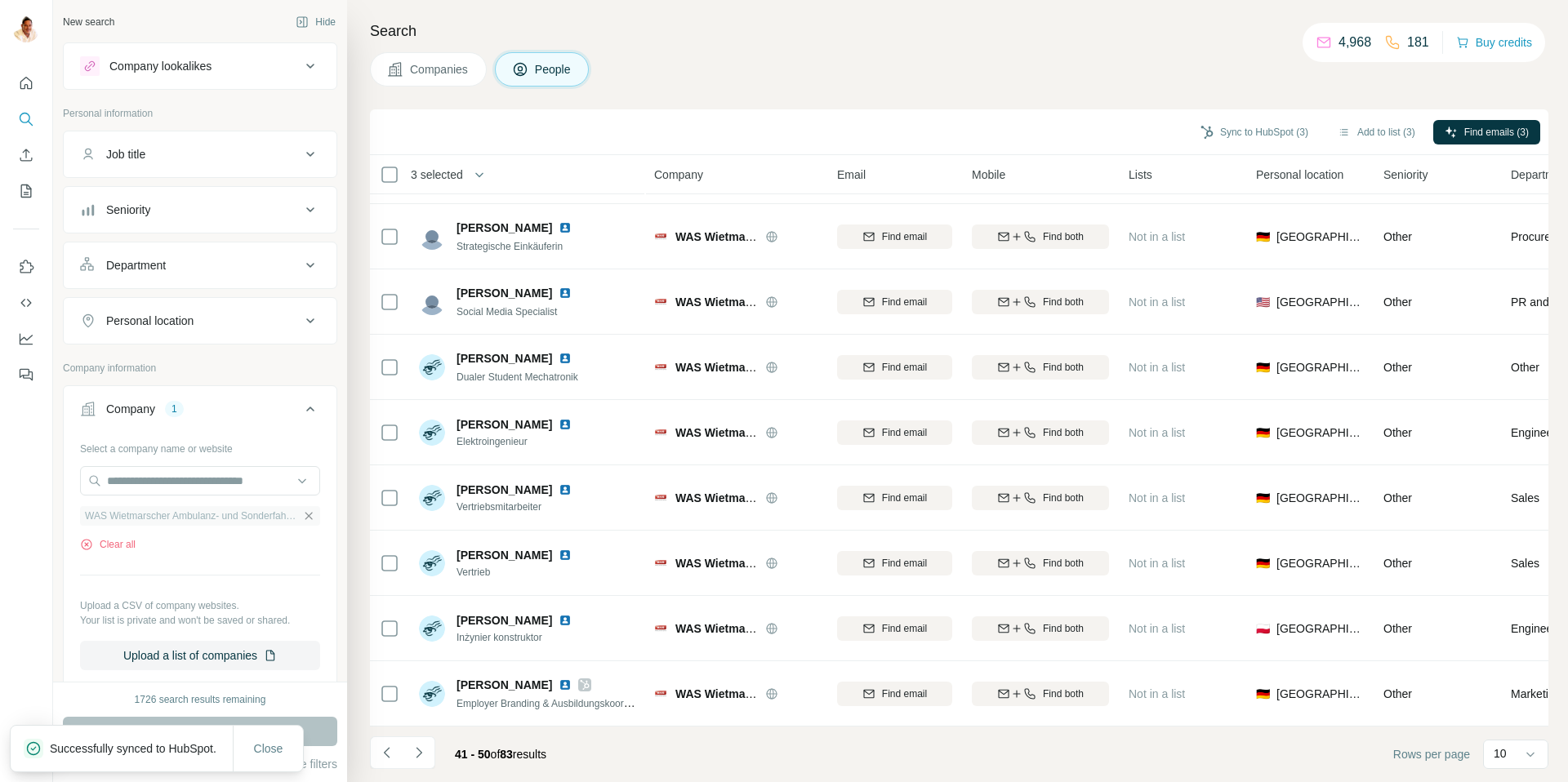
click at [307, 518] on icon "button" at bounding box center [309, 515] width 7 height 7
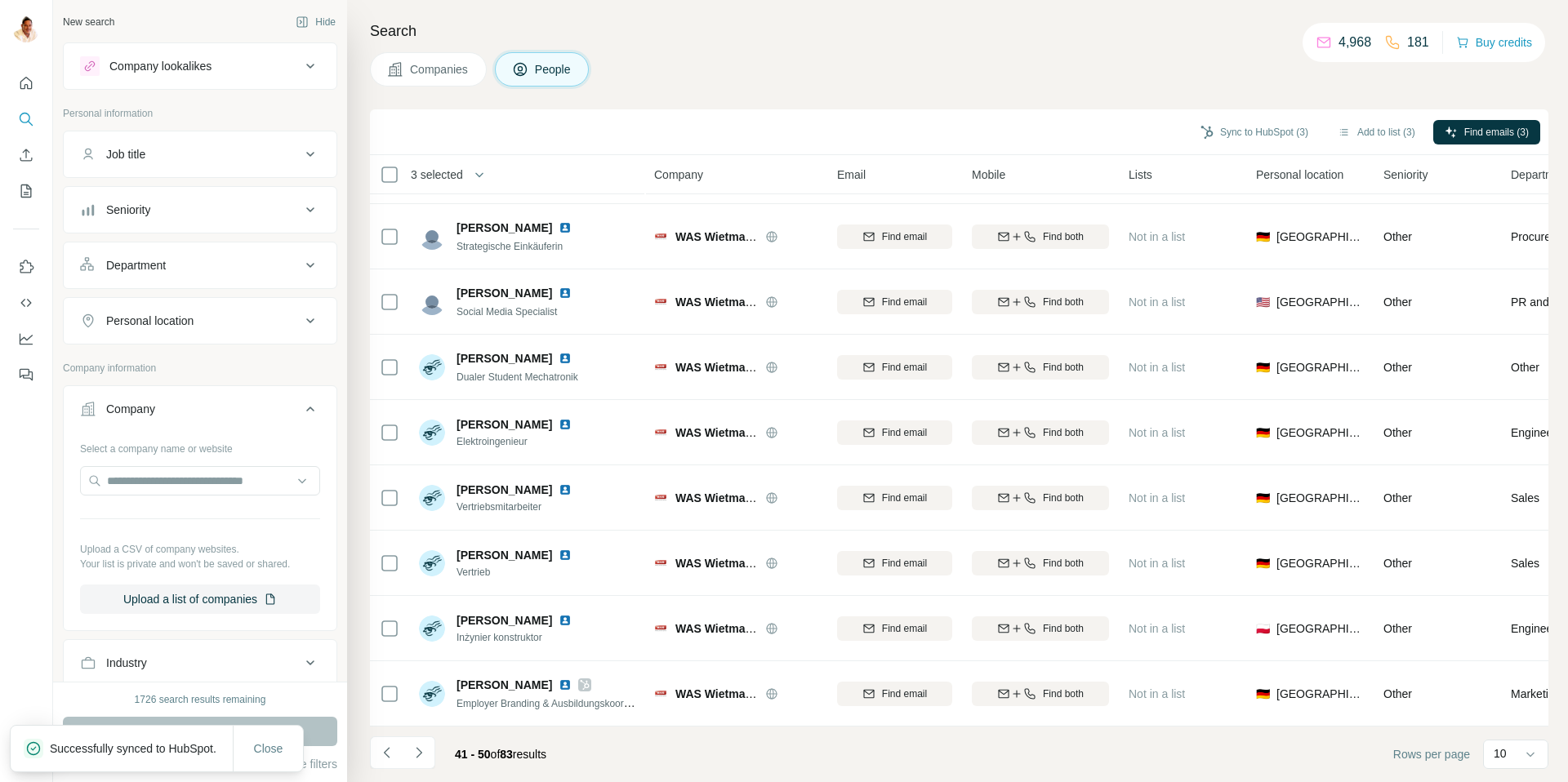
click at [136, 69] on div "Company lookalikes" at bounding box center [161, 66] width 103 height 17
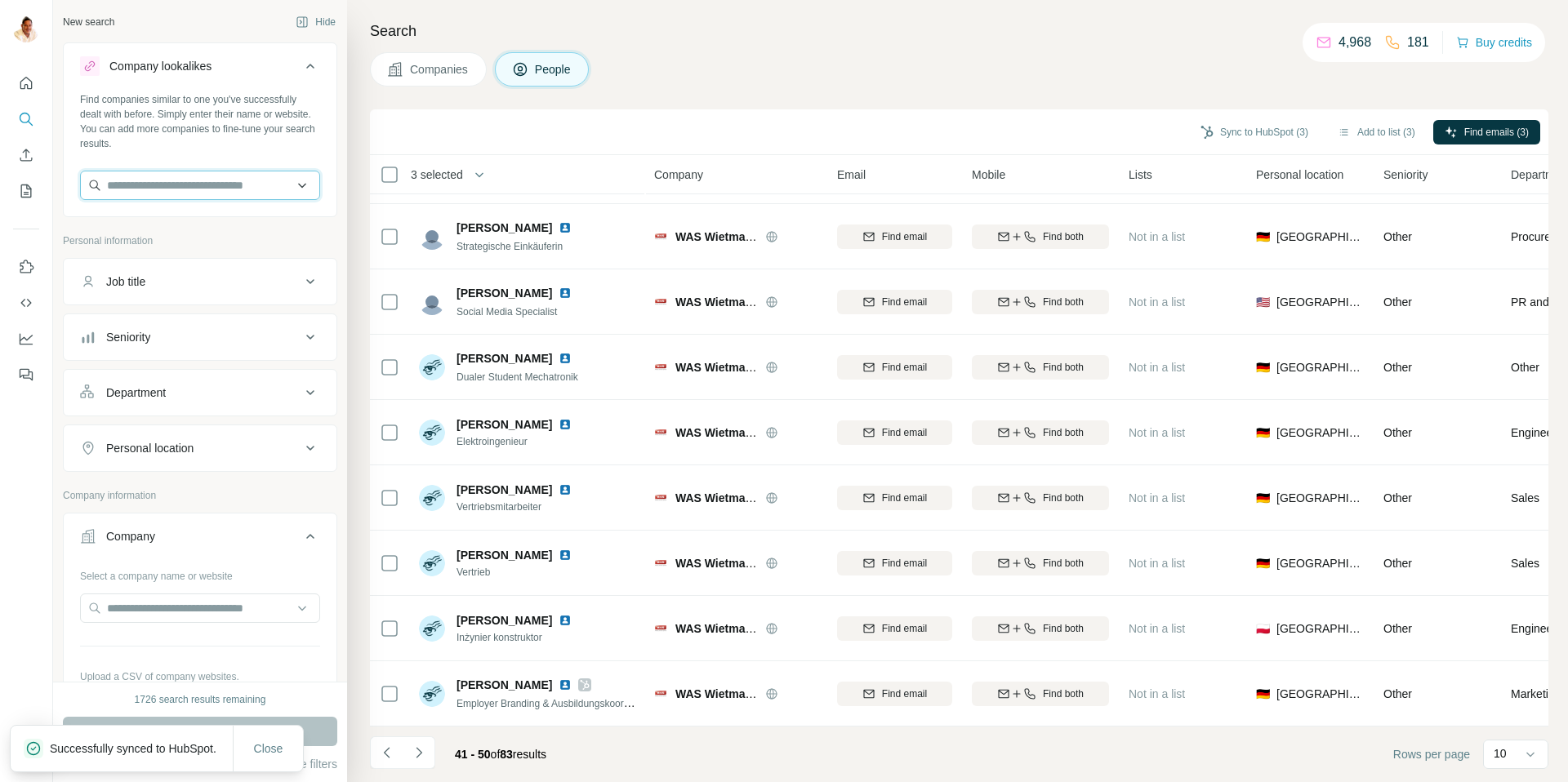
click at [148, 192] on input "text" at bounding box center [199, 185] width 240 height 30
paste input "**********"
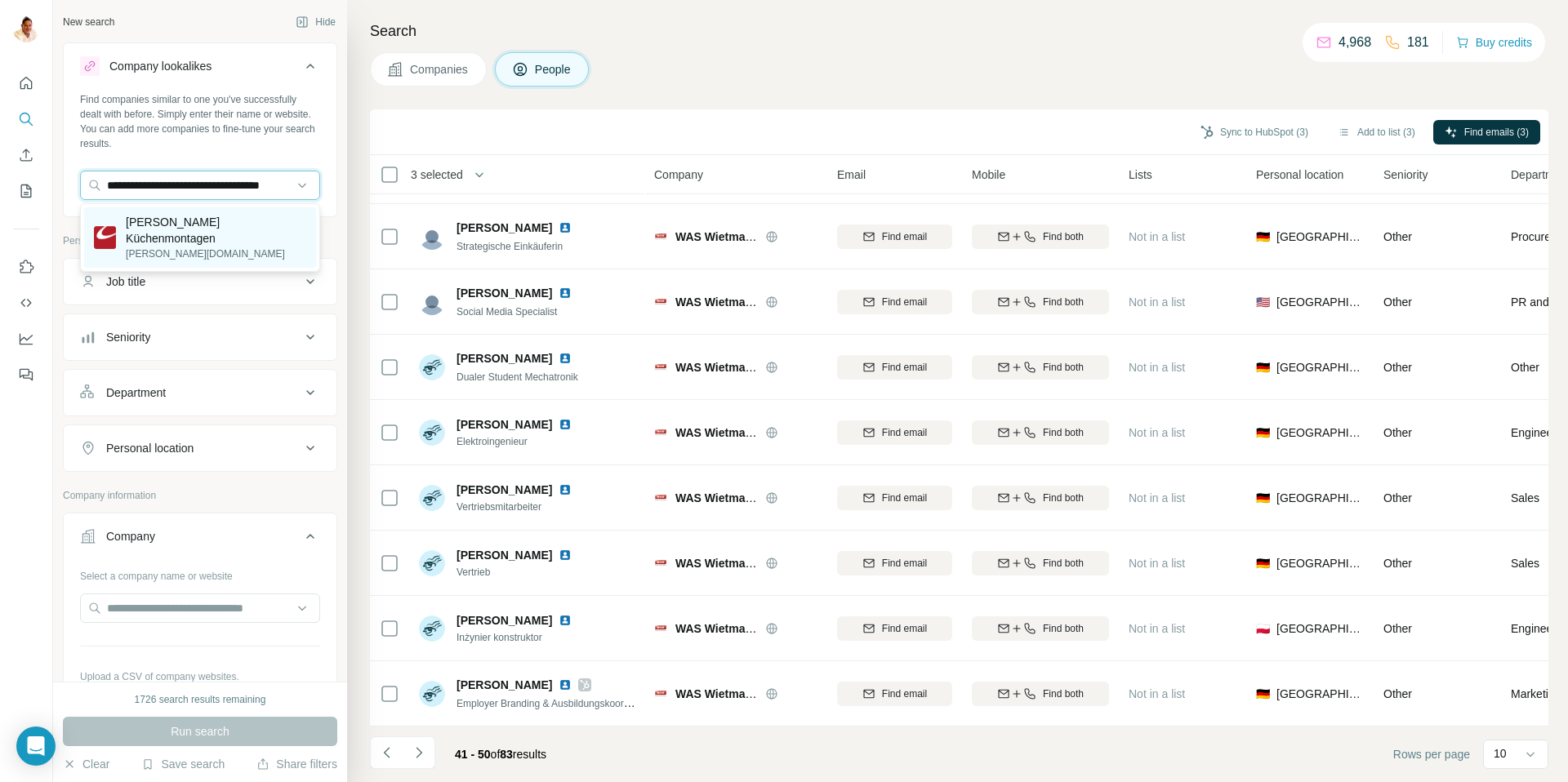
type input "**********"
click at [164, 220] on p "Engel Küchenmontagen" at bounding box center [216, 230] width 180 height 33
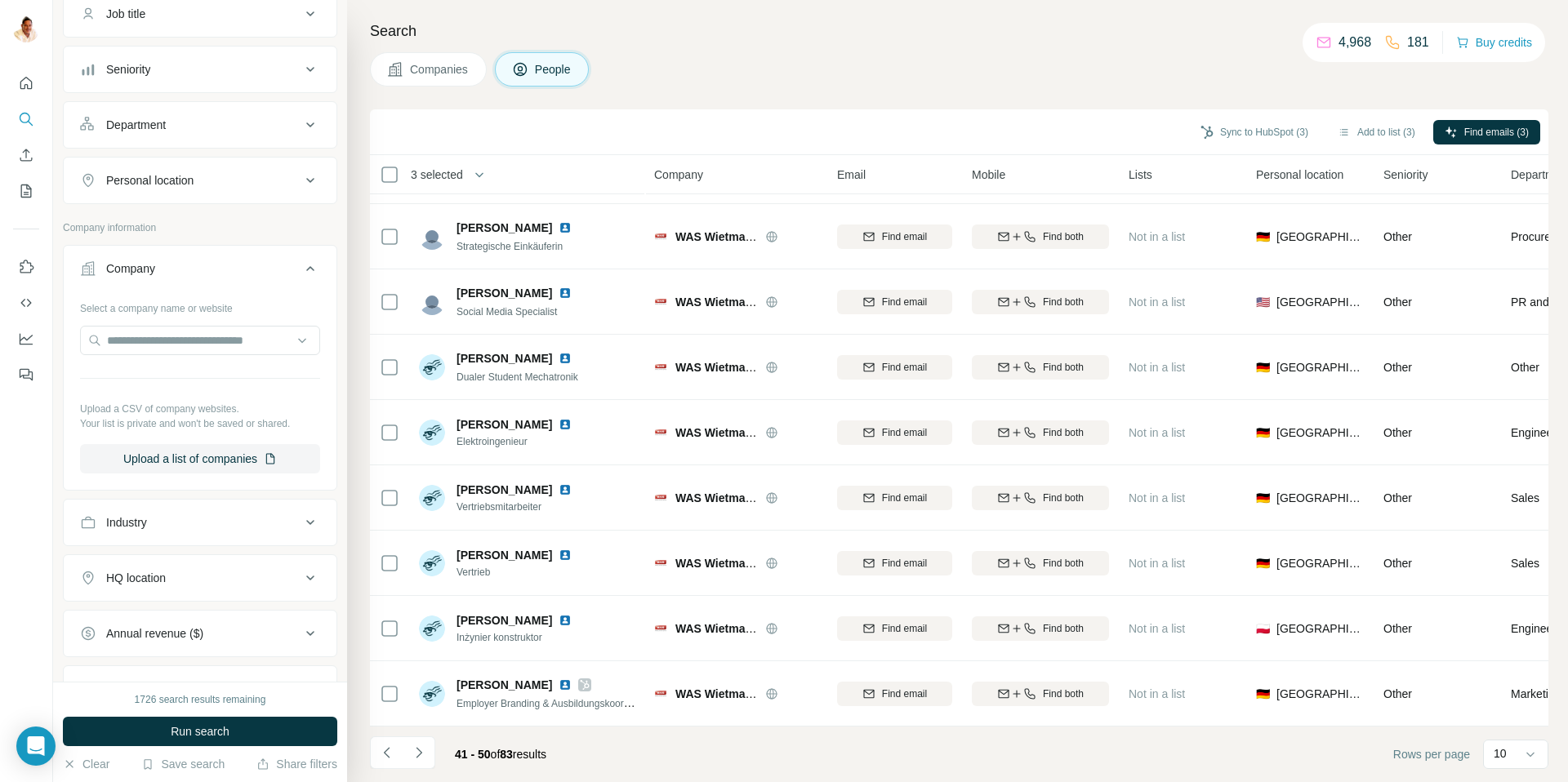
scroll to position [343, 0]
click at [185, 576] on button "HQ location" at bounding box center [200, 577] width 273 height 39
click at [156, 608] on input "text" at bounding box center [199, 617] width 240 height 30
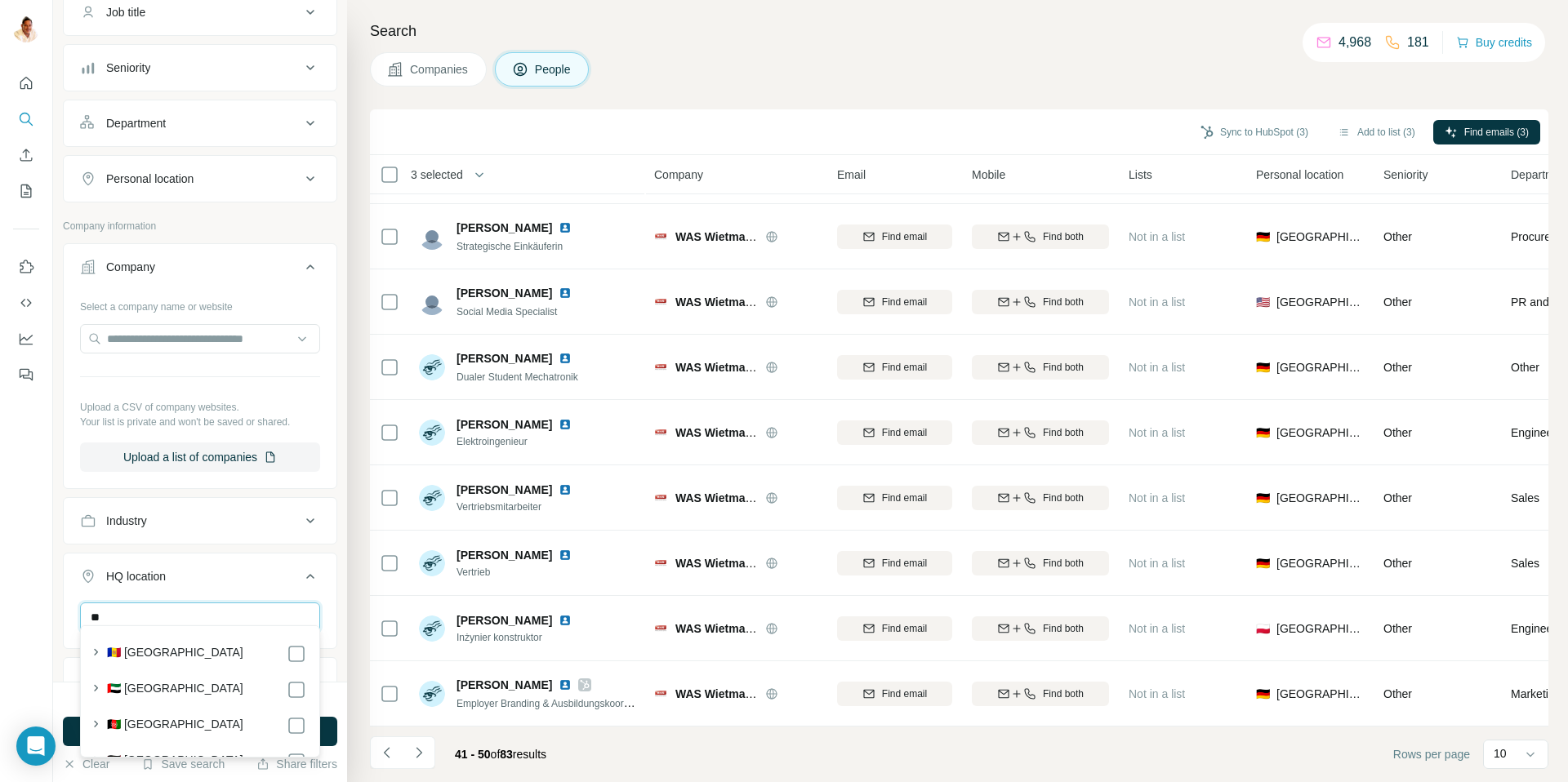
type input "*"
click at [204, 615] on input "***" at bounding box center [199, 617] width 240 height 30
click at [205, 615] on input "***" at bounding box center [199, 617] width 240 height 30
type input "*****"
click at [159, 618] on input "*****" at bounding box center [199, 617] width 240 height 30
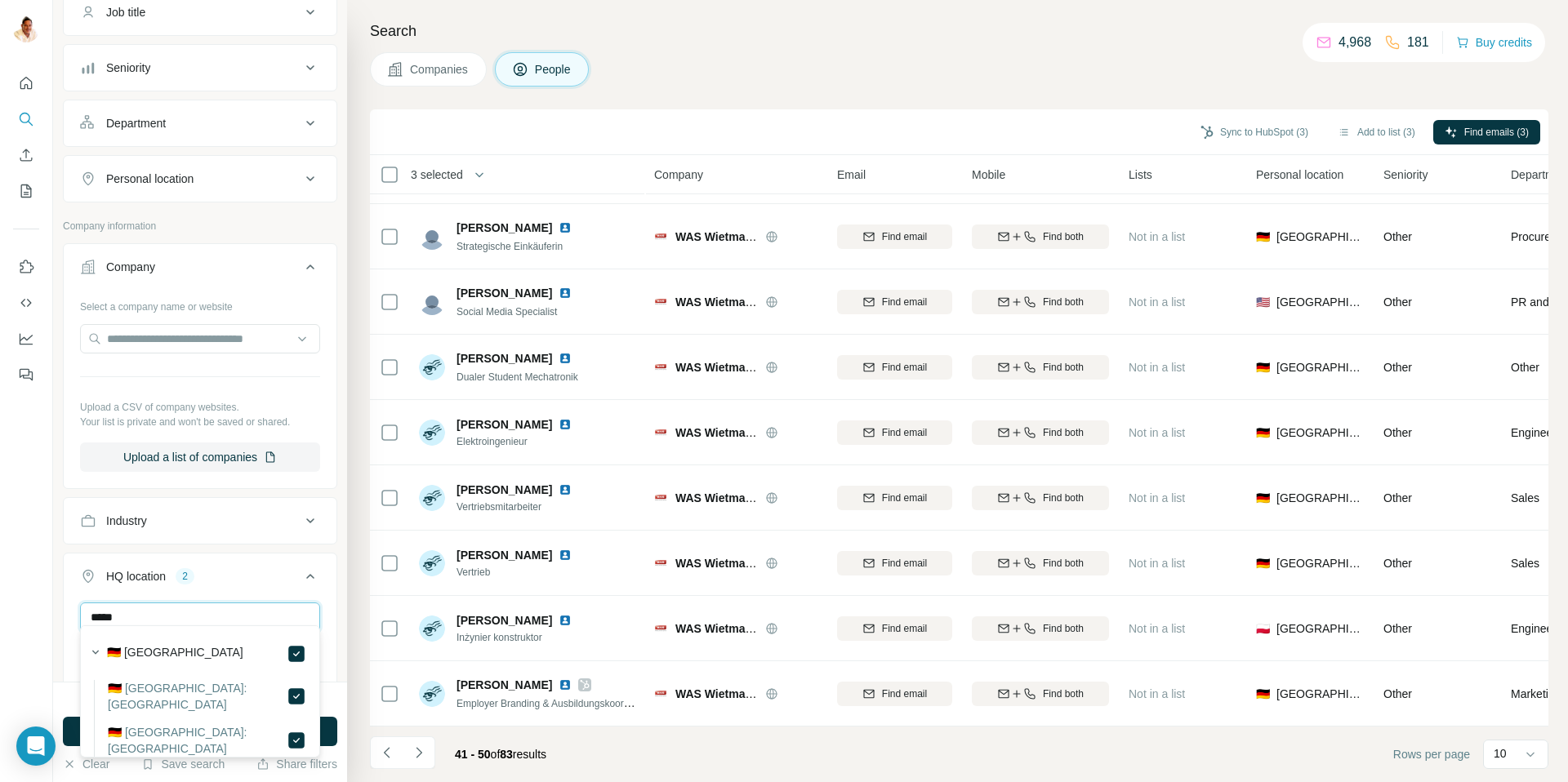
click at [159, 618] on input "*****" at bounding box center [199, 617] width 240 height 30
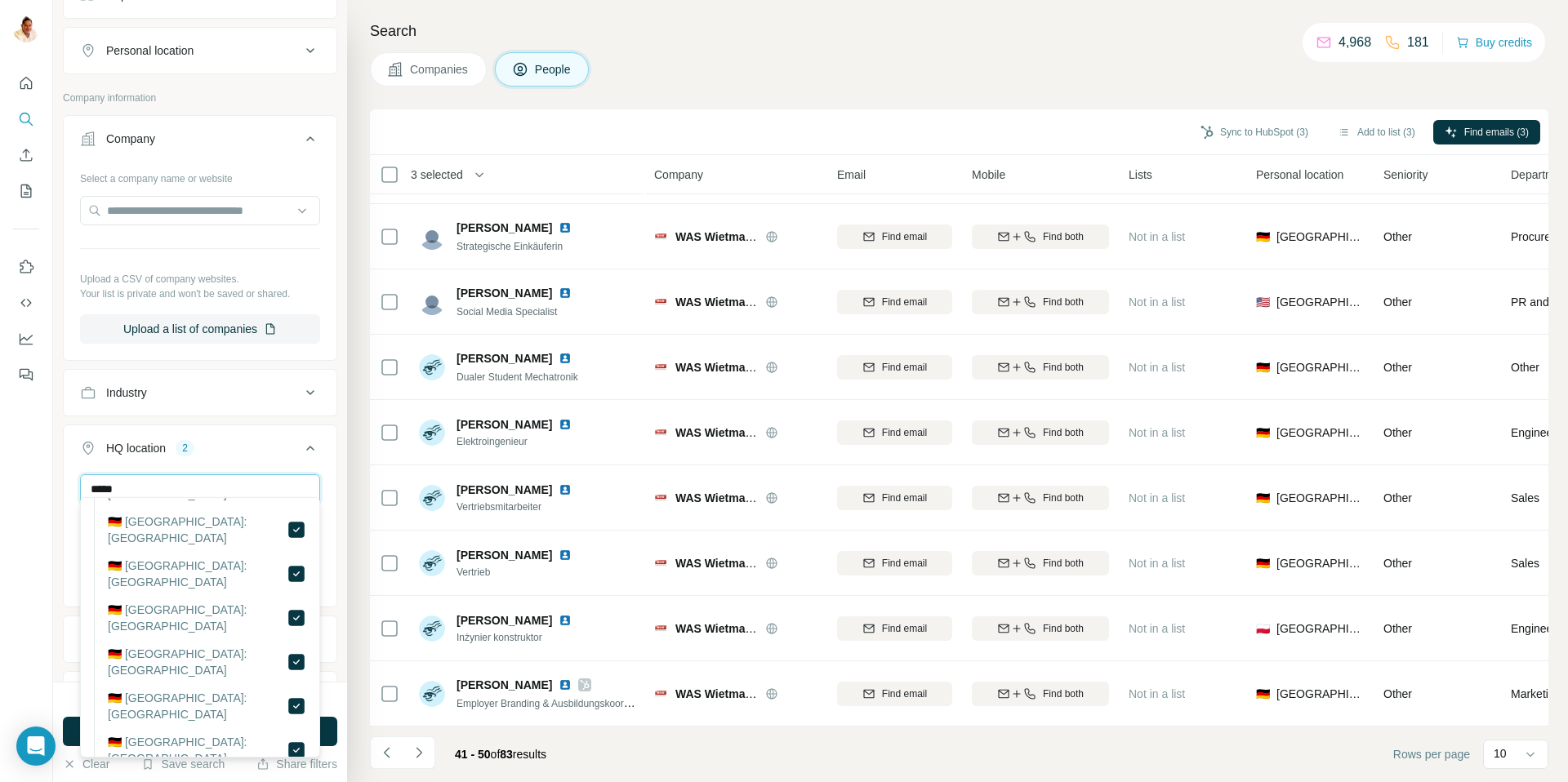
scroll to position [225, 0]
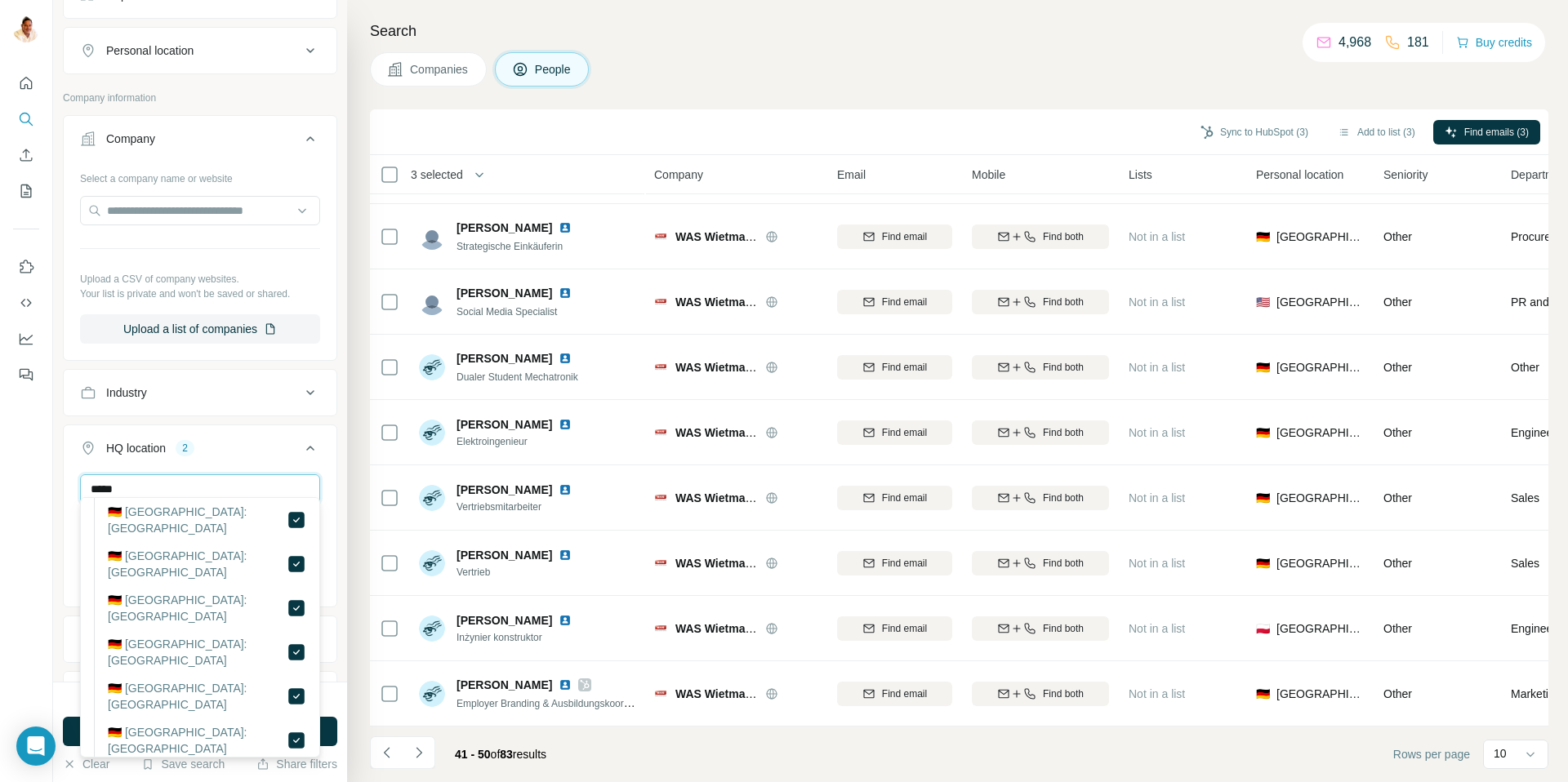
click at [220, 476] on input "*****" at bounding box center [199, 489] width 240 height 30
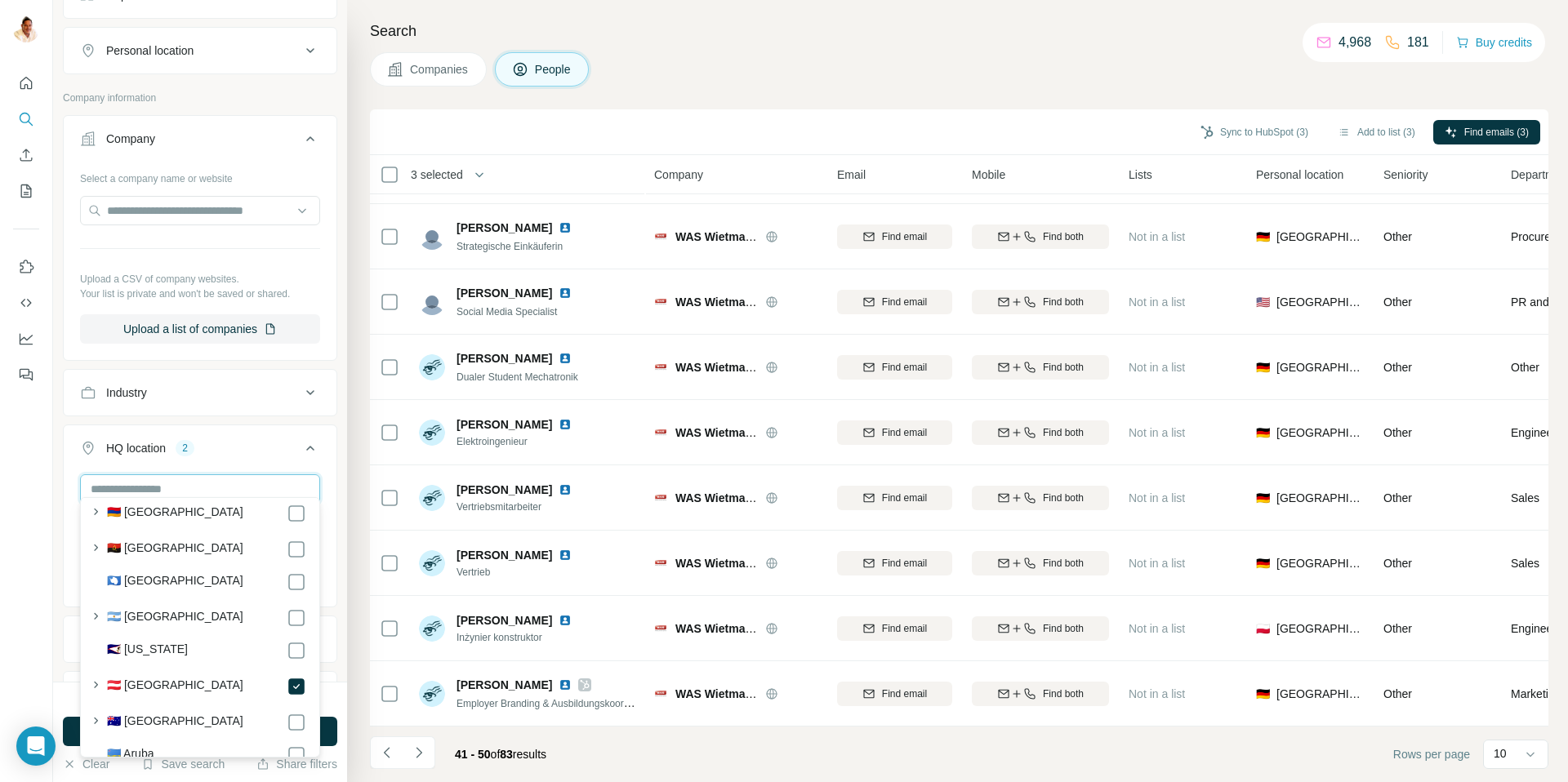
scroll to position [2204, 0]
click at [311, 440] on icon at bounding box center [311, 449] width 20 height 20
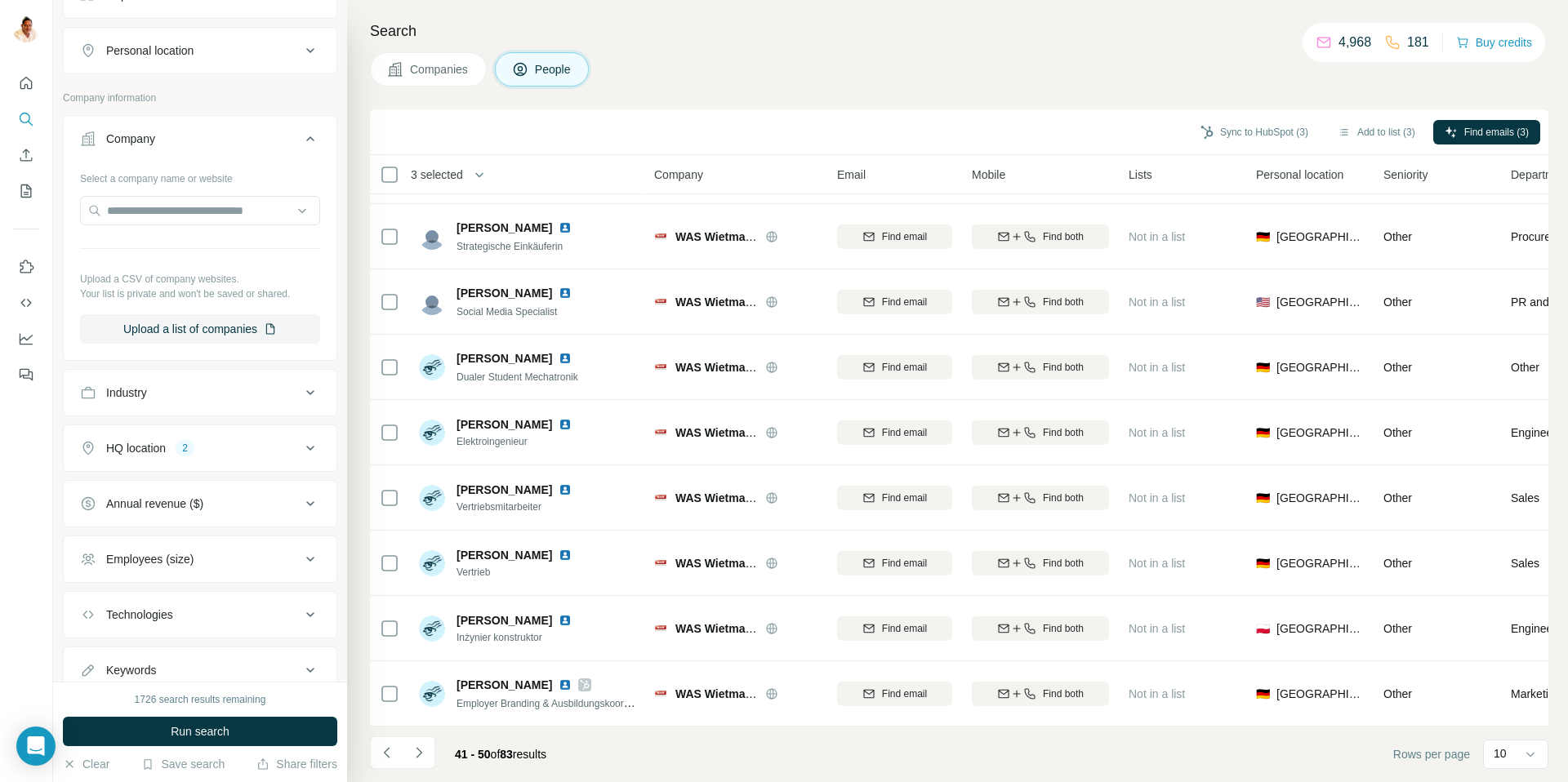
click at [185, 730] on span "Run search" at bounding box center [200, 732] width 59 height 17
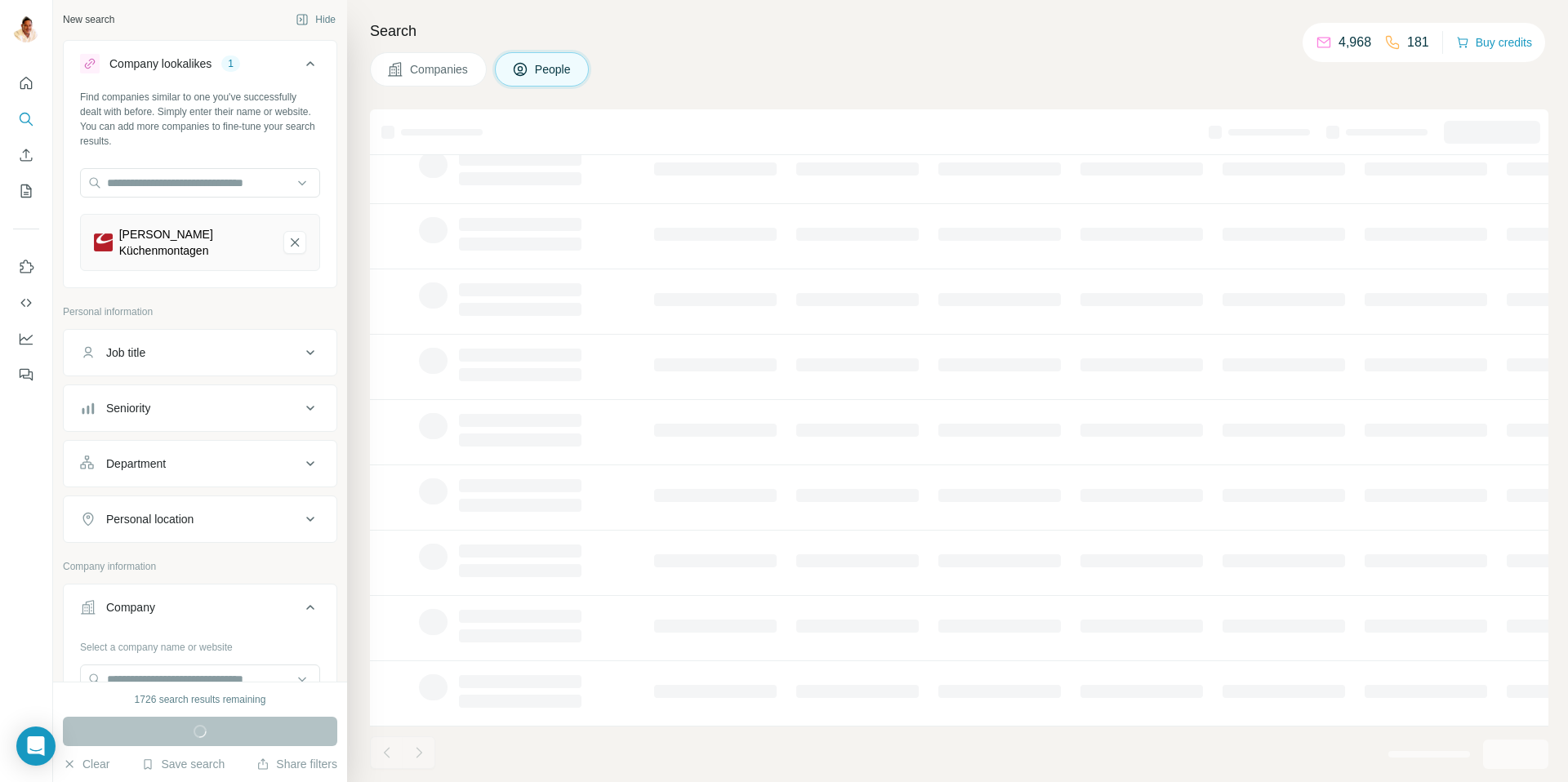
scroll to position [0, 0]
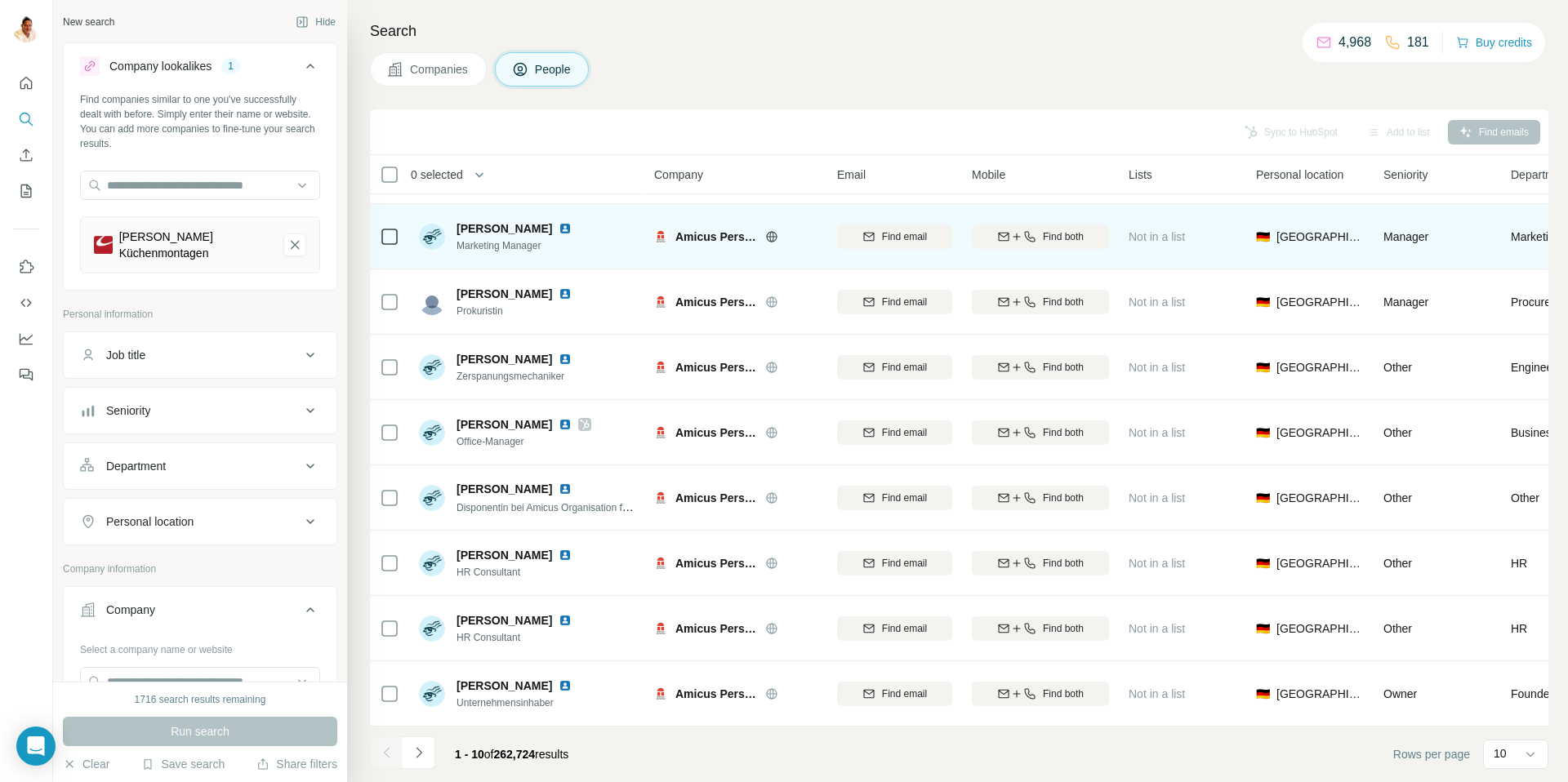
click at [659, 235] on img at bounding box center [660, 237] width 13 height 13
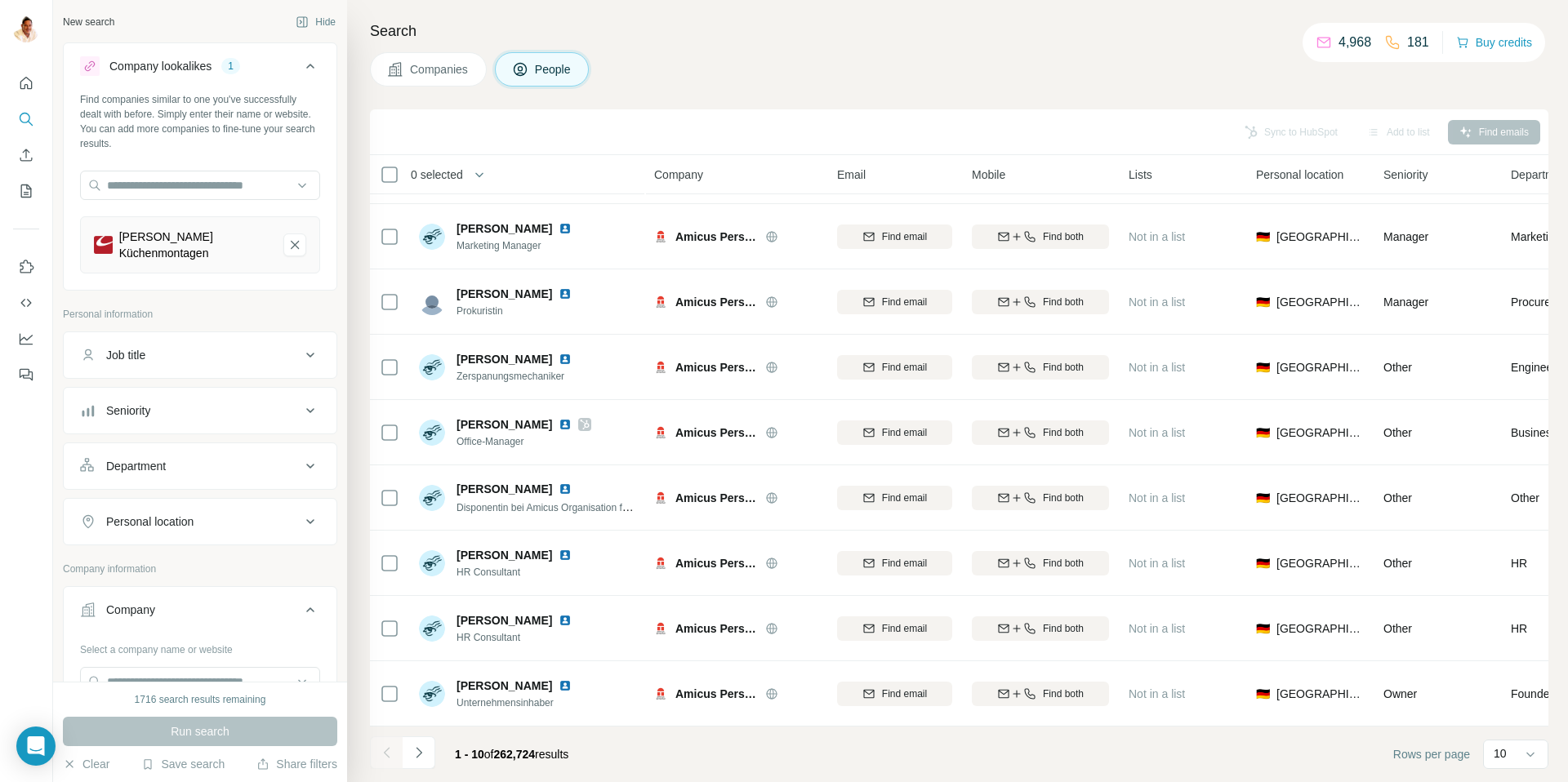
click at [435, 63] on span "Companies" at bounding box center [440, 69] width 59 height 17
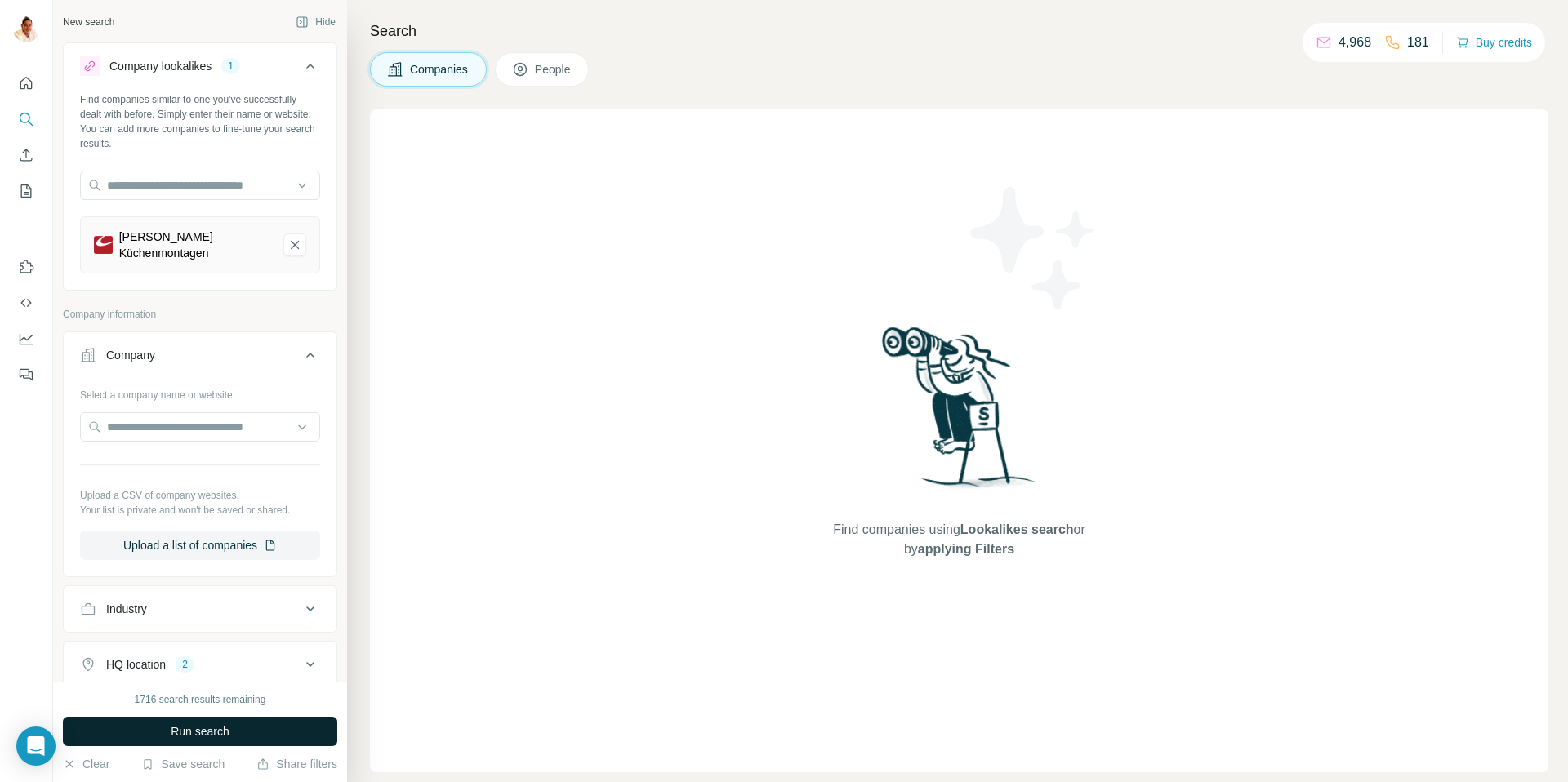
click at [197, 731] on span "Run search" at bounding box center [200, 732] width 59 height 17
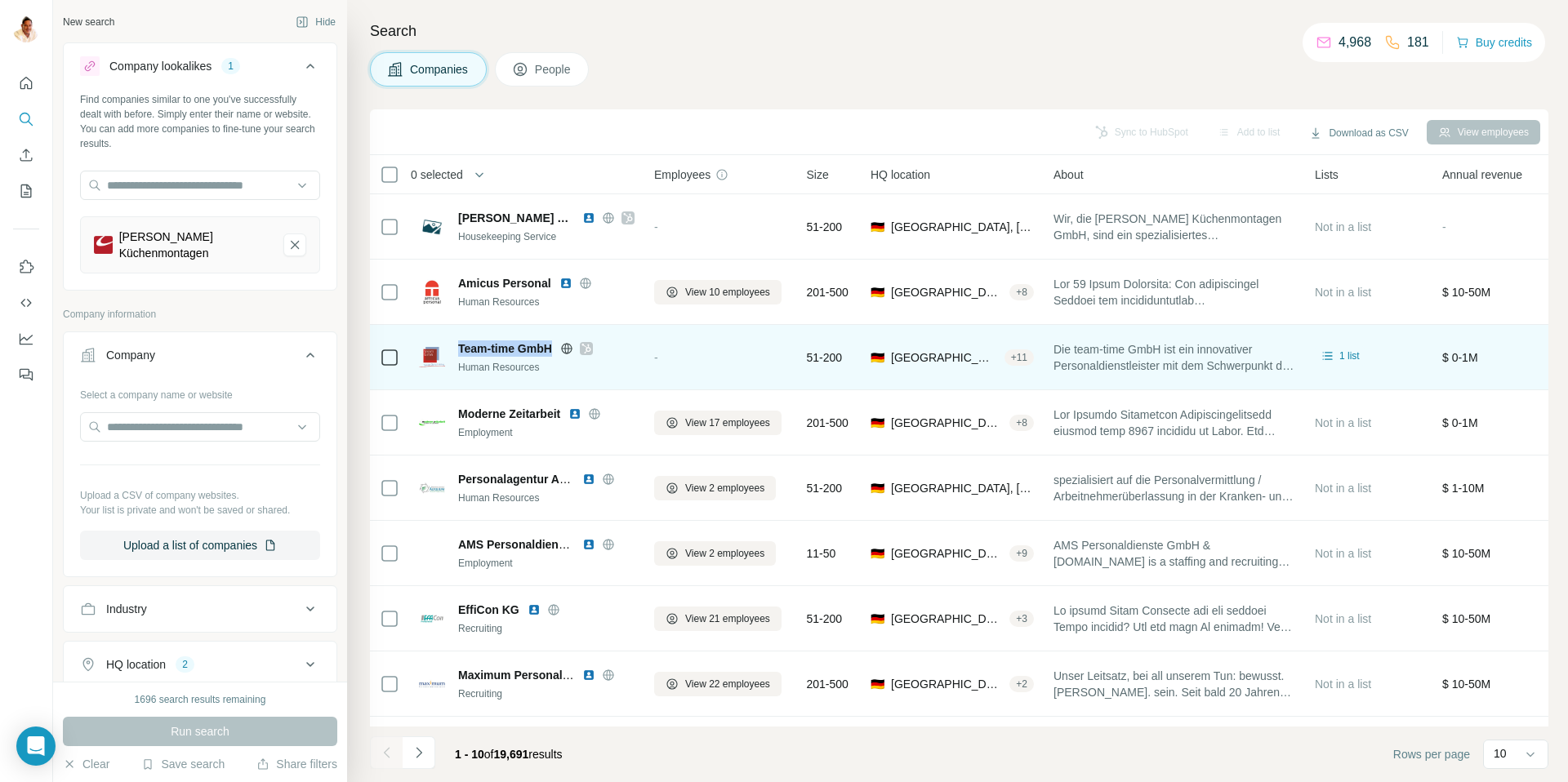
drag, startPoint x: 459, startPoint y: 347, endPoint x: 557, endPoint y: 350, distance: 98.0
click at [557, 350] on div "Team-time GmbH" at bounding box center [546, 348] width 177 height 17
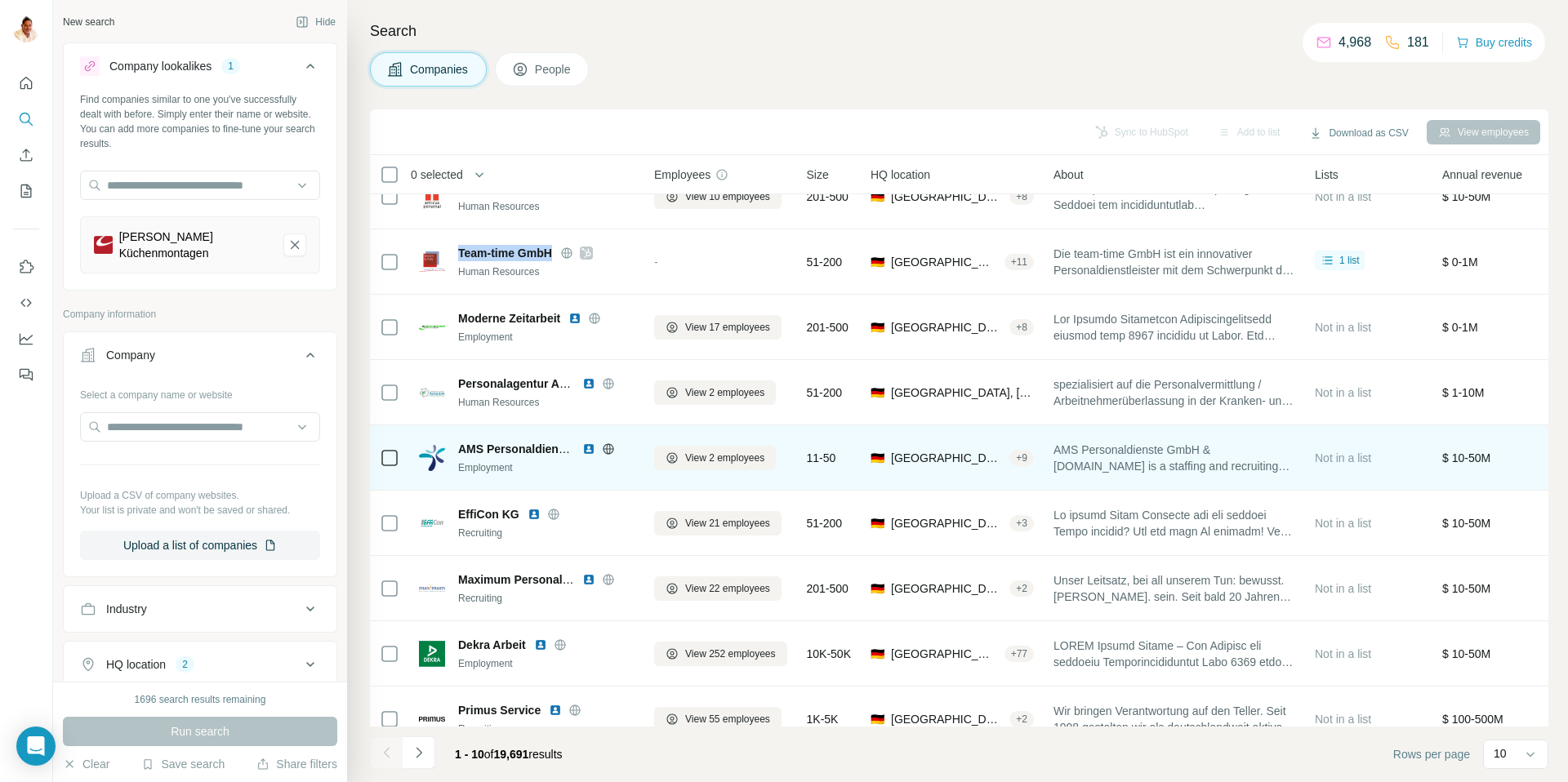
scroll to position [121, 0]
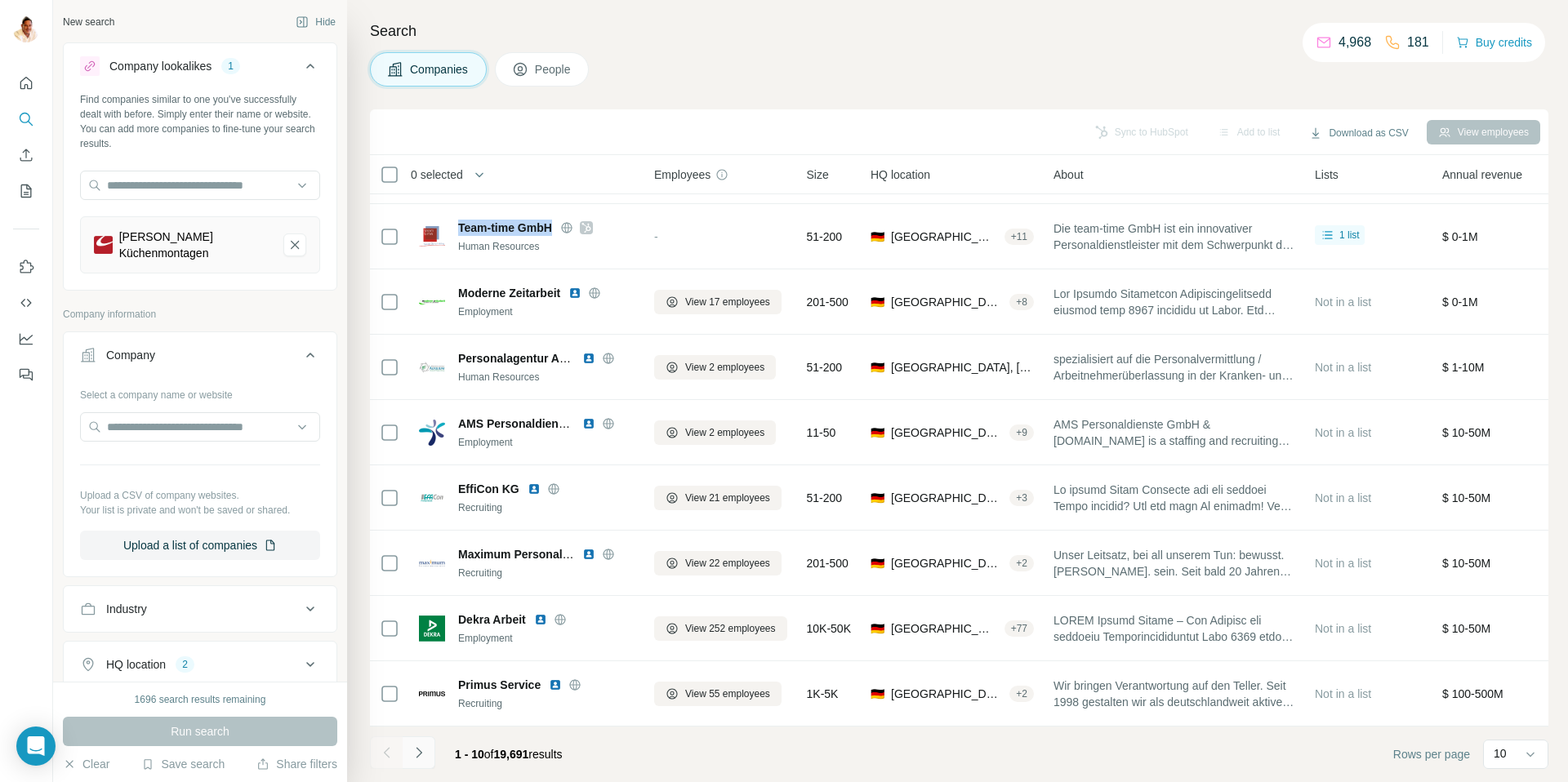
click at [421, 744] on button "Navigate to next page" at bounding box center [418, 752] width 33 height 33
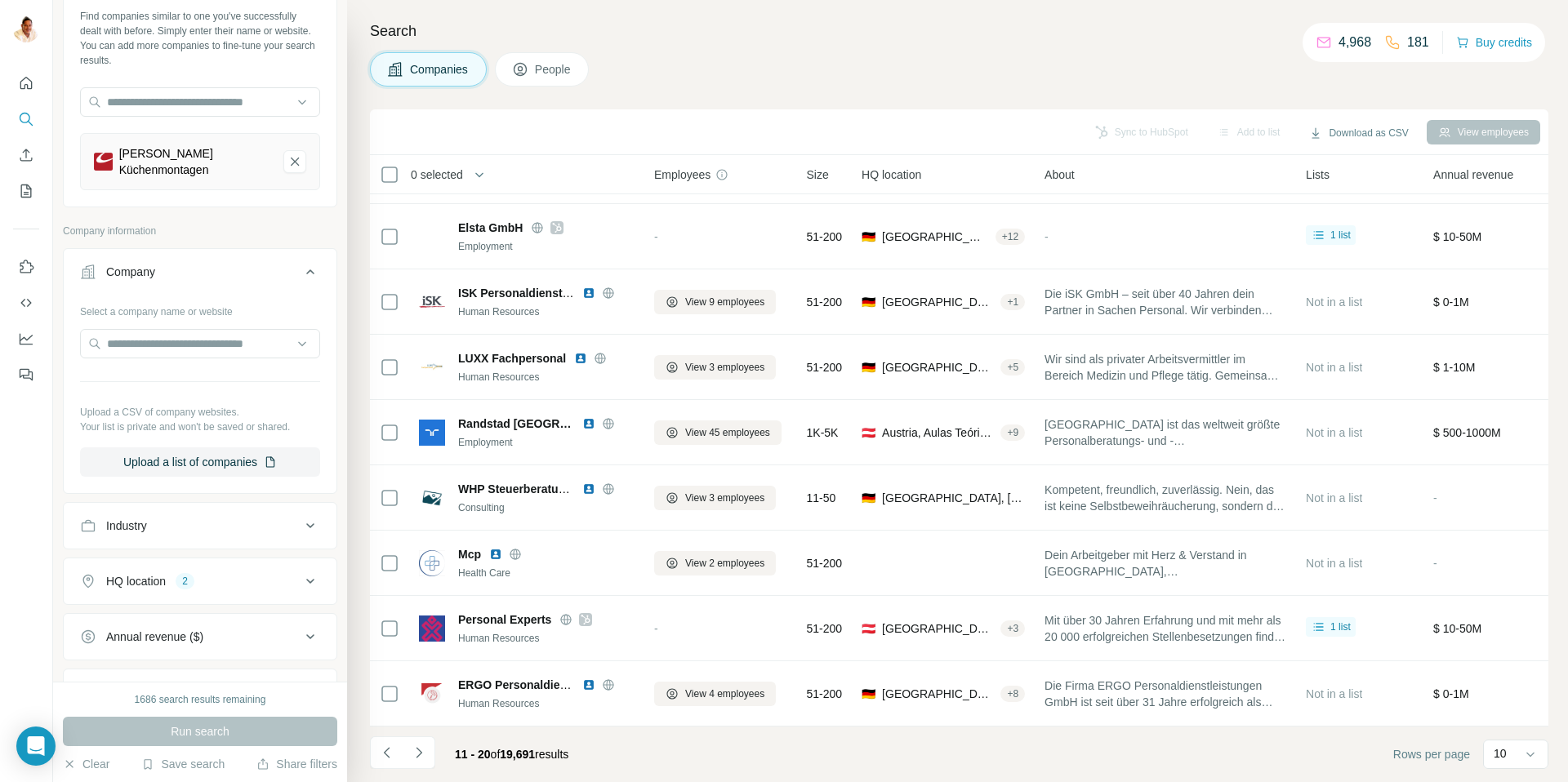
scroll to position [88, 0]
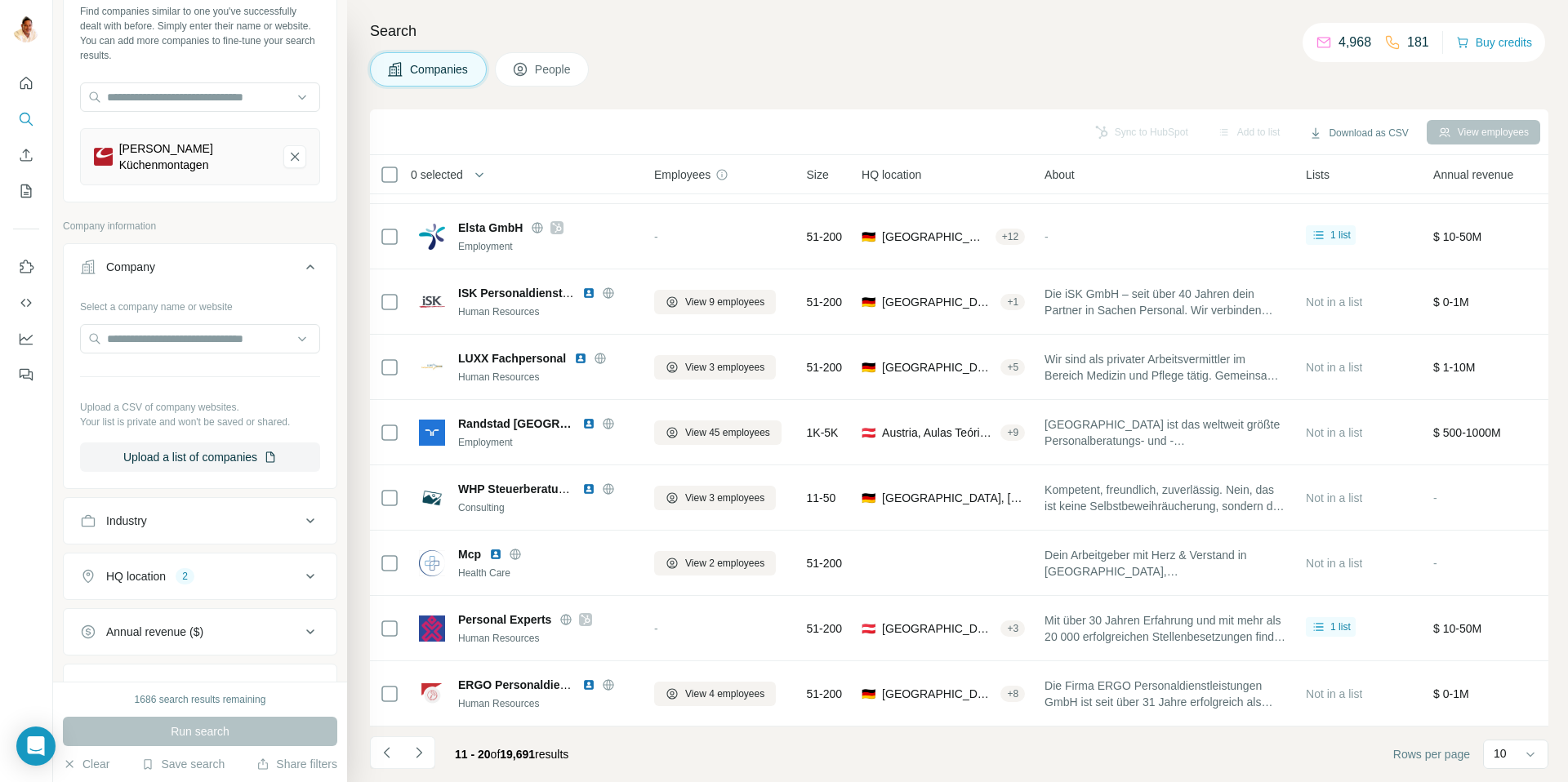
click at [182, 513] on div "Industry" at bounding box center [190, 521] width 221 height 17
click at [168, 555] on input at bounding box center [191, 562] width 202 height 18
click at [204, 553] on input at bounding box center [191, 562] width 202 height 18
click at [179, 553] on input at bounding box center [191, 562] width 202 height 18
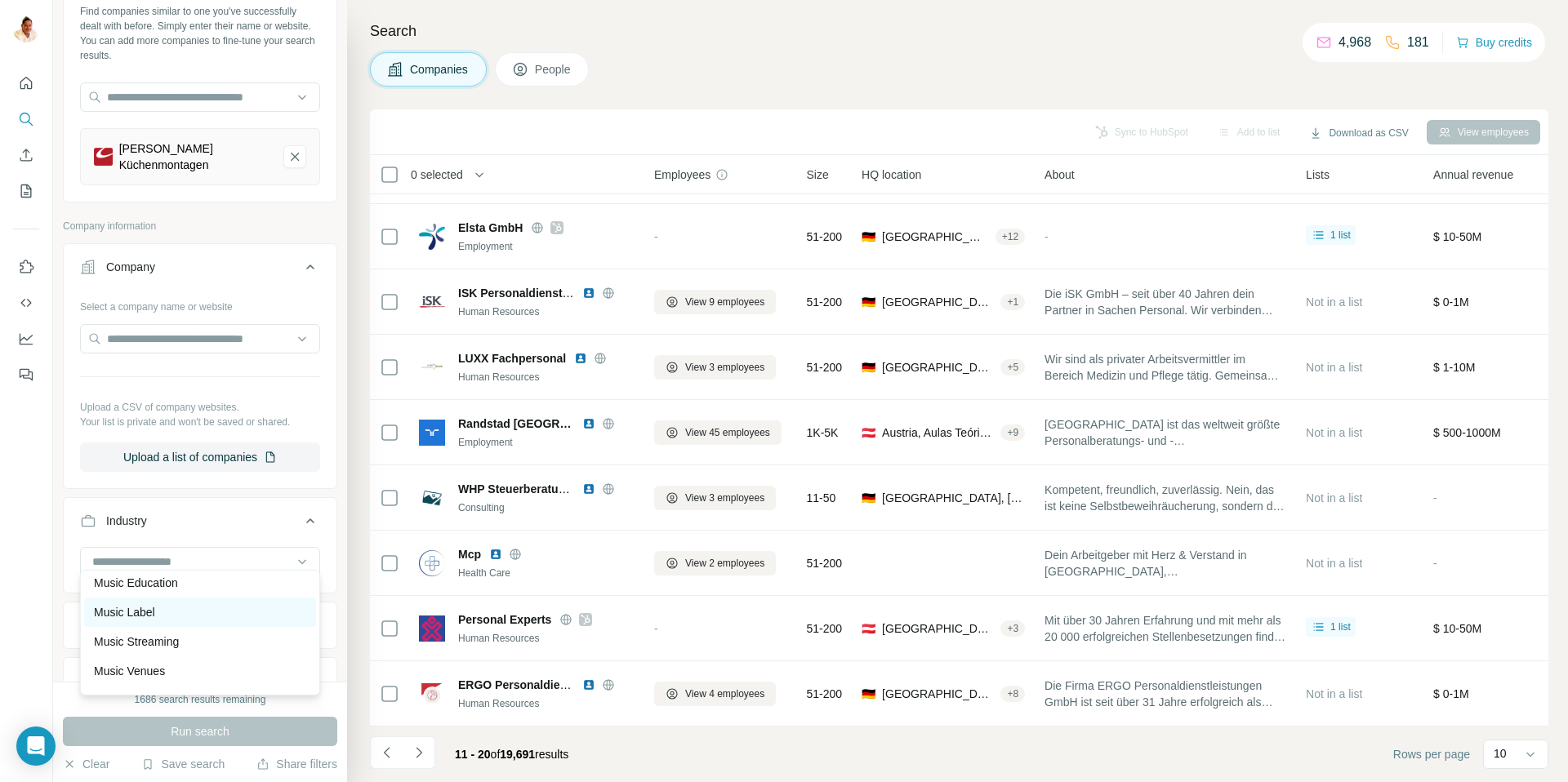
scroll to position [11224, 0]
drag, startPoint x: 423, startPoint y: 756, endPoint x: 388, endPoint y: 752, distance: 35.2
click at [424, 755] on icon "Navigate to next page" at bounding box center [419, 752] width 17 height 17
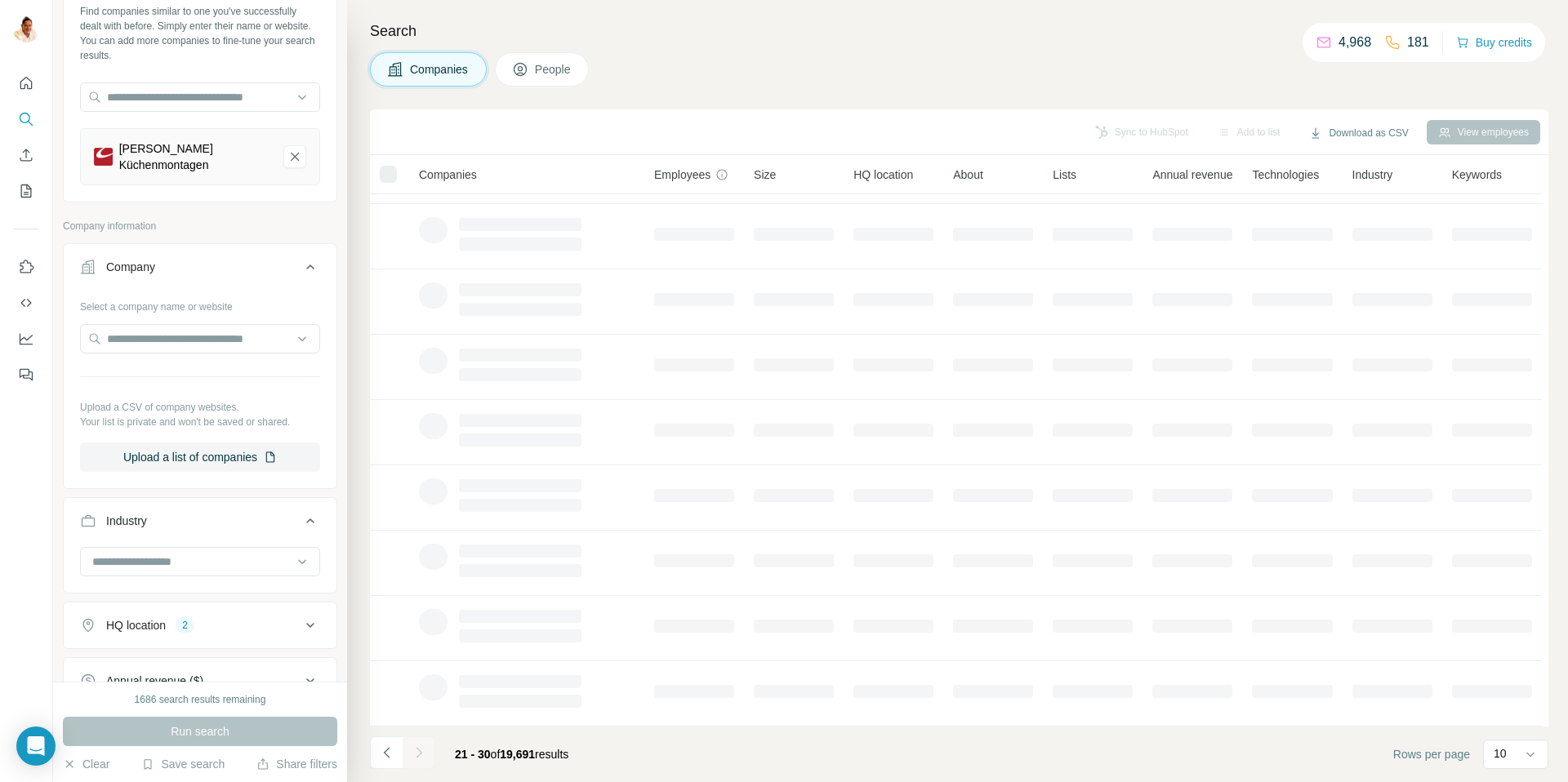
click at [175, 146] on div "Engel Küchenmontagen" at bounding box center [194, 156] width 151 height 33
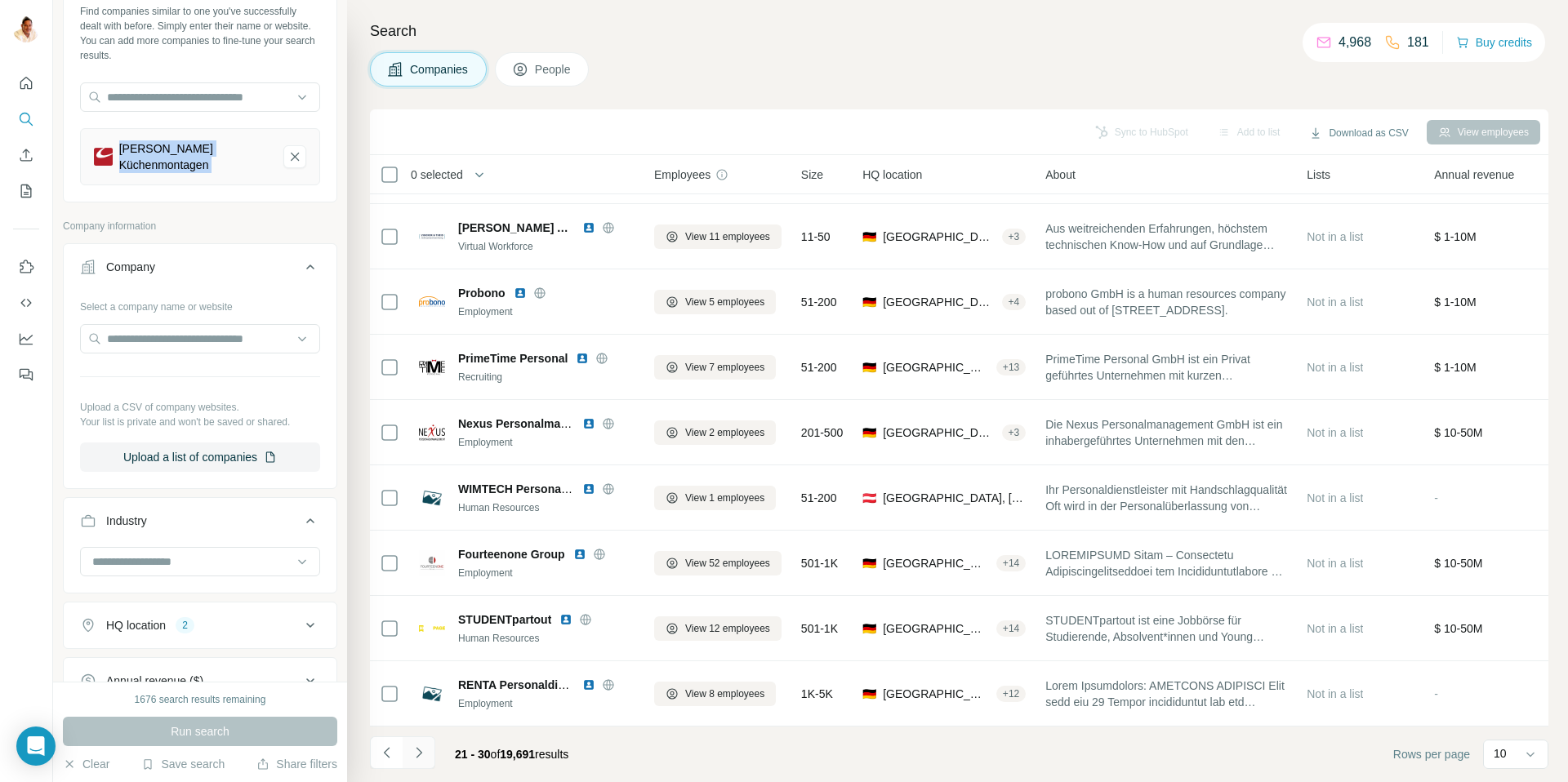
click at [423, 755] on icon "Navigate to next page" at bounding box center [419, 752] width 17 height 17
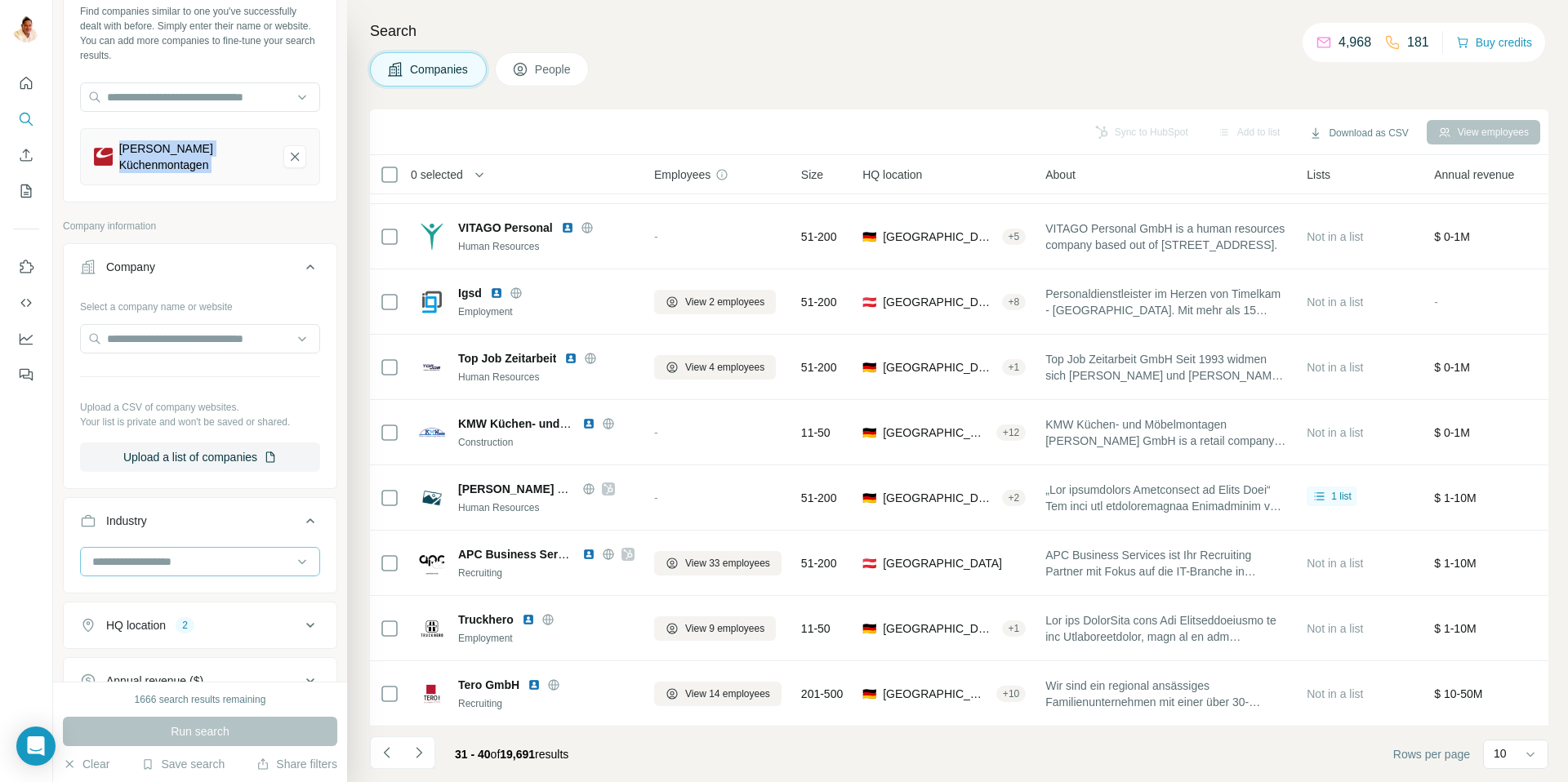
click at [171, 555] on input at bounding box center [191, 562] width 202 height 18
click at [139, 609] on p "Construction" at bounding box center [125, 609] width 64 height 17
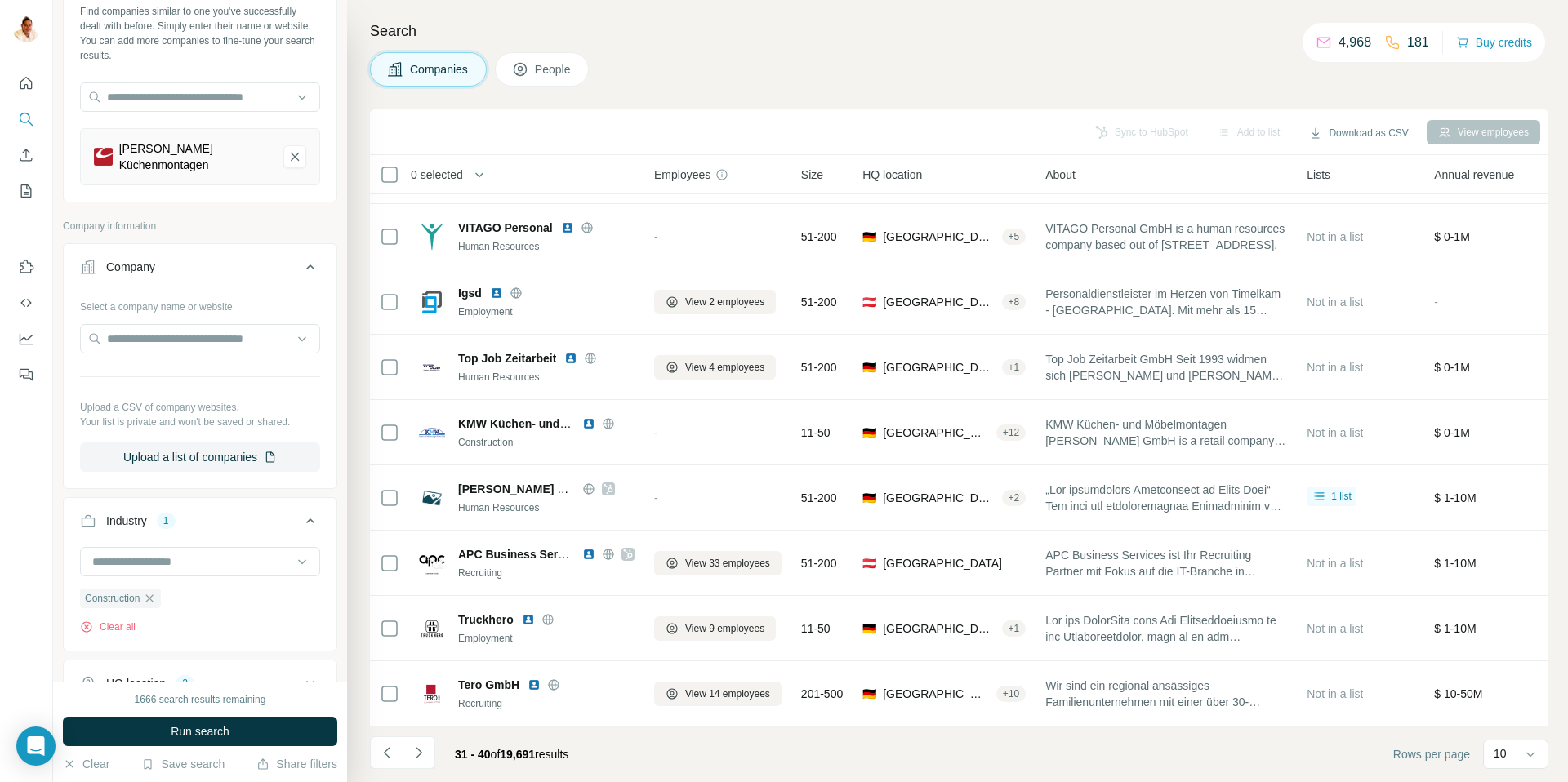
scroll to position [91, 0]
click at [192, 730] on span "Run search" at bounding box center [200, 732] width 59 height 17
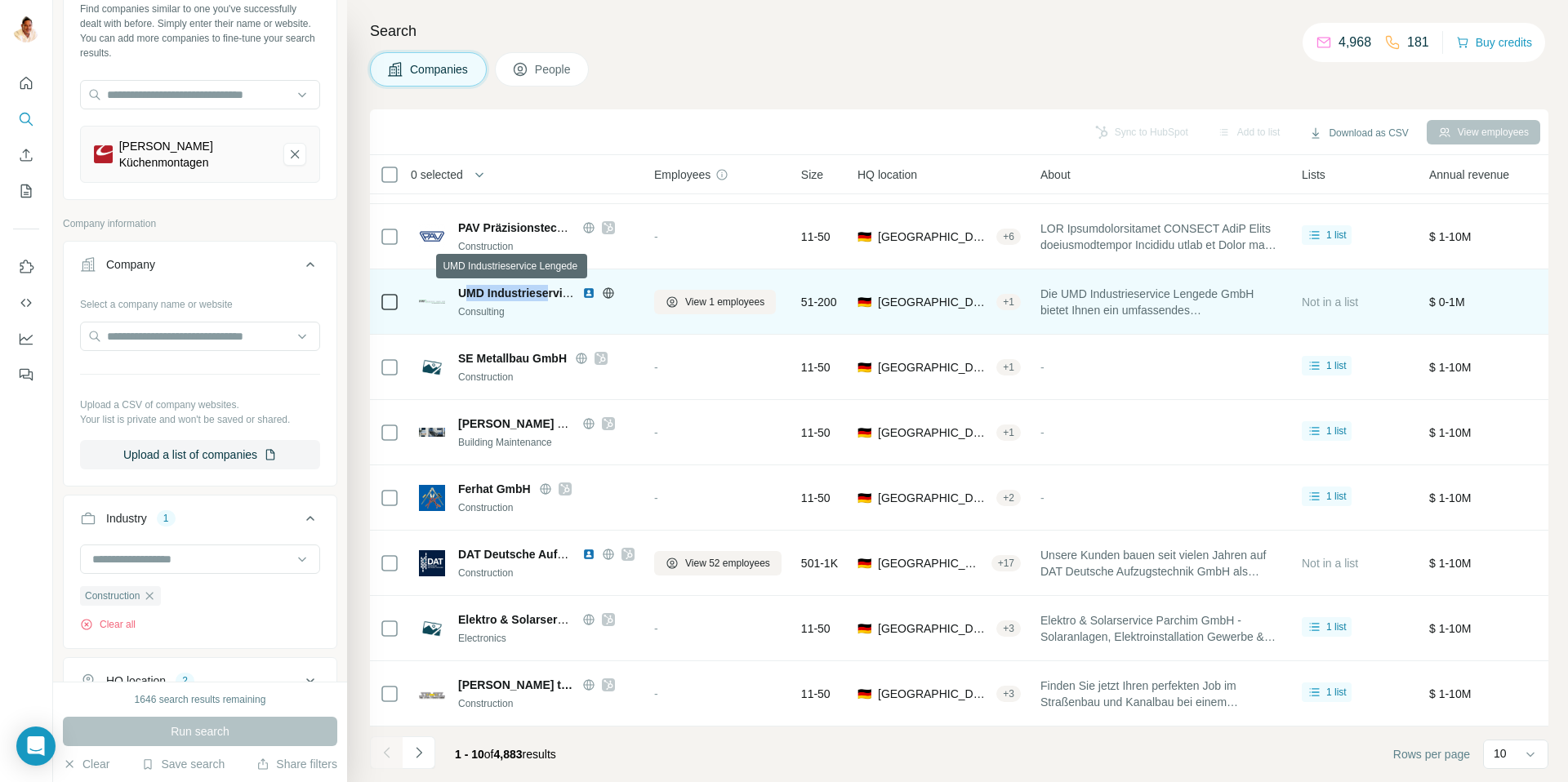
drag, startPoint x: 463, startPoint y: 295, endPoint x: 547, endPoint y: 300, distance: 84.1
click at [547, 300] on div "UMD Industrieservice Lengede" at bounding box center [517, 293] width 116 height 17
click at [463, 292] on span "UMD Industrieservice Lengede" at bounding box center [542, 293] width 168 height 13
drag, startPoint x: 459, startPoint y: 292, endPoint x: 603, endPoint y: 301, distance: 144.3
click at [603, 301] on div "UMD Industrieservice Lengede" at bounding box center [546, 293] width 177 height 17
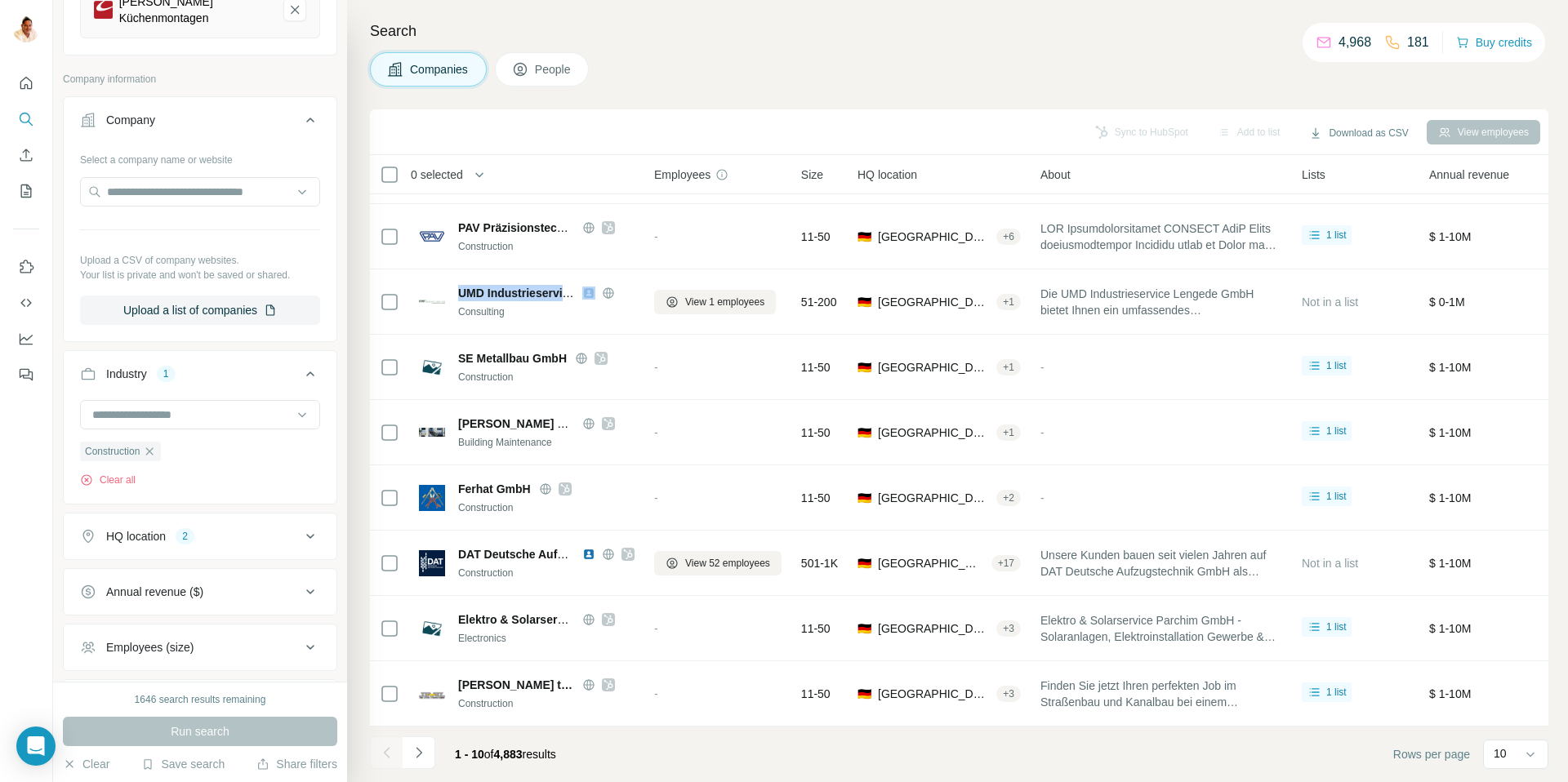
scroll to position [372, 0]
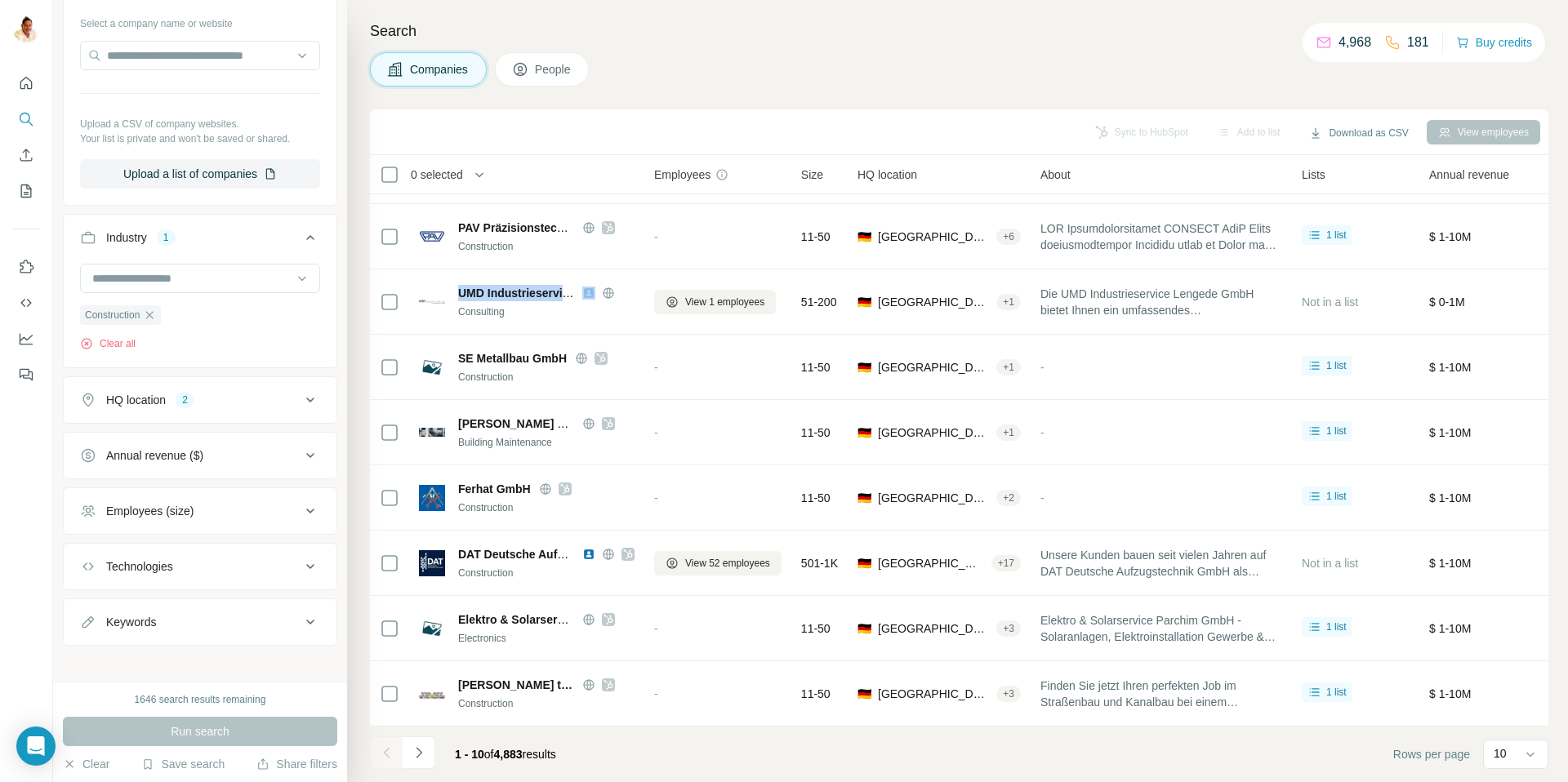
click at [188, 510] on button "Employees (size)" at bounding box center [200, 512] width 273 height 39
drag, startPoint x: 94, startPoint y: 631, endPoint x: 84, endPoint y: 647, distance: 18.9
click at [93, 631] on icon at bounding box center [90, 638] width 20 height 20
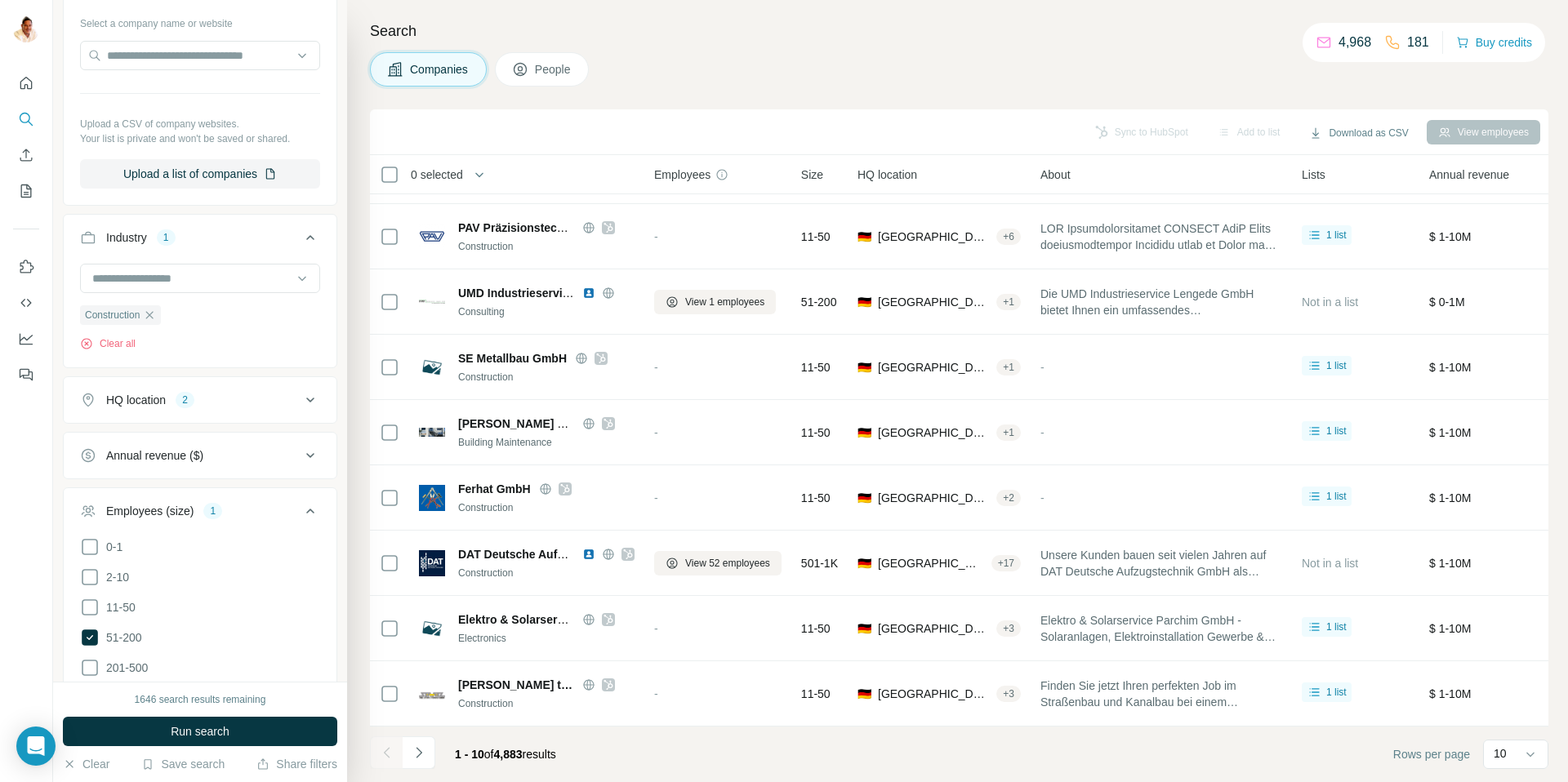
drag, startPoint x: 92, startPoint y: 653, endPoint x: 139, endPoint y: 697, distance: 64.4
click at [92, 658] on icon at bounding box center [90, 668] width 20 height 20
click at [206, 727] on span "Run search" at bounding box center [200, 732] width 59 height 17
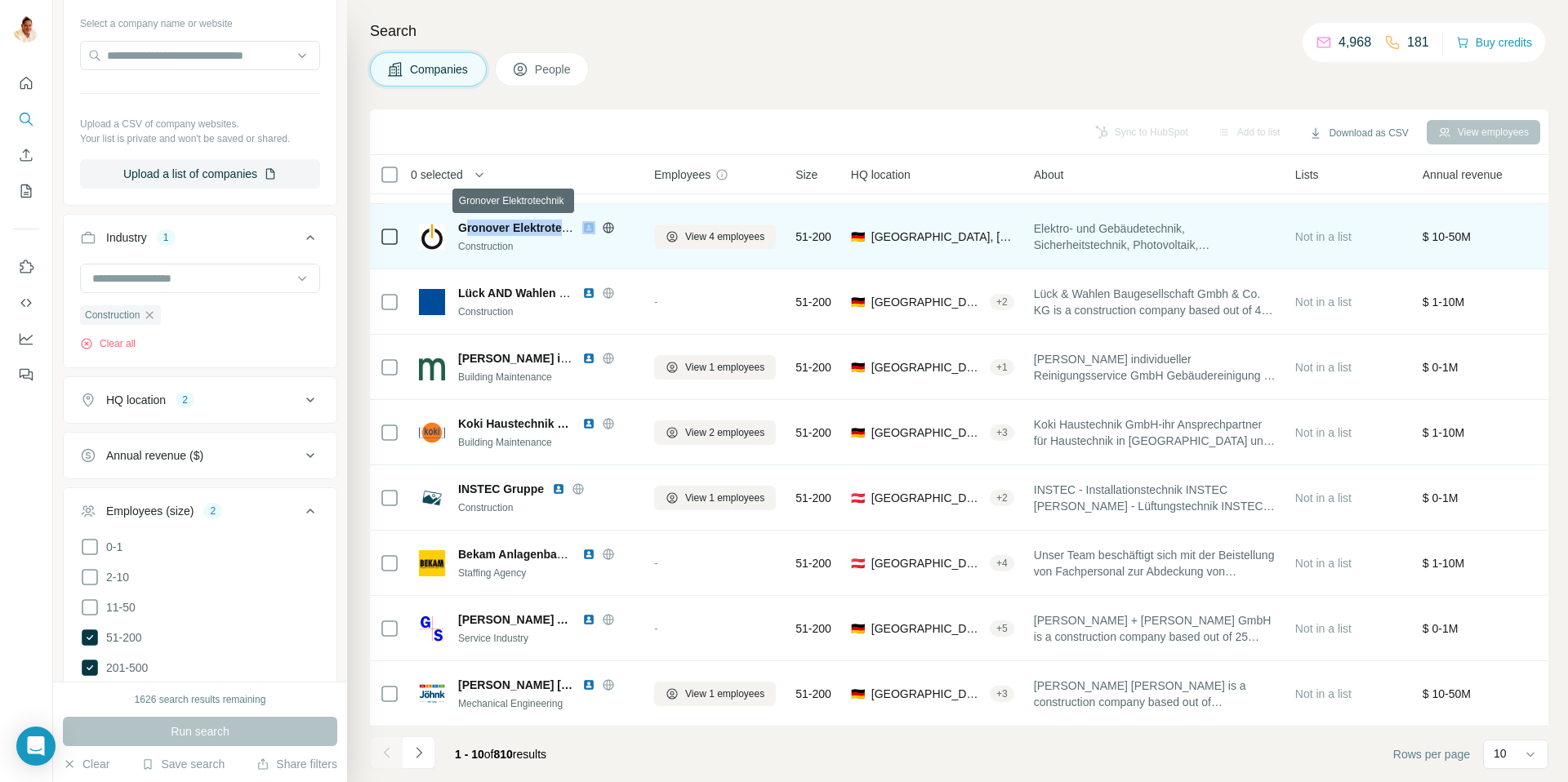
drag, startPoint x: 463, startPoint y: 224, endPoint x: 587, endPoint y: 226, distance: 124.0
click at [587, 226] on div "Gronover Elektrotechnik" at bounding box center [546, 228] width 177 height 17
click at [597, 263] on td "Gronover Elektrotechnik Construction" at bounding box center [527, 237] width 235 height 65
click at [495, 226] on span "Gronover Elektrotechnik" at bounding box center [525, 227] width 133 height 13
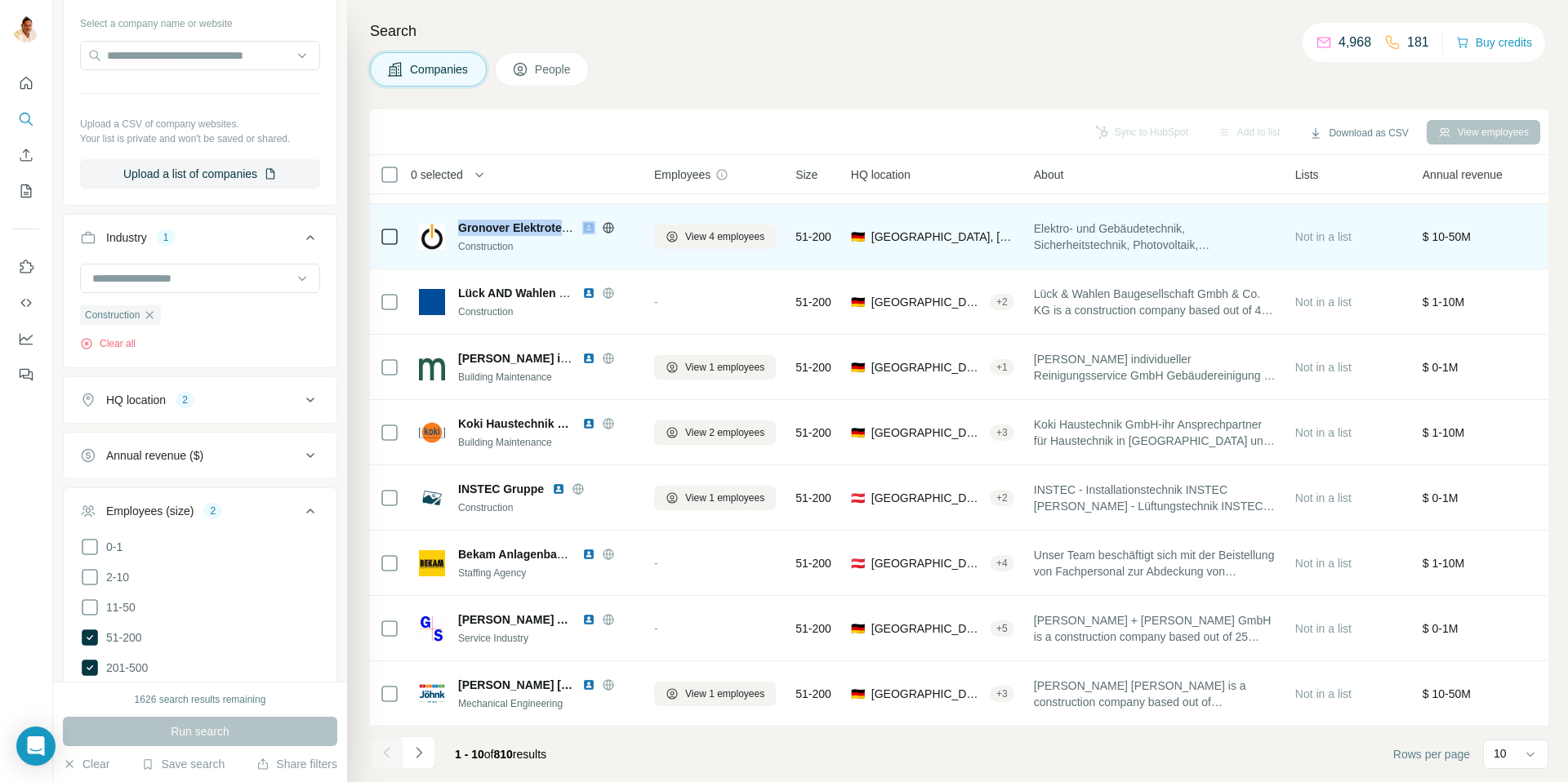
click at [495, 226] on span "Gronover Elektrotechnik" at bounding box center [525, 227] width 133 height 13
copy span "Gronover Elektrotechnik"
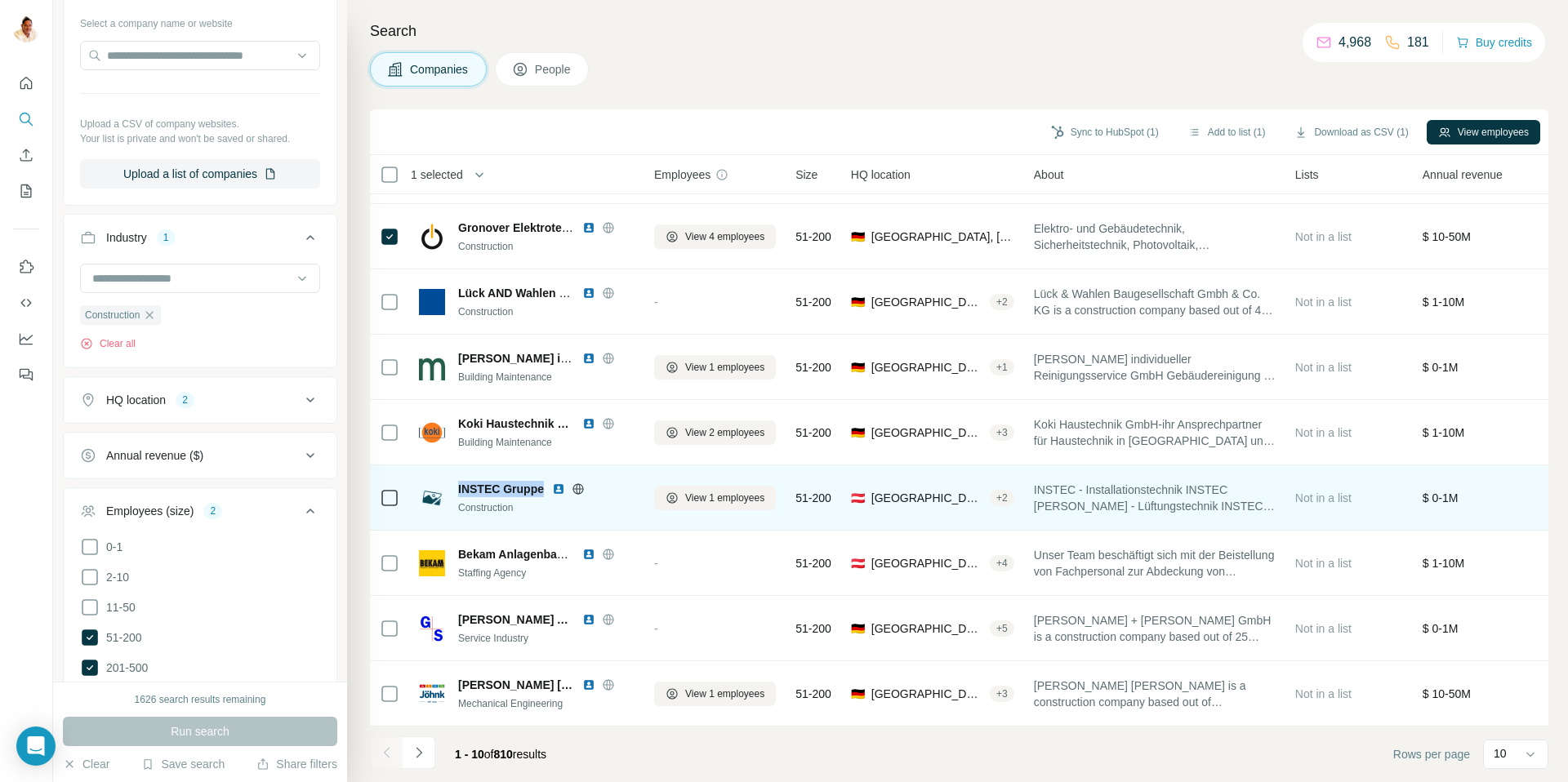
drag, startPoint x: 459, startPoint y: 487, endPoint x: 545, endPoint y: 488, distance: 86.0
click at [545, 488] on div "INSTEC Gruppe" at bounding box center [546, 489] width 177 height 17
copy span "INSTEC Gruppe"
click at [472, 488] on span "INSTEC Gruppe" at bounding box center [501, 489] width 86 height 17
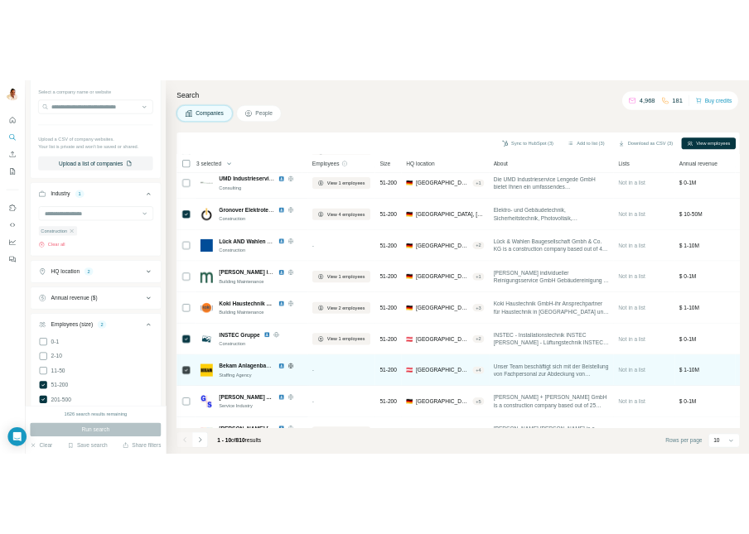
scroll to position [123, 0]
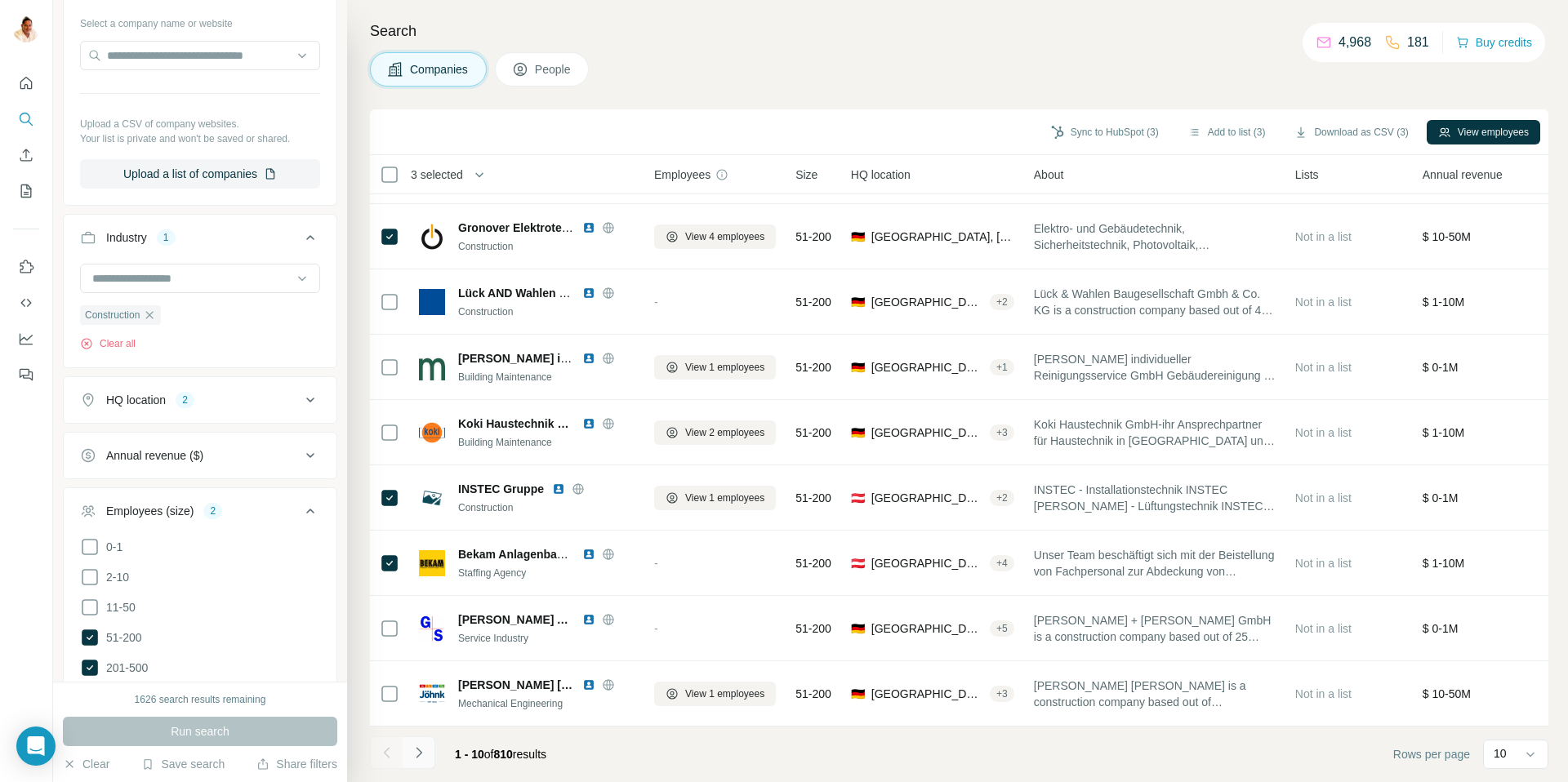
click at [425, 753] on icon "Navigate to next page" at bounding box center [419, 752] width 17 height 17
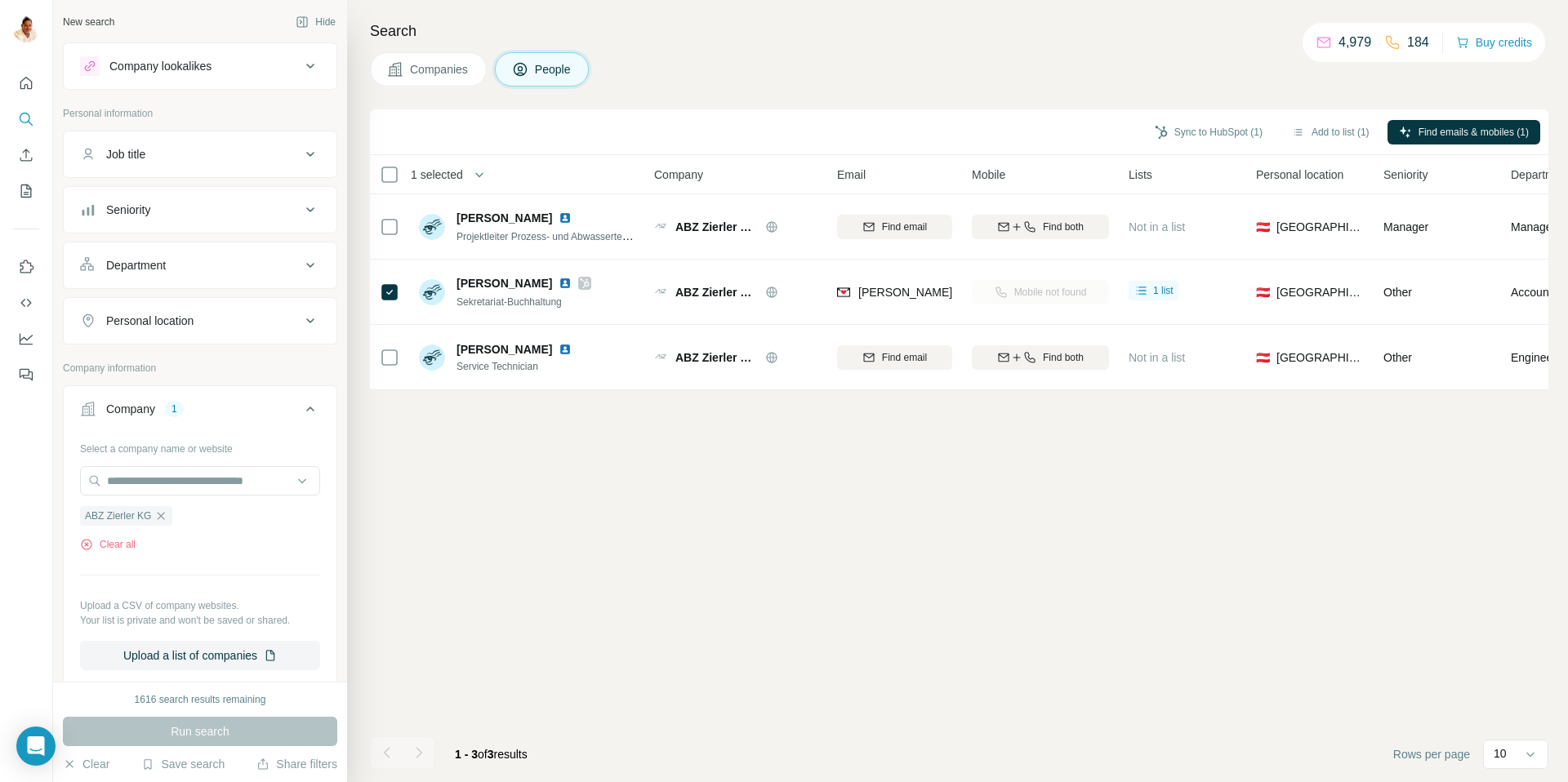
click at [172, 68] on div "Company lookalikes" at bounding box center [161, 66] width 103 height 17
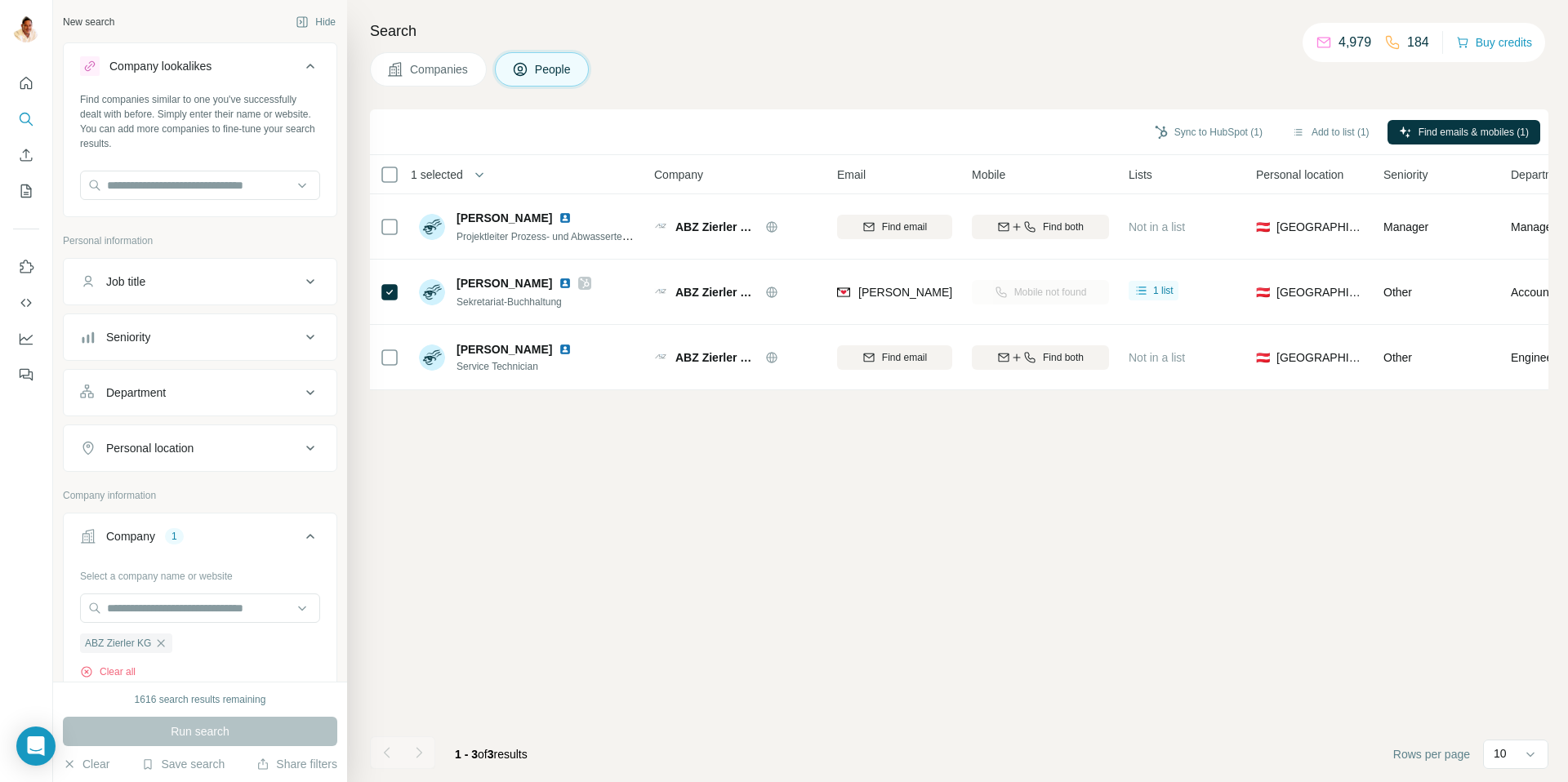
click at [159, 644] on icon "button" at bounding box center [161, 643] width 13 height 13
click at [133, 609] on input "text" at bounding box center [199, 608] width 240 height 30
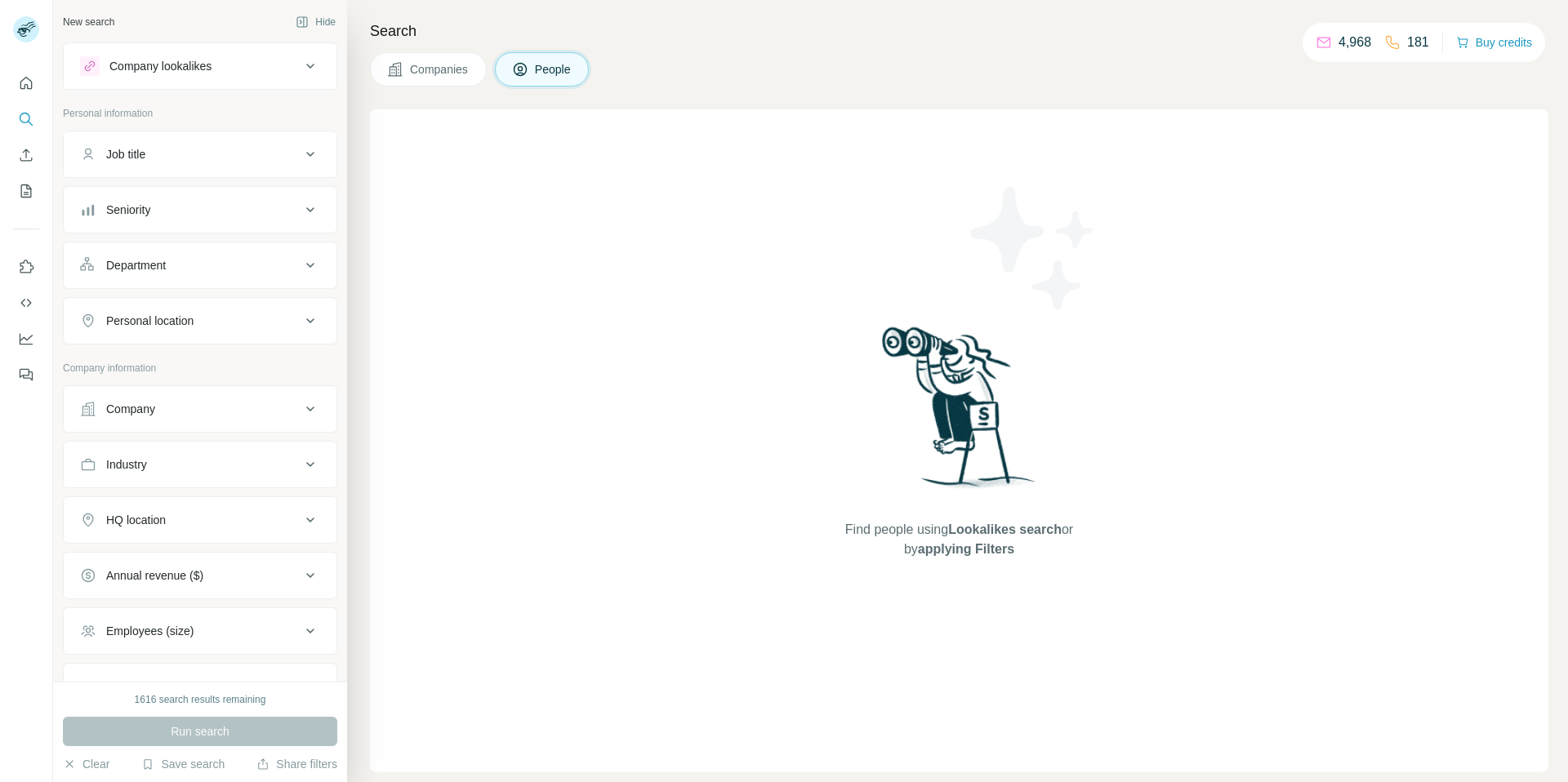
click at [174, 402] on div "Company" at bounding box center [190, 409] width 221 height 17
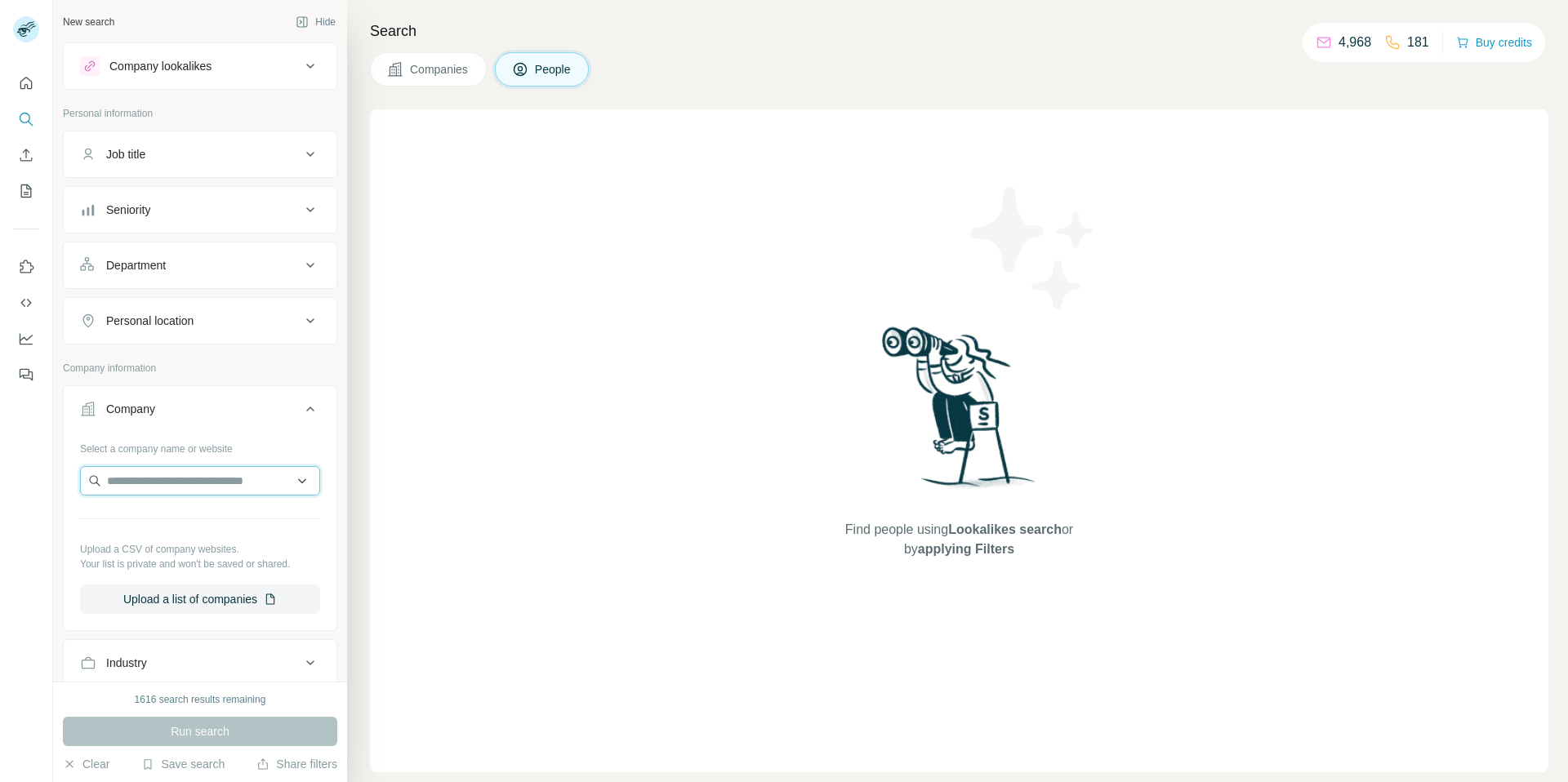
click at [187, 482] on input "text" at bounding box center [199, 481] width 240 height 30
paste input "**********"
type input "**********"
click at [211, 523] on div "INSTEC Gruppe [DOMAIN_NAME]" at bounding box center [199, 525] width 232 height 44
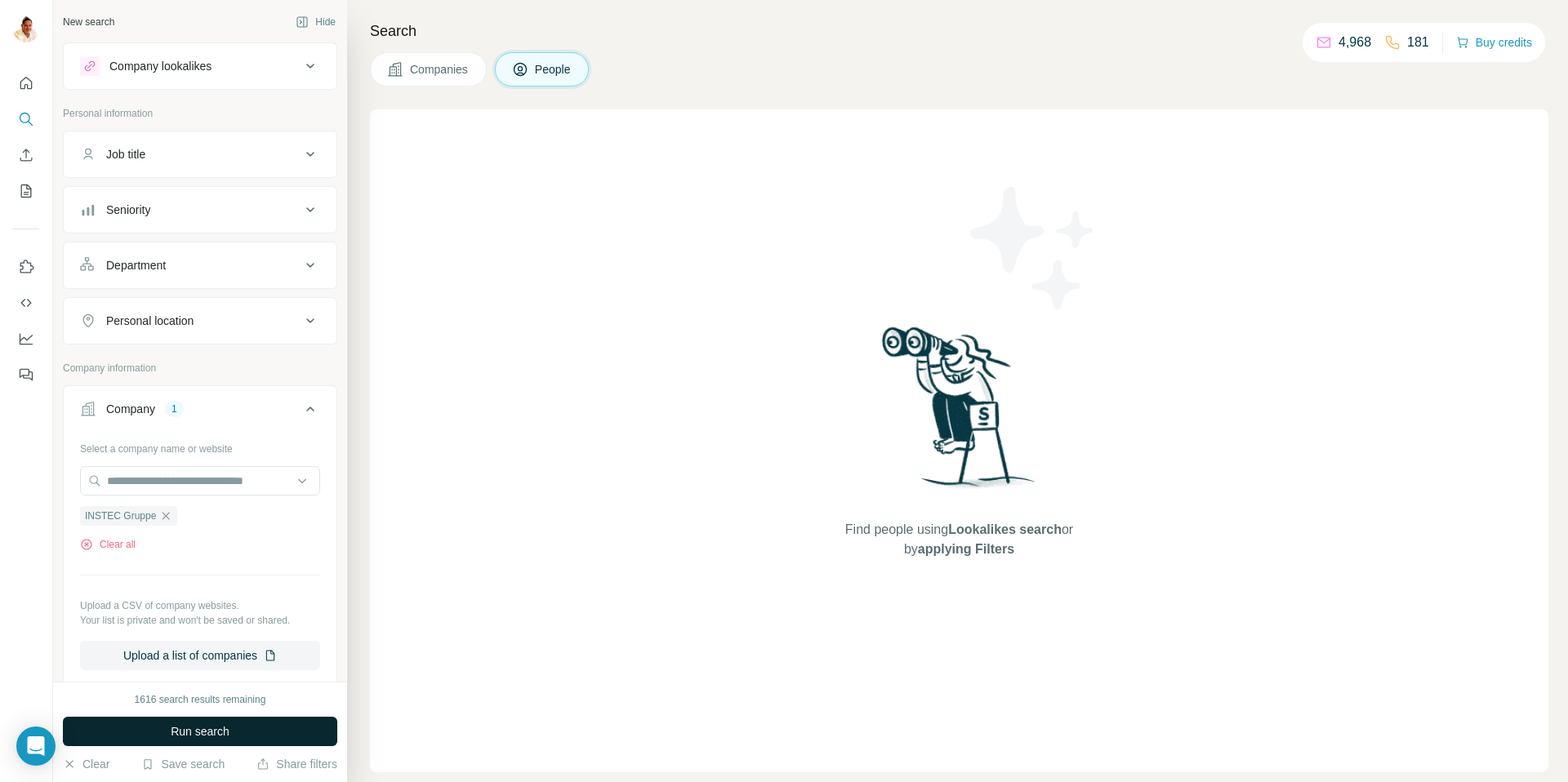
click at [231, 731] on button "Run search" at bounding box center [200, 732] width 274 height 30
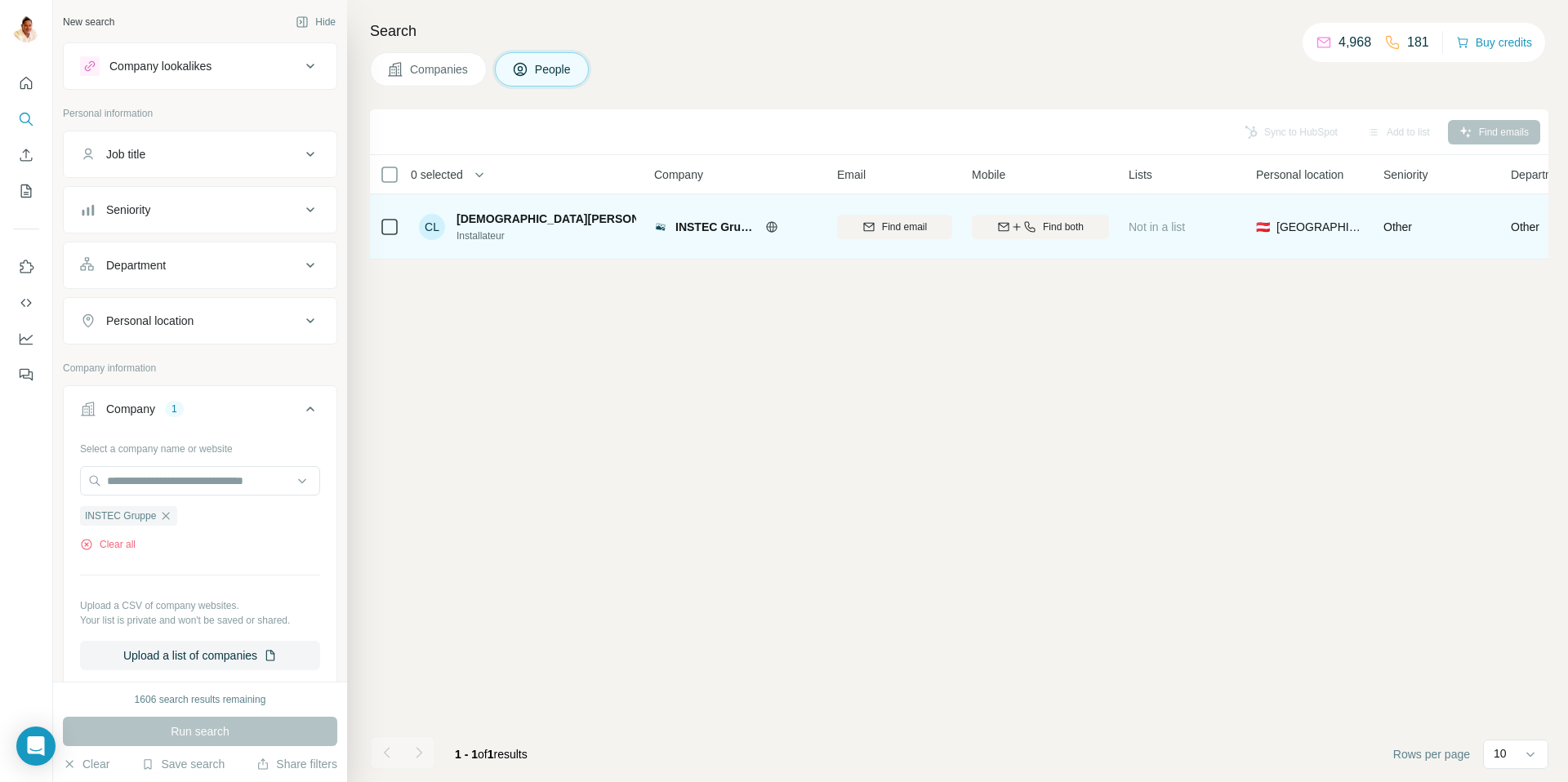
click at [710, 224] on span "INSTEC Gruppe" at bounding box center [716, 227] width 82 height 17
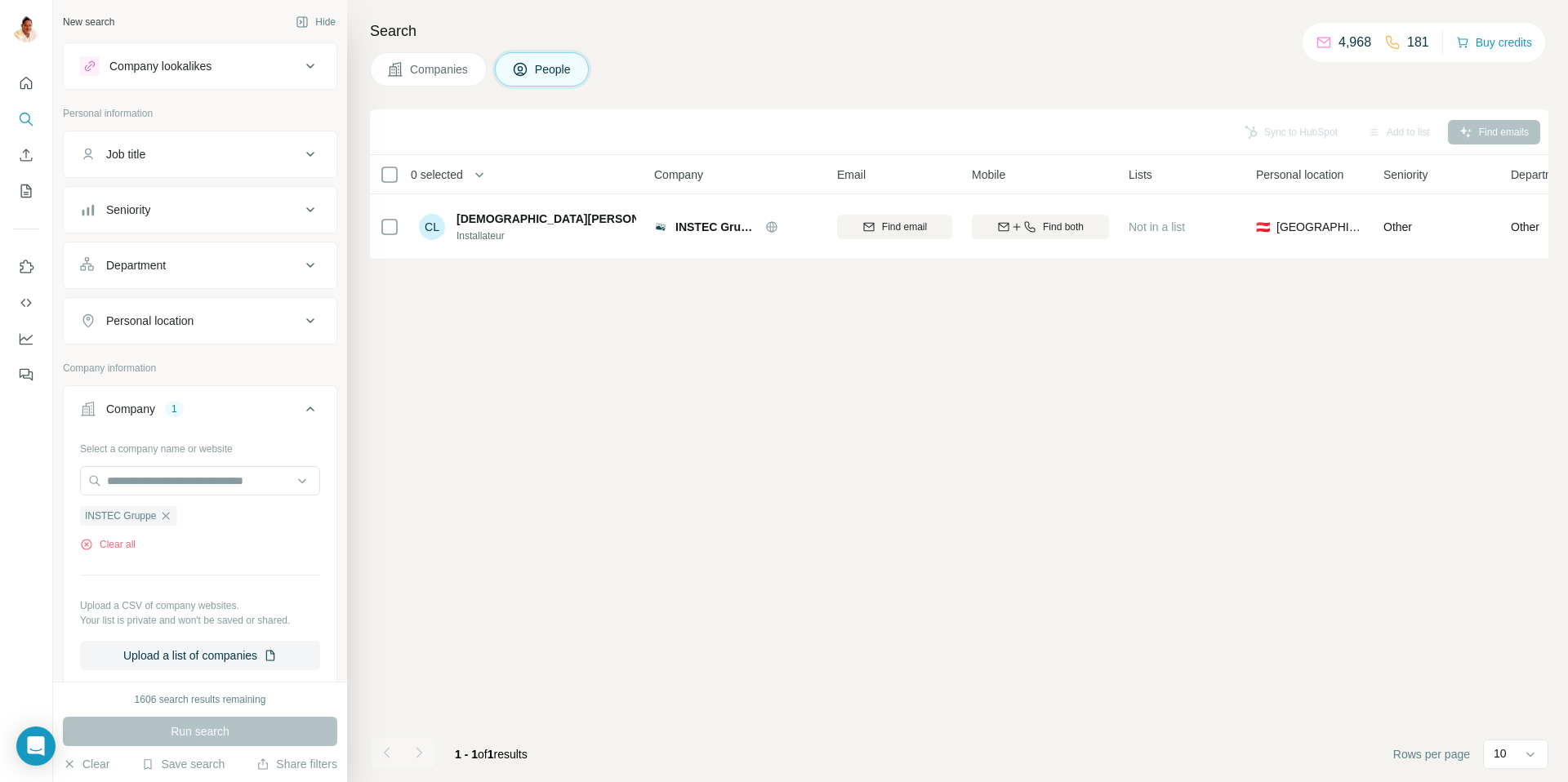
click at [1277, 140] on div "Sync to HubSpot Add to list Find emails" at bounding box center [959, 131] width 1162 height 29
click at [435, 80] on button "Companies" at bounding box center [428, 69] width 116 height 35
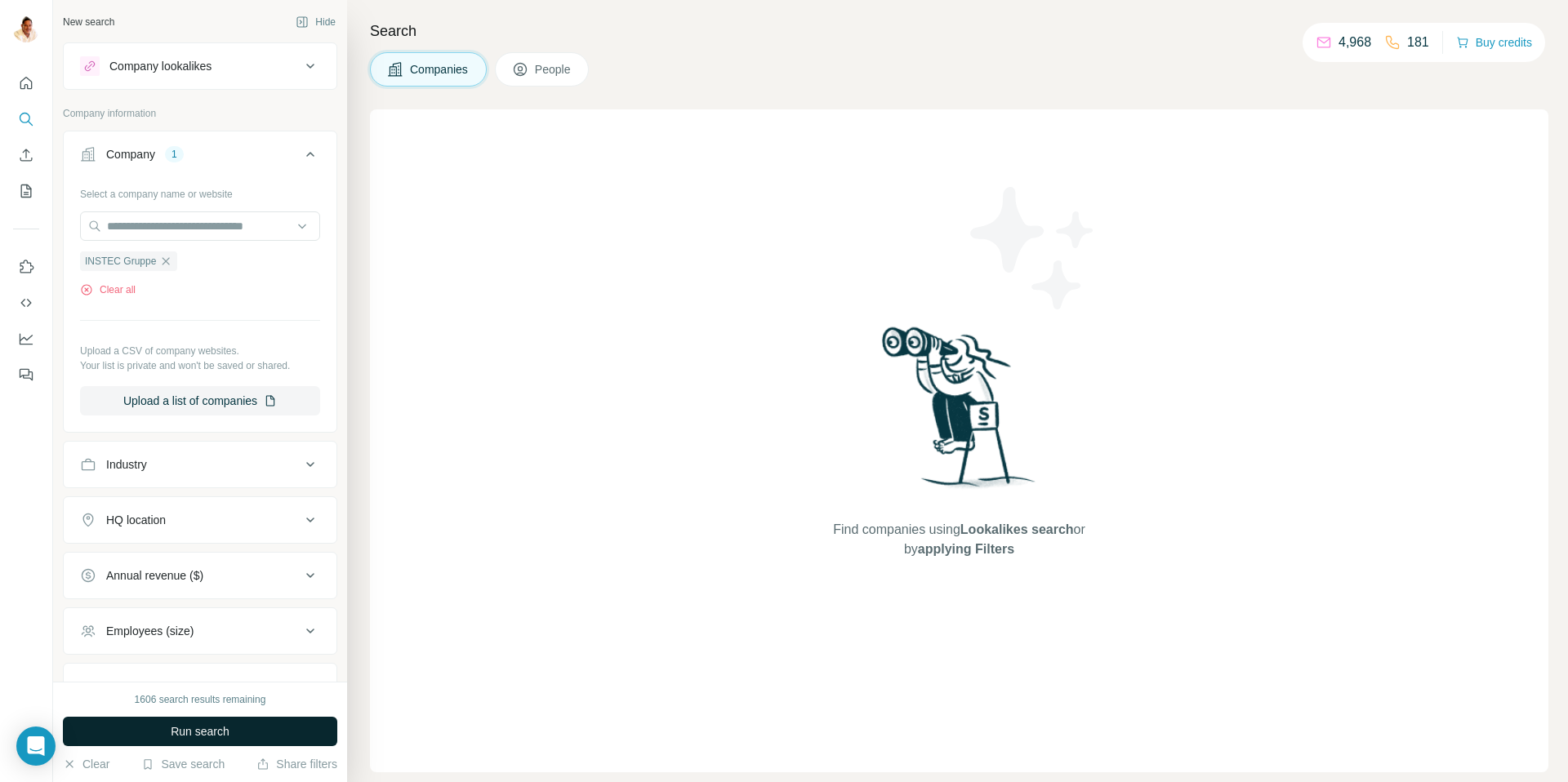
click at [218, 731] on span "Run search" at bounding box center [200, 732] width 59 height 17
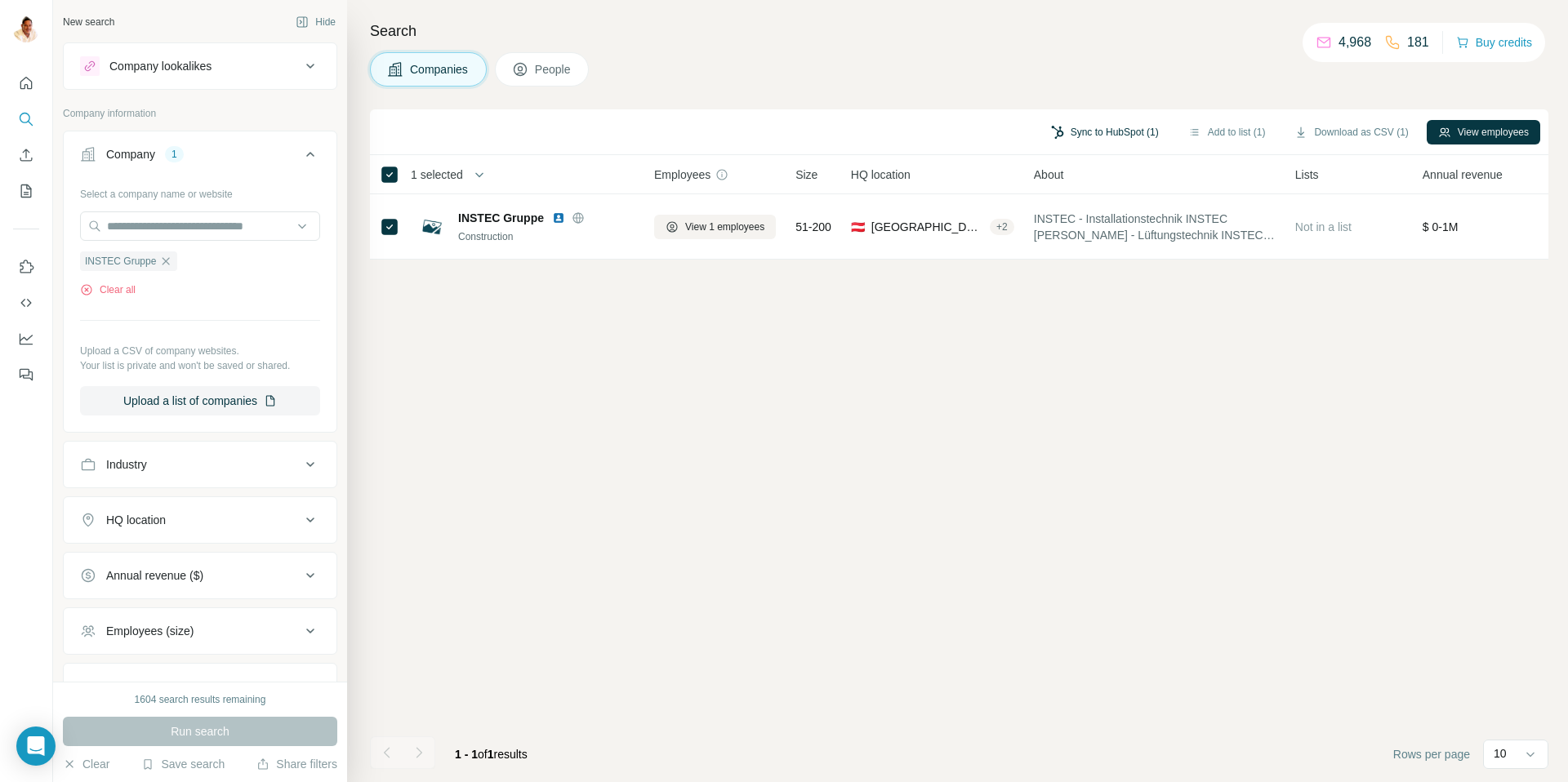
click at [1051, 130] on button "Sync to HubSpot (1)" at bounding box center [1105, 132] width 130 height 25
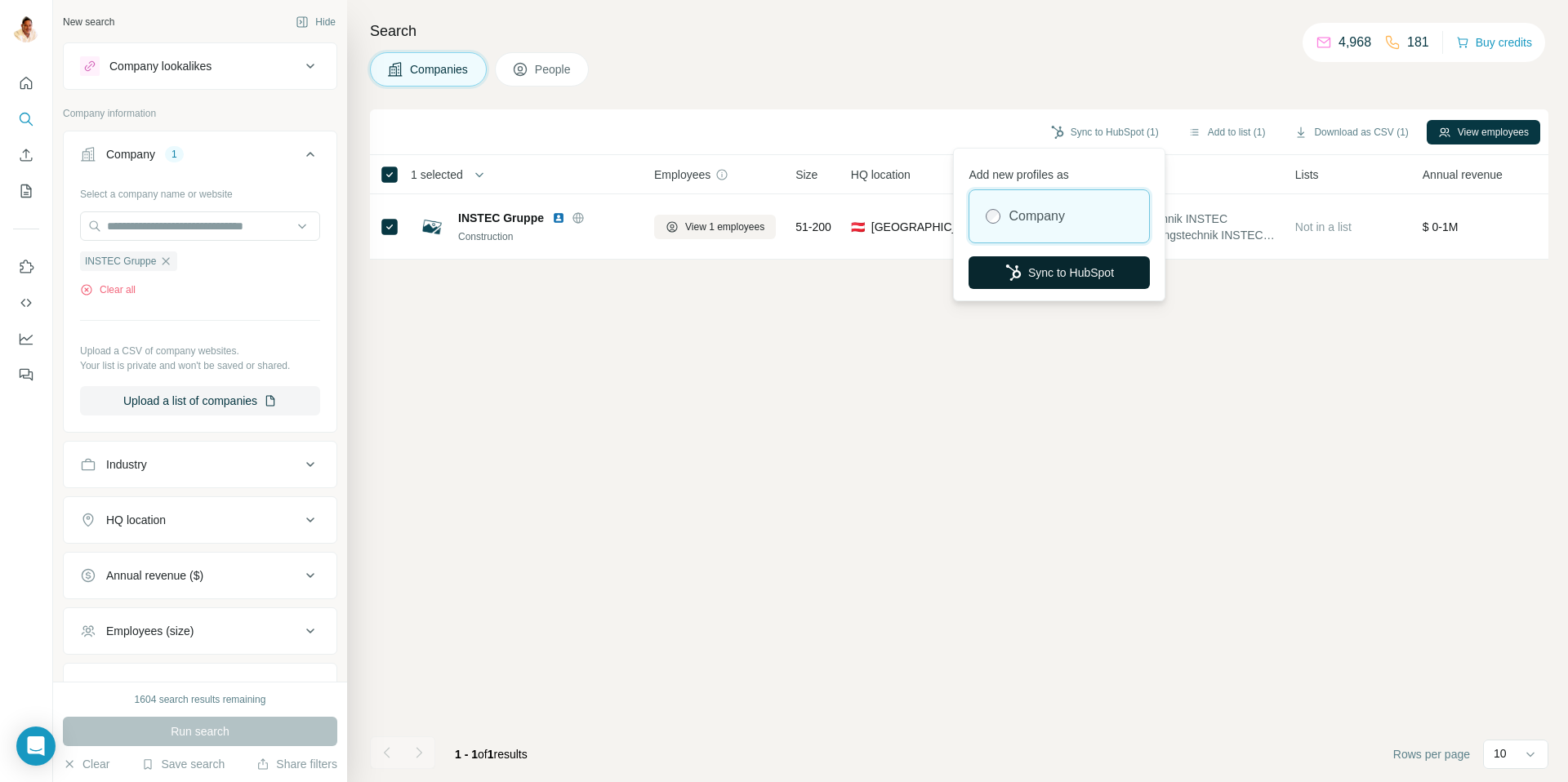
click at [1012, 272] on icon "button" at bounding box center [1013, 272] width 17 height 17
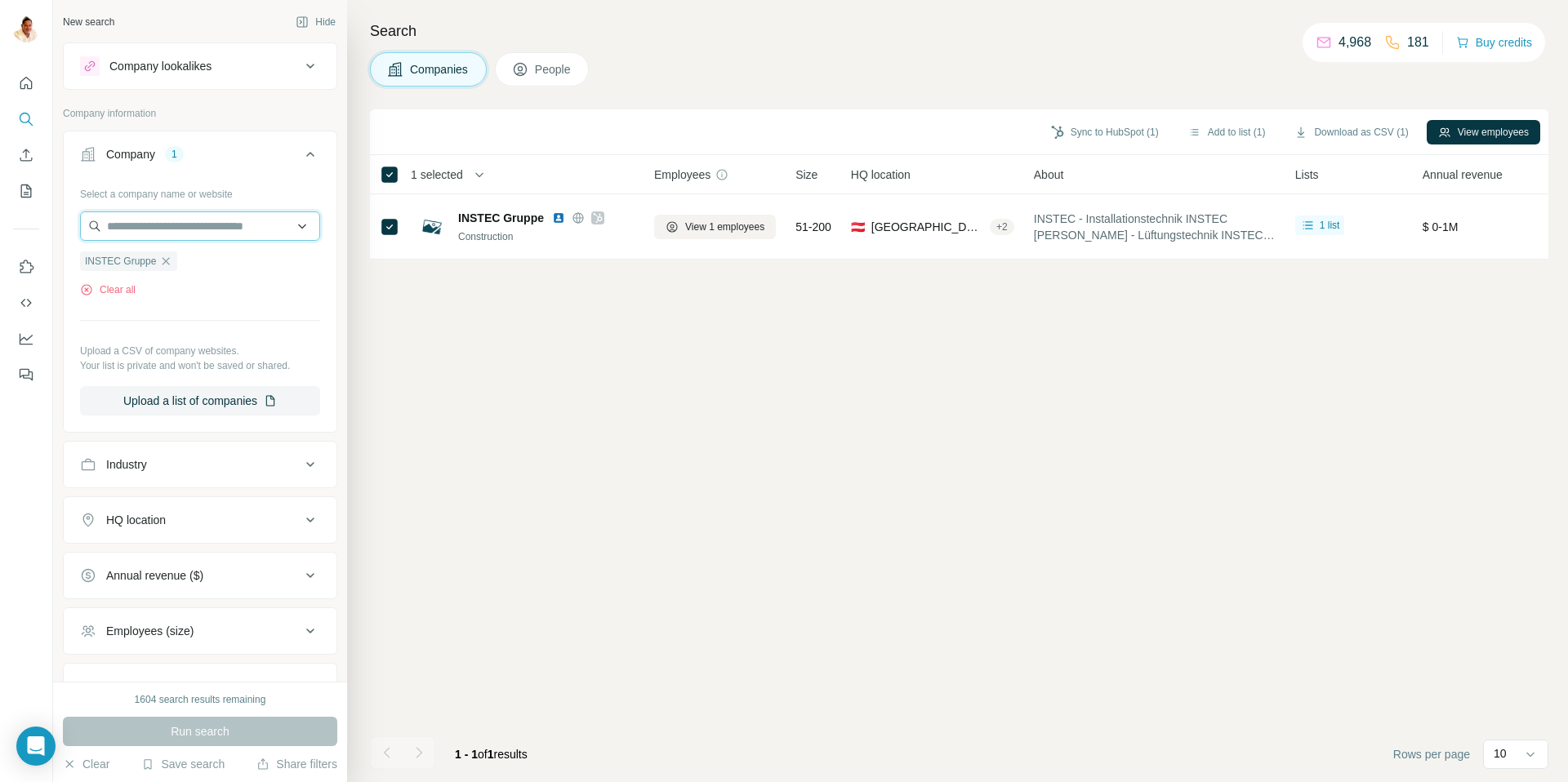
click at [147, 221] on input "text" at bounding box center [199, 226] width 240 height 30
click at [179, 363] on p "Your list is private and won't be saved or shared." at bounding box center [199, 366] width 240 height 15
click at [171, 257] on icon "button" at bounding box center [165, 260] width 13 height 13
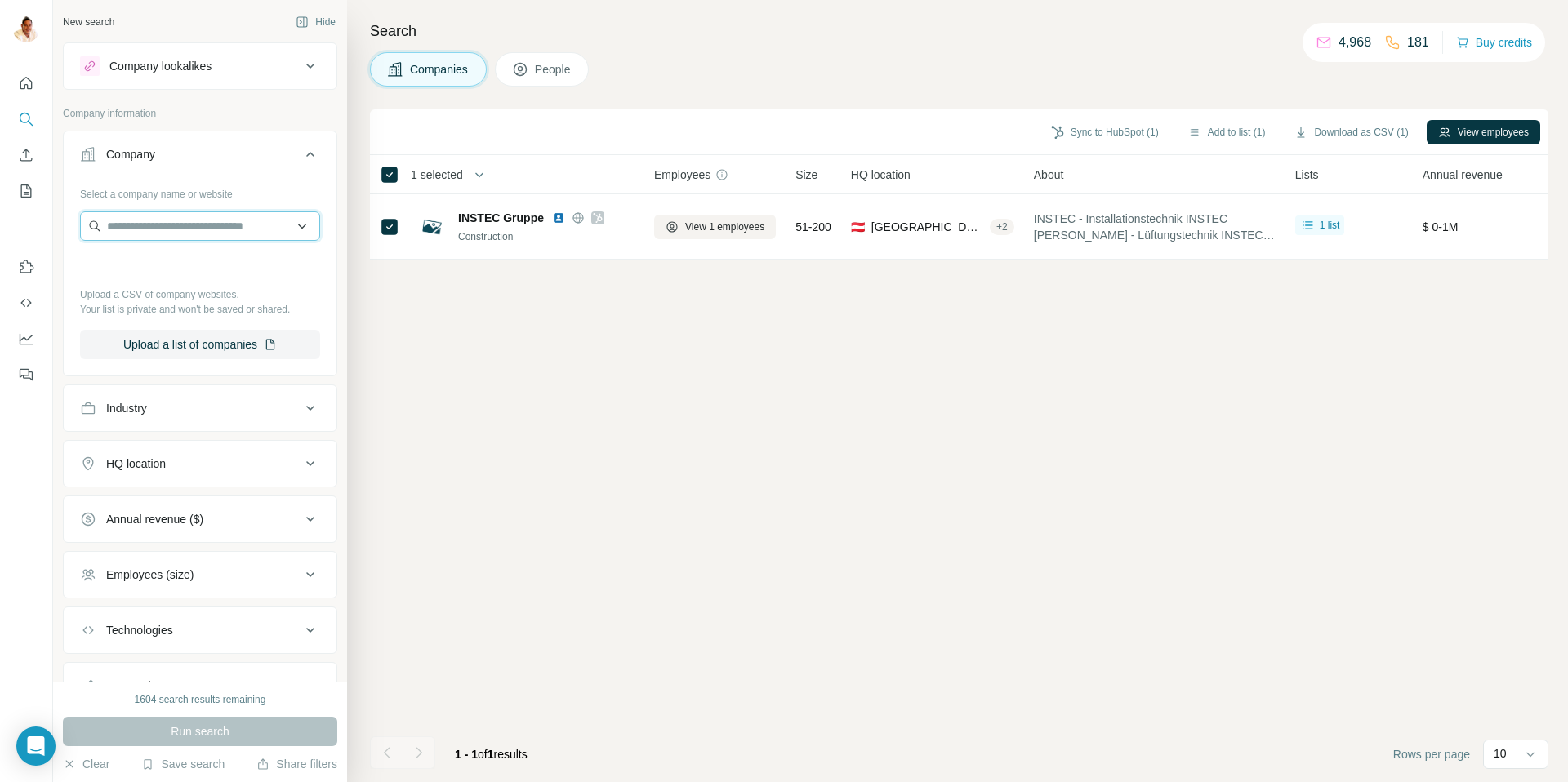
click at [167, 230] on input "text" at bounding box center [199, 226] width 240 height 30
type input "**********"
click at [178, 273] on div "[PERSON_NAME] [PERSON_NAME][DOMAIN_NAME]" at bounding box center [199, 270] width 232 height 44
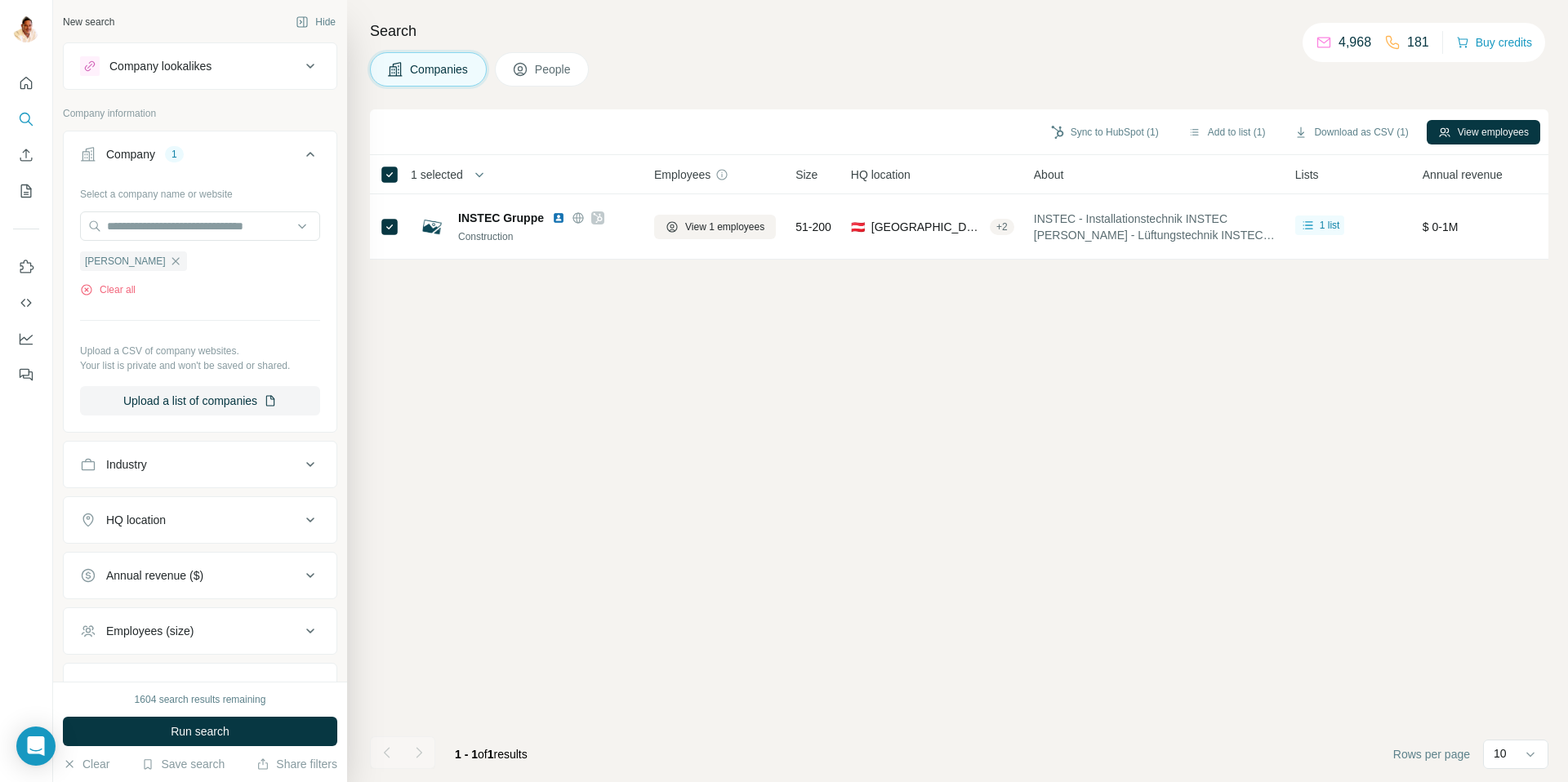
click at [215, 725] on span "Run search" at bounding box center [200, 732] width 59 height 17
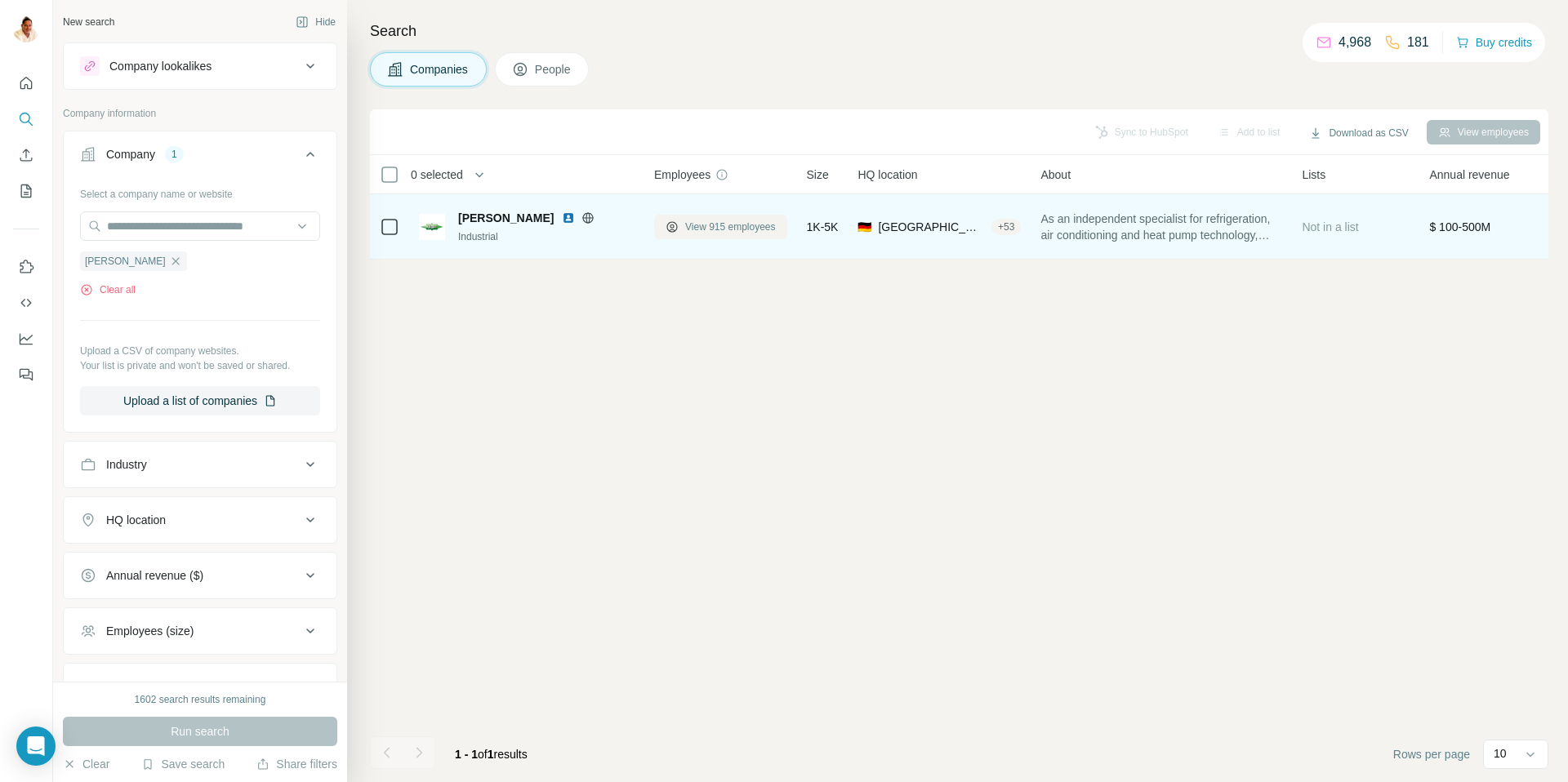
click at [709, 230] on span "View 915 employees" at bounding box center [731, 227] width 91 height 15
